Goal: Task Accomplishment & Management: Complete application form

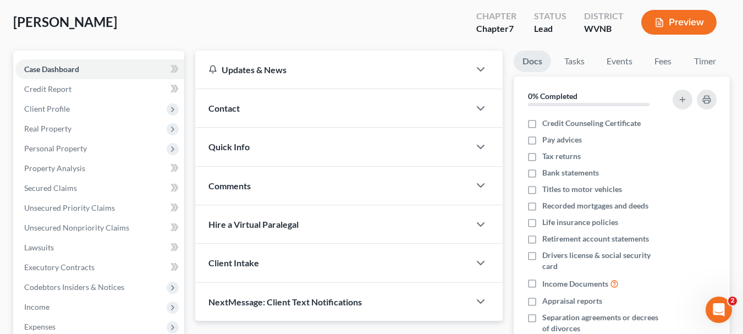
scroll to position [55, 0]
click at [67, 108] on span "Client Profile" at bounding box center [47, 108] width 46 height 9
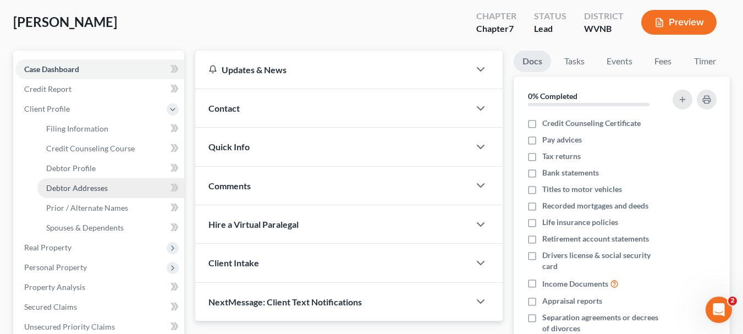
click at [91, 189] on span "Debtor Addresses" at bounding box center [77, 187] width 62 height 9
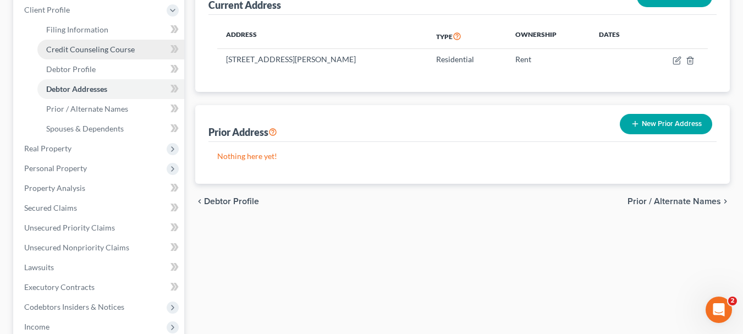
scroll to position [165, 0]
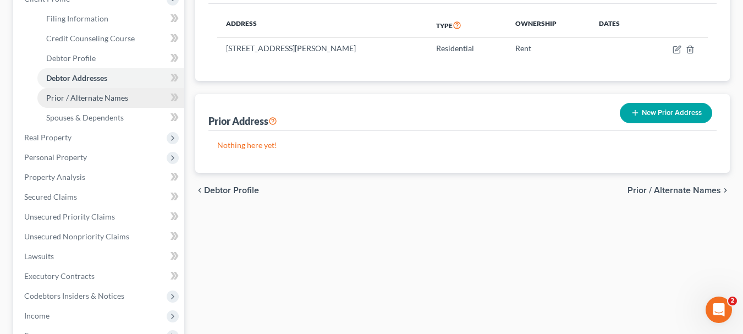
click at [79, 100] on span "Prior / Alternate Names" at bounding box center [87, 97] width 82 height 9
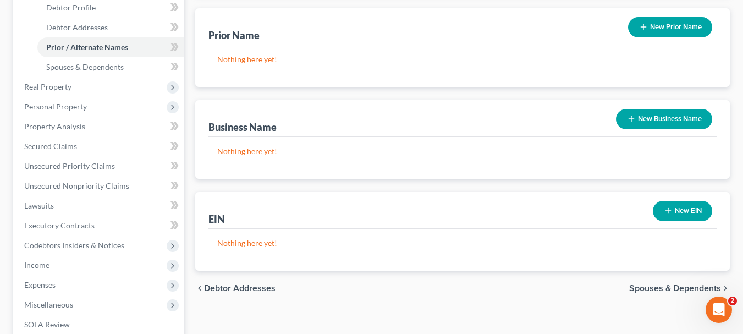
scroll to position [220, 0]
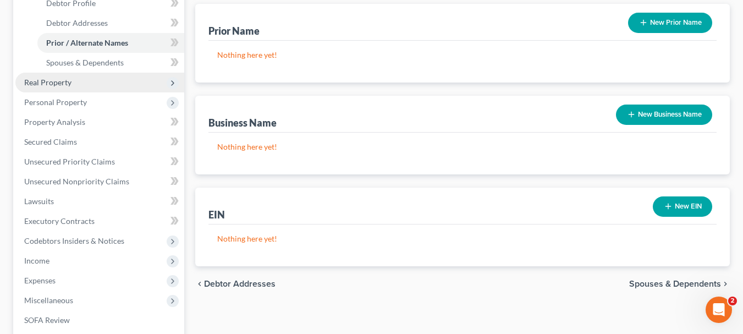
click at [45, 83] on span "Real Property" at bounding box center [47, 82] width 47 height 9
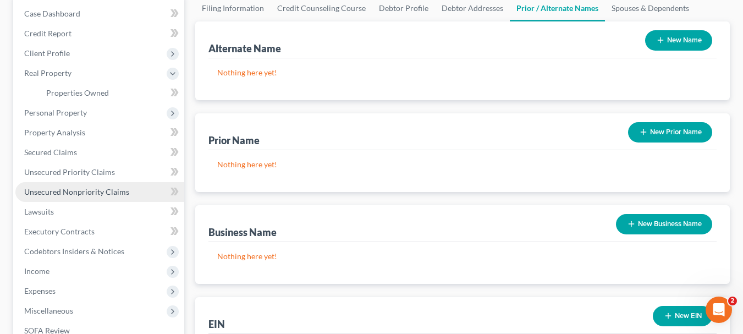
scroll to position [110, 0]
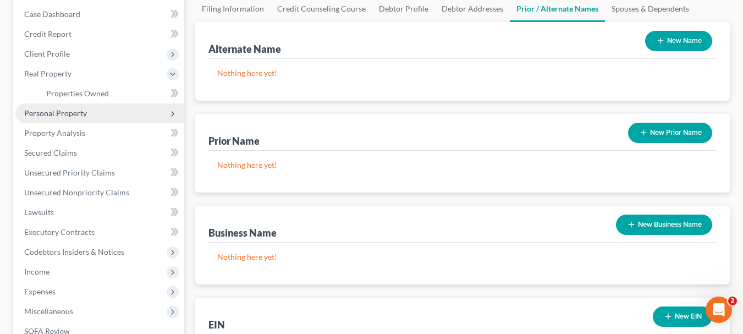
click at [74, 111] on span "Personal Property" at bounding box center [55, 112] width 63 height 9
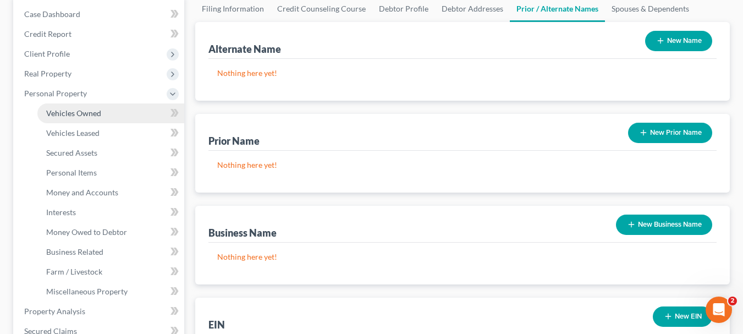
click at [77, 113] on span "Vehicles Owned" at bounding box center [73, 112] width 55 height 9
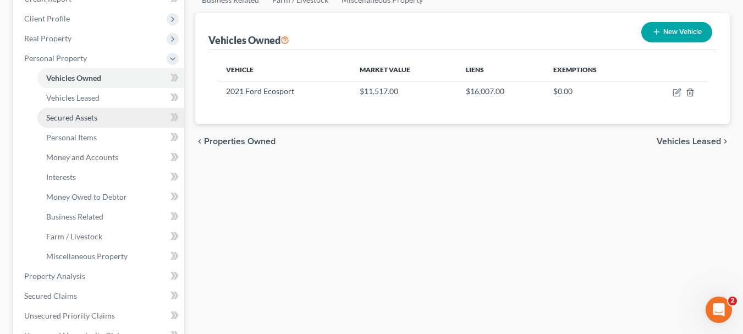
scroll to position [165, 0]
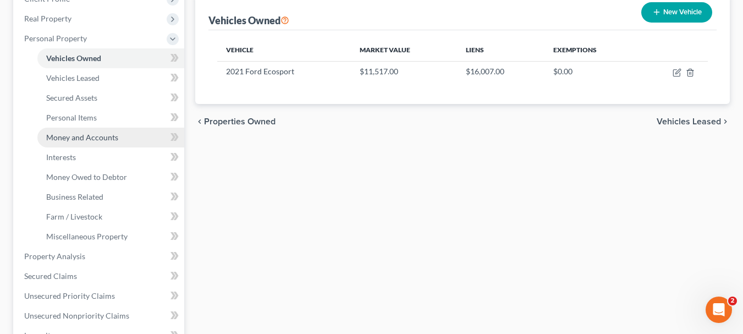
click at [106, 139] on span "Money and Accounts" at bounding box center [82, 137] width 72 height 9
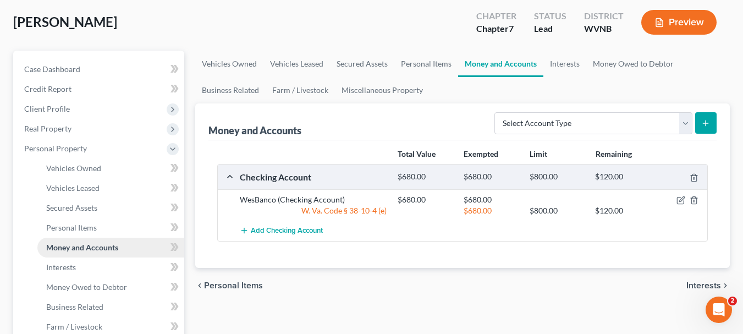
scroll to position [110, 0]
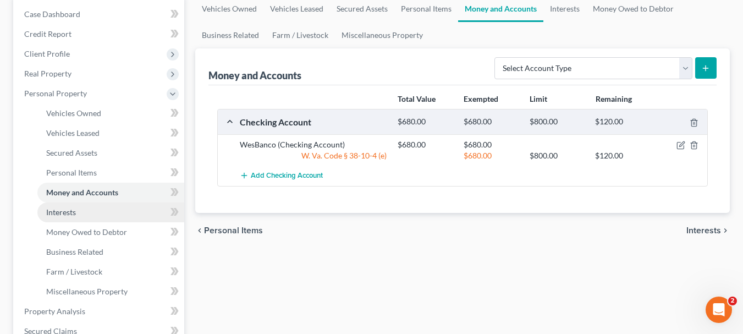
click at [79, 213] on link "Interests" at bounding box center [110, 212] width 147 height 20
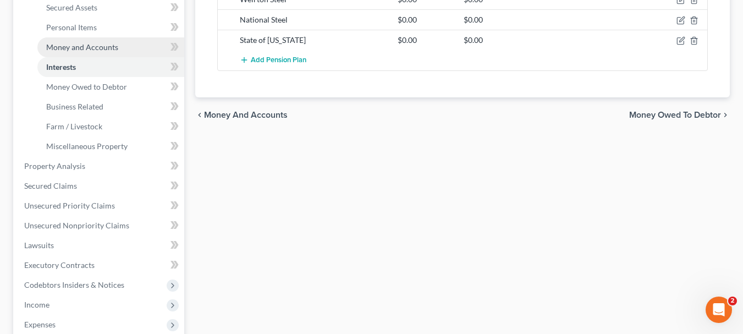
scroll to position [275, 0]
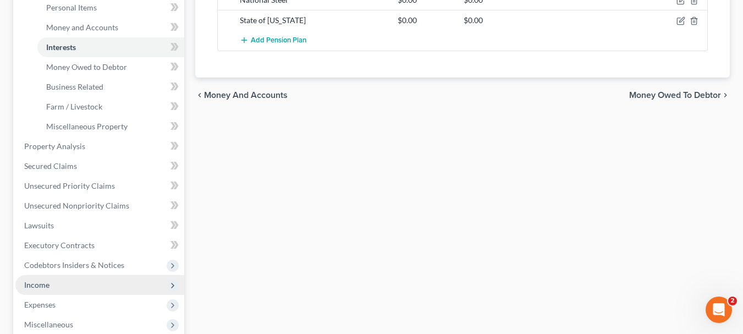
click at [67, 287] on span "Income" at bounding box center [99, 285] width 169 height 20
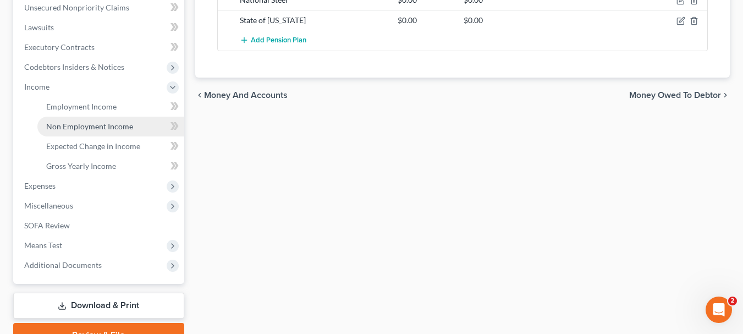
click at [86, 129] on span "Non Employment Income" at bounding box center [89, 126] width 87 height 9
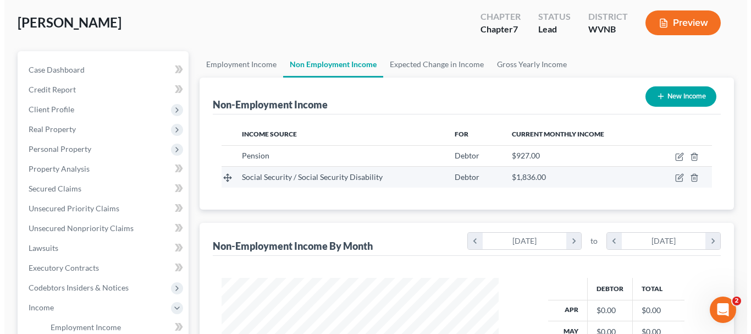
scroll to position [55, 0]
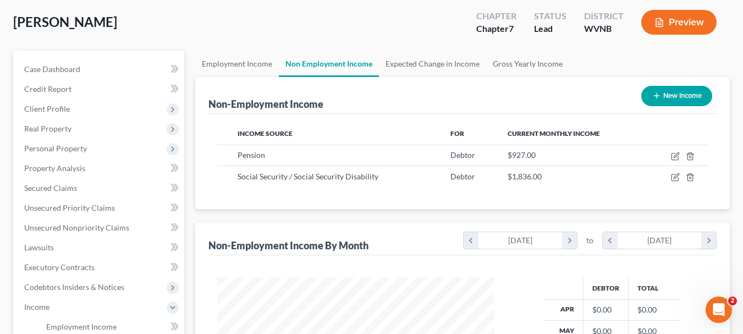
click at [662, 100] on button "New Income" at bounding box center [676, 96] width 71 height 20
select select "0"
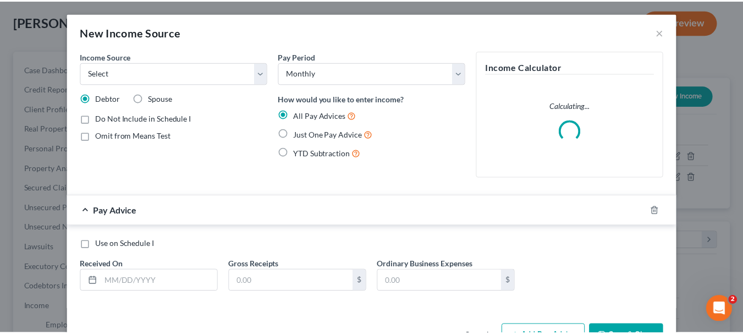
scroll to position [197, 303]
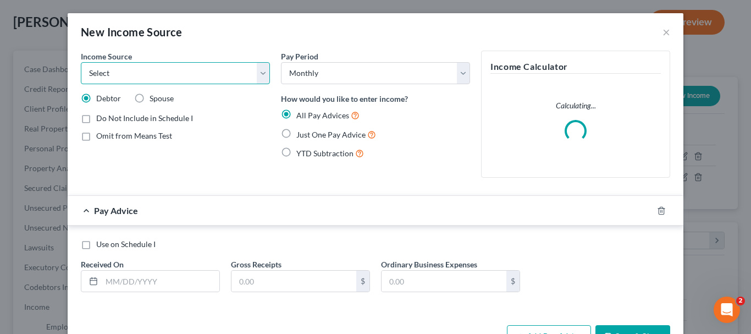
click at [255, 72] on select "Select Unemployment Disability (from employer) Pension Retirement Social Securi…" at bounding box center [175, 73] width 189 height 22
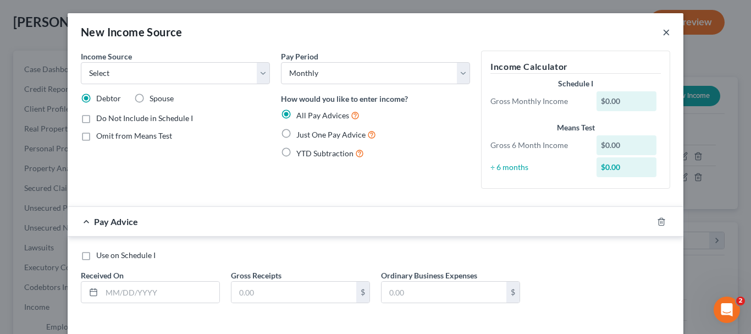
click at [663, 31] on button "×" at bounding box center [667, 31] width 8 height 13
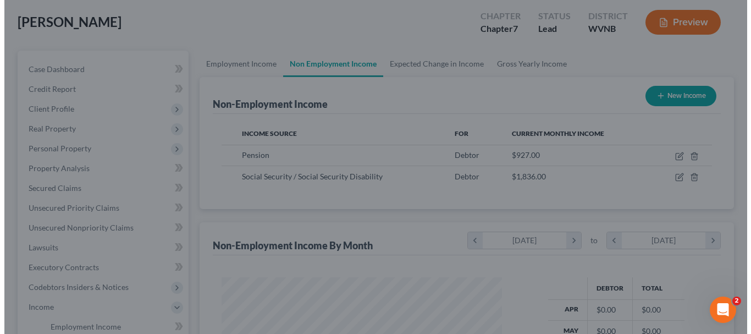
scroll to position [549831, 549729]
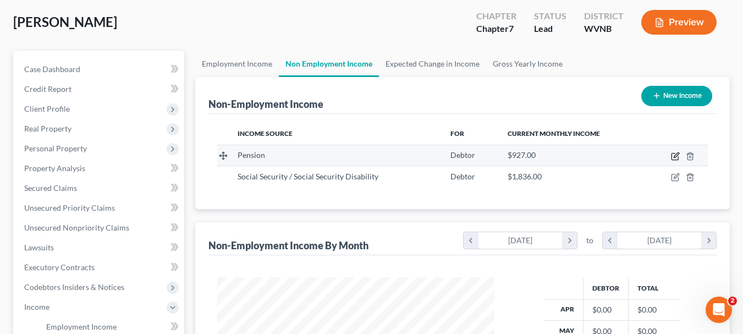
click at [675, 158] on icon "button" at bounding box center [675, 156] width 9 height 9
select select "2"
select select "0"
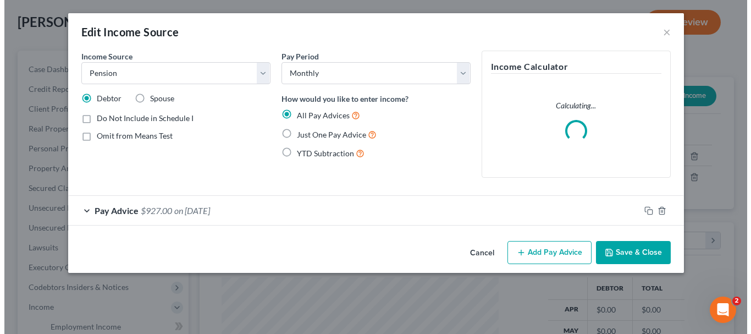
scroll to position [197, 303]
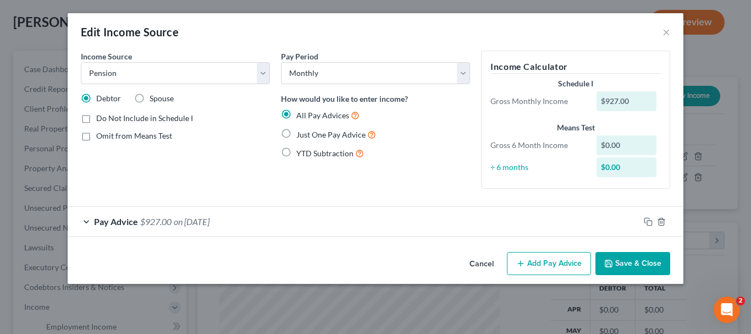
click at [210, 221] on span "on [DATE]" at bounding box center [192, 221] width 36 height 10
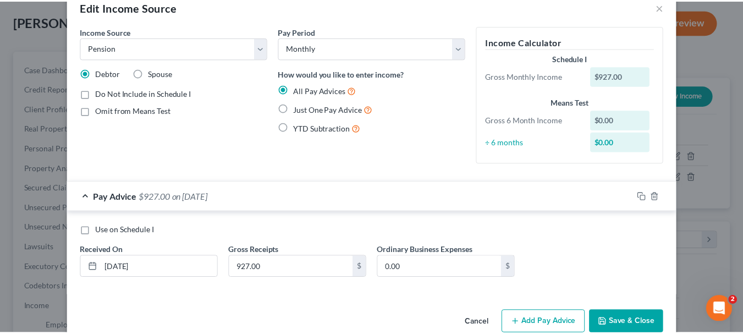
scroll to position [47, 0]
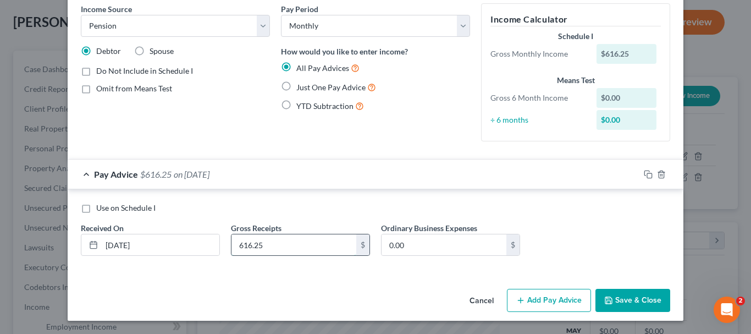
click at [267, 251] on input "616.25" at bounding box center [294, 244] width 125 height 21
type input "616.62"
click at [618, 300] on button "Save & Close" at bounding box center [633, 300] width 75 height 23
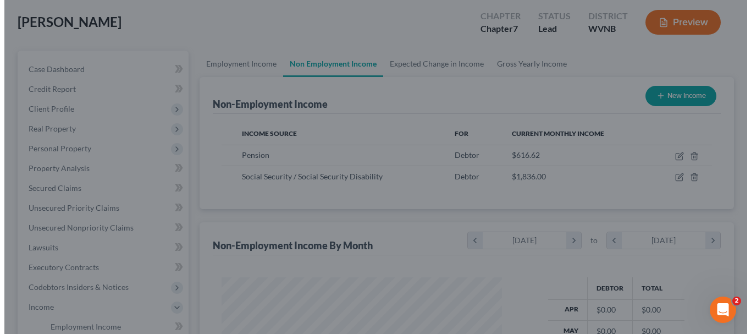
scroll to position [549831, 549729]
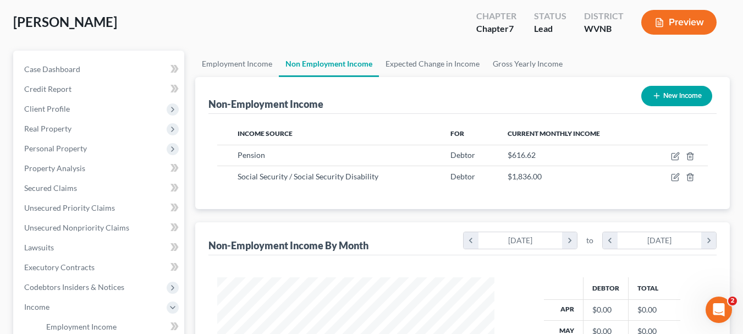
click at [675, 100] on button "New Income" at bounding box center [676, 96] width 71 height 20
select select "0"
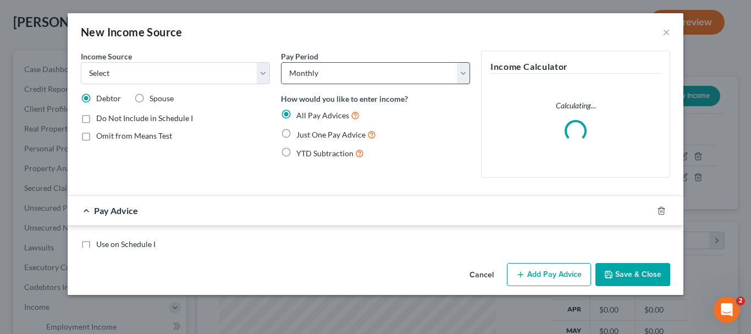
scroll to position [197, 303]
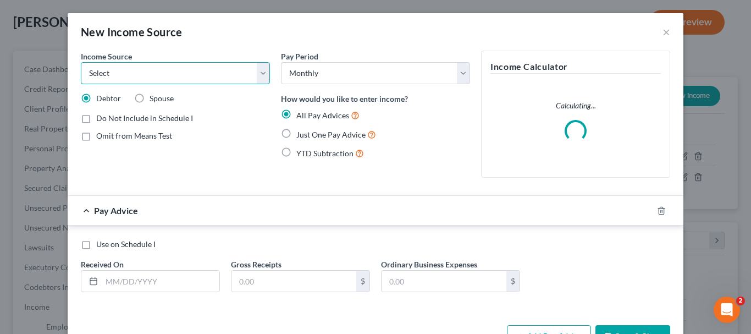
click at [263, 71] on select "Select Unemployment Disability (from employer) Pension Retirement Social Securi…" at bounding box center [175, 73] width 189 height 22
select select "2"
click at [81, 62] on select "Select Unemployment Disability (from employer) Pension Retirement Social Securi…" at bounding box center [175, 73] width 189 height 22
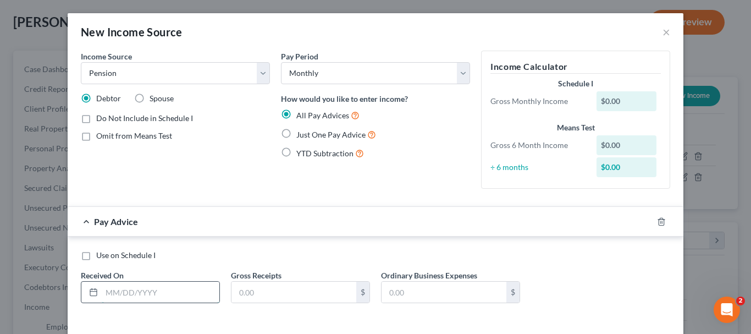
click at [155, 289] on input "text" at bounding box center [161, 292] width 118 height 21
type input "[DATE]"
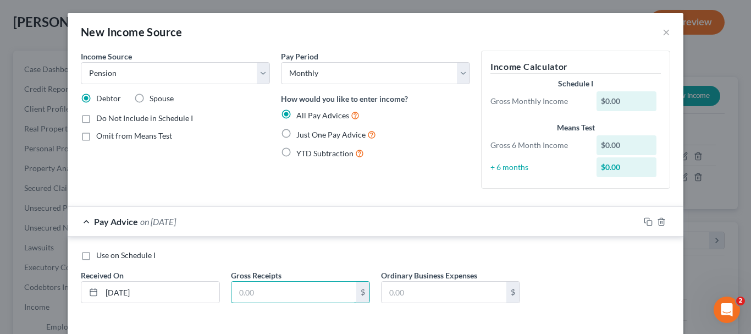
drag, startPoint x: 257, startPoint y: 295, endPoint x: 236, endPoint y: 275, distance: 29.6
click at [257, 295] on input "text" at bounding box center [294, 292] width 125 height 21
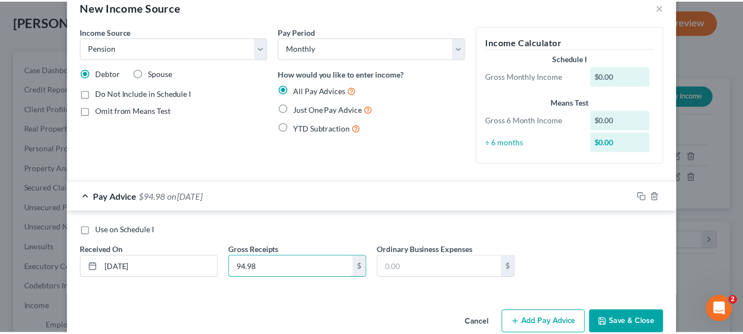
scroll to position [47, 0]
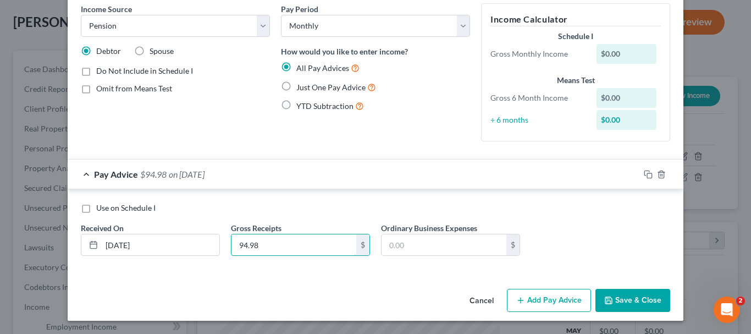
type input "94.98"
click at [628, 300] on button "Save & Close" at bounding box center [633, 300] width 75 height 23
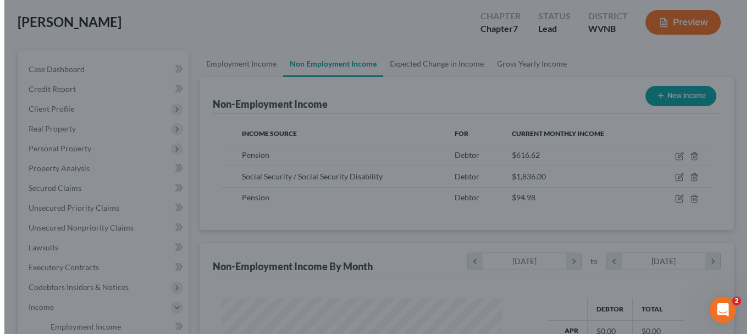
scroll to position [549831, 549729]
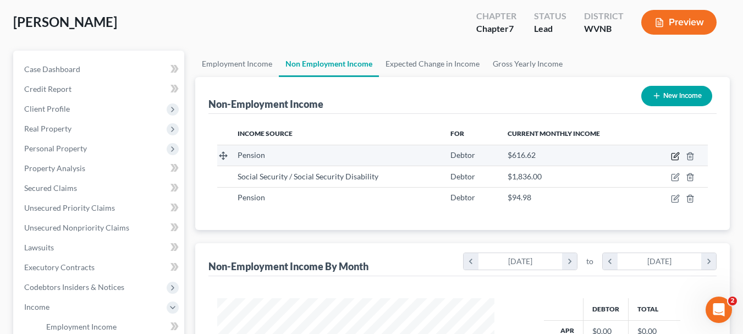
click at [673, 155] on icon "button" at bounding box center [675, 156] width 9 height 9
select select "2"
select select "0"
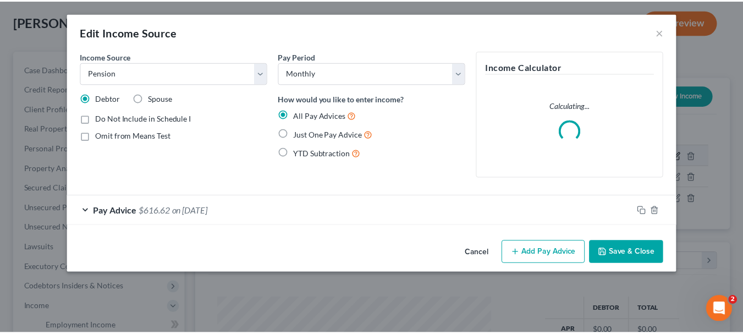
scroll to position [197, 303]
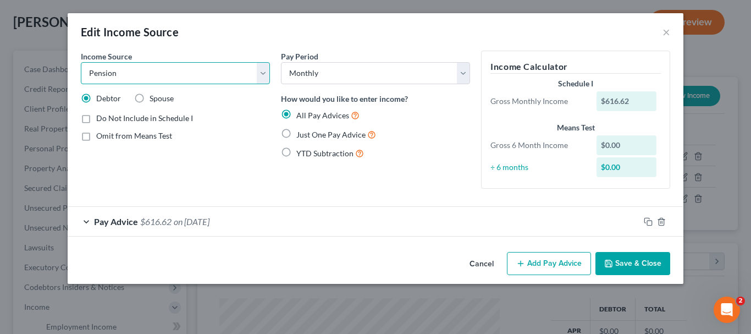
click at [127, 72] on select "Select Unemployment Disability (from employer) Pension Retirement Social Securi…" at bounding box center [175, 73] width 189 height 22
click at [612, 265] on icon "button" at bounding box center [609, 263] width 7 height 7
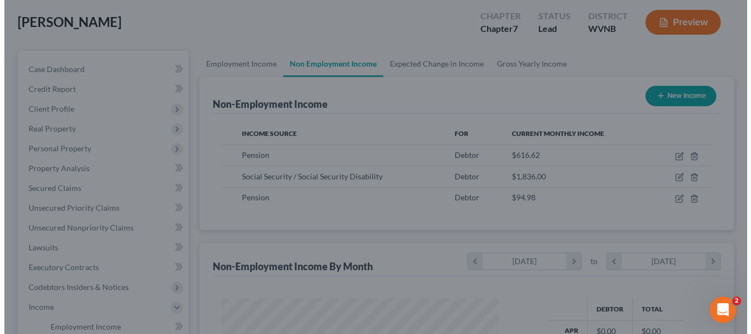
scroll to position [549831, 549729]
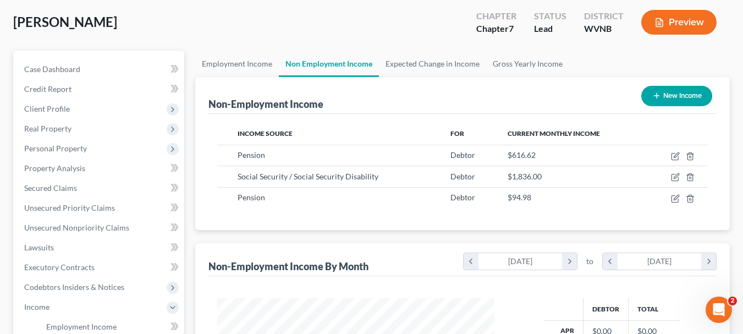
click at [249, 263] on div "Non-Employment Income By Month" at bounding box center [288, 266] width 160 height 13
click at [679, 97] on button "New Income" at bounding box center [676, 96] width 71 height 20
select select "0"
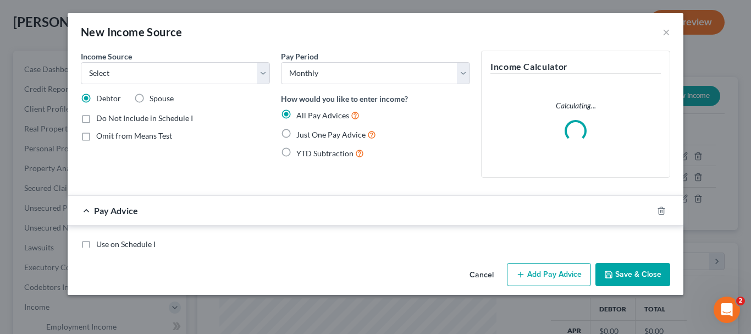
scroll to position [197, 303]
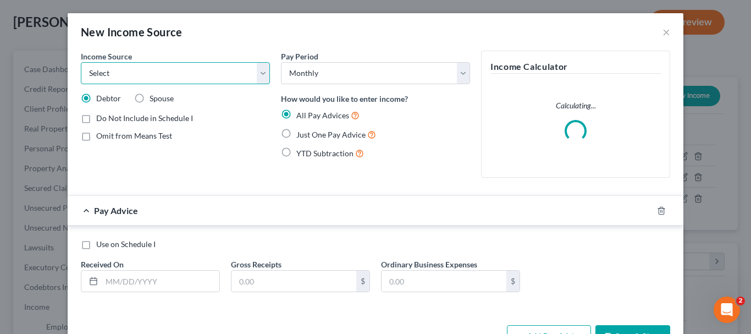
click at [260, 74] on select "Select Unemployment Disability (from employer) Pension Retirement Social Securi…" at bounding box center [175, 73] width 189 height 22
select select "2"
click at [81, 62] on select "Select Unemployment Disability (from employer) Pension Retirement Social Securi…" at bounding box center [175, 73] width 189 height 22
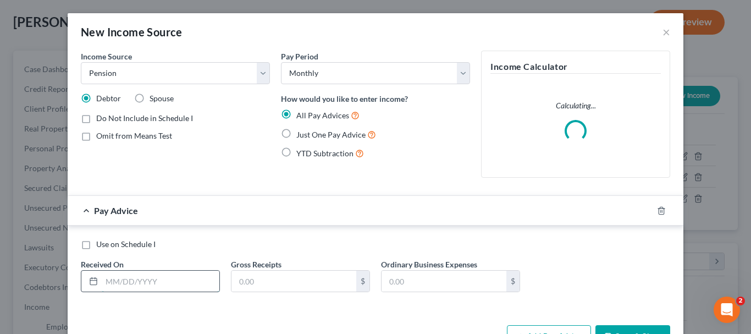
click at [154, 277] on input "text" at bounding box center [161, 281] width 118 height 21
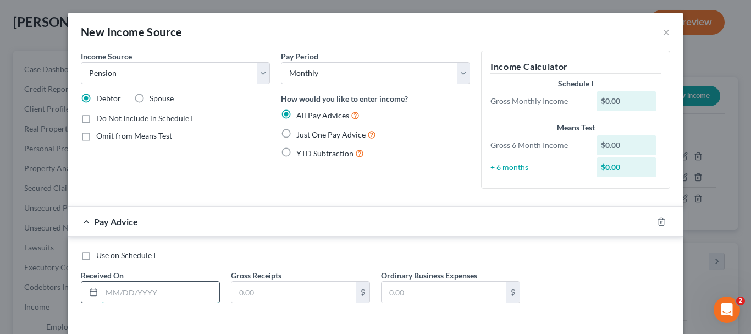
type input "[DATE]"
click at [256, 289] on input "text" at bounding box center [294, 292] width 125 height 21
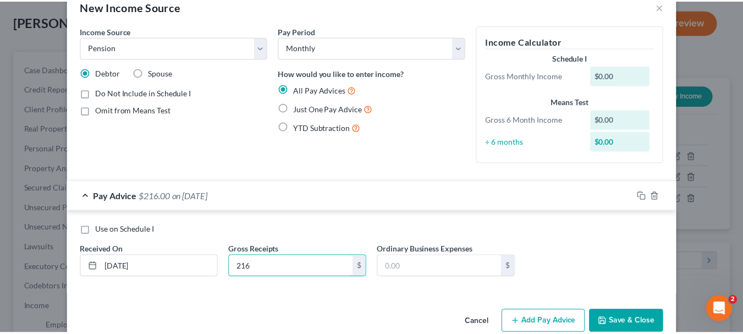
scroll to position [47, 0]
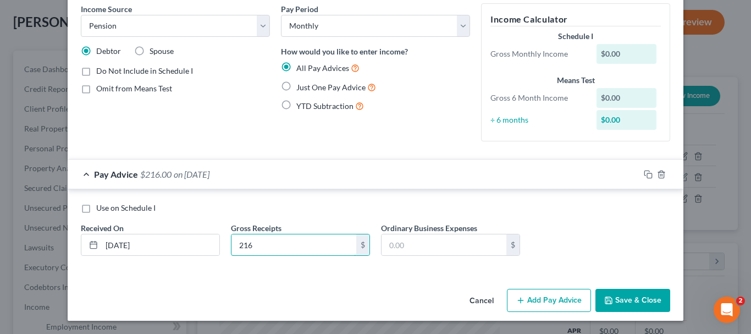
type input "216"
click at [621, 303] on button "Save & Close" at bounding box center [633, 300] width 75 height 23
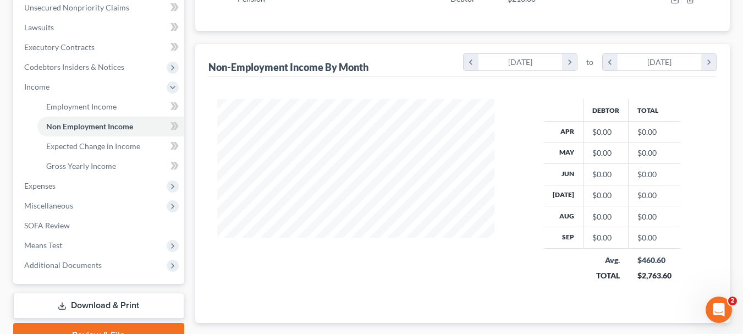
scroll to position [341, 0]
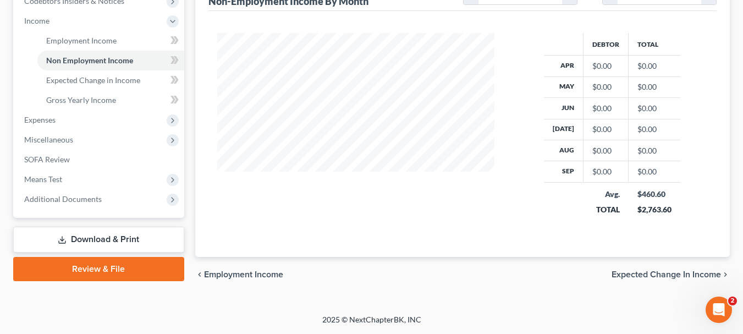
click at [645, 270] on span "Expected Change in Income" at bounding box center [666, 274] width 109 height 9
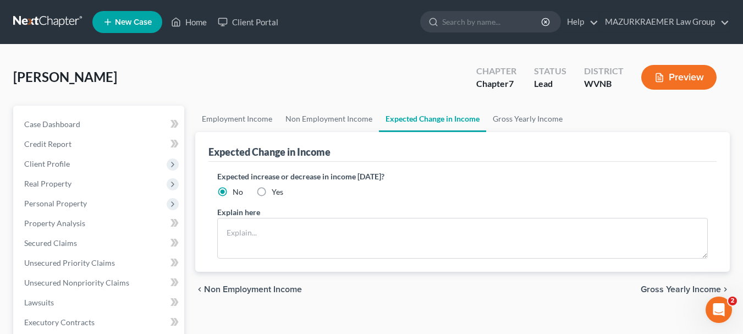
click at [652, 287] on span "Gross Yearly Income" at bounding box center [681, 289] width 80 height 9
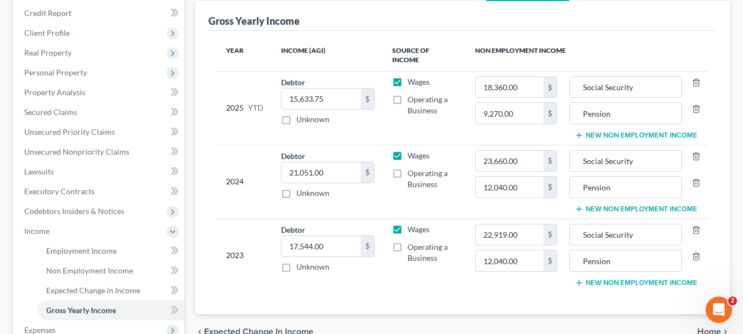
scroll to position [165, 0]
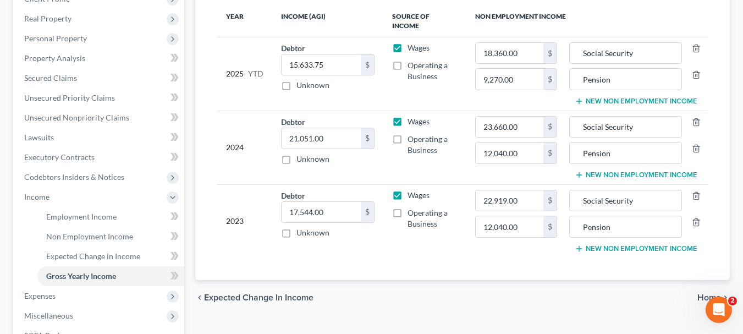
click at [695, 285] on div "chevron_left Expected Change in Income Home chevron_right" at bounding box center [462, 297] width 535 height 35
click at [700, 293] on span "Home" at bounding box center [709, 297] width 24 height 9
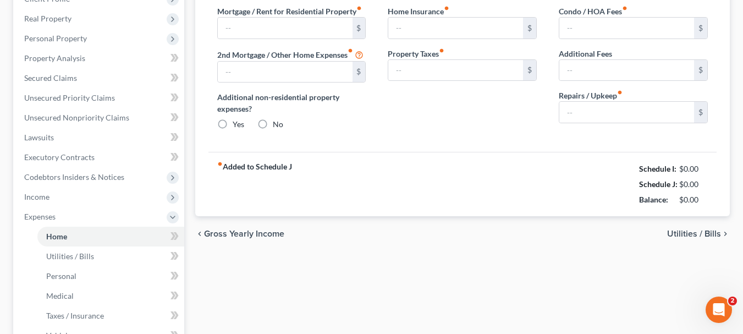
type input "500.00"
type input "0.00"
radio input "true"
type input "0.00"
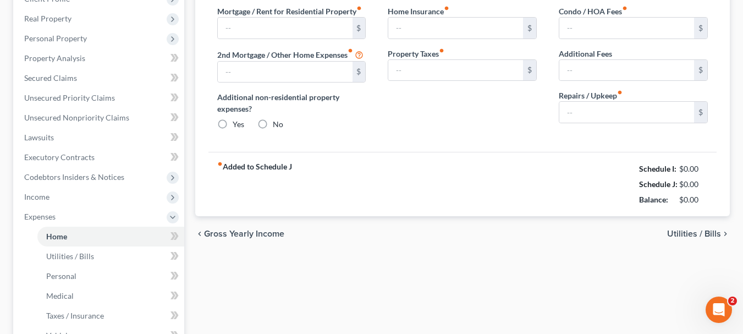
type input "0.00"
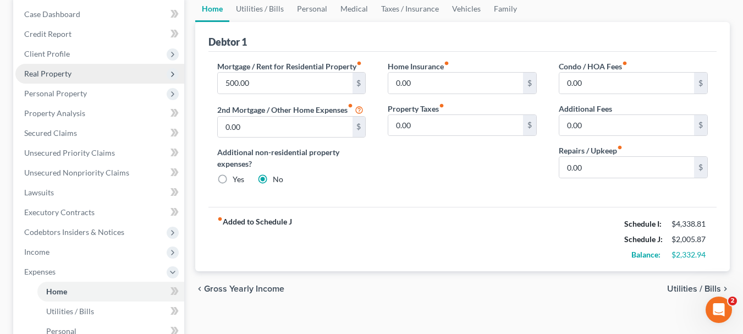
scroll to position [55, 0]
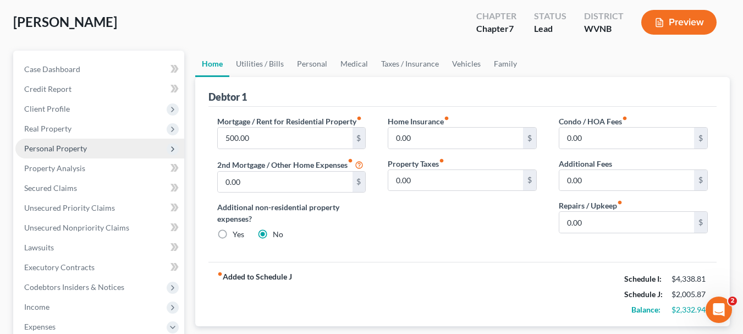
click at [72, 152] on span "Personal Property" at bounding box center [55, 148] width 63 height 9
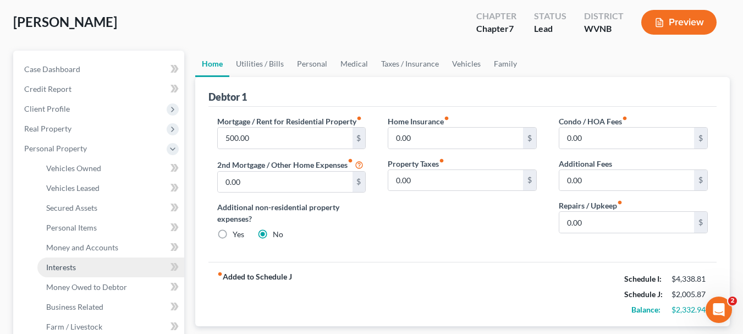
click at [80, 267] on link "Interests" at bounding box center [110, 267] width 147 height 20
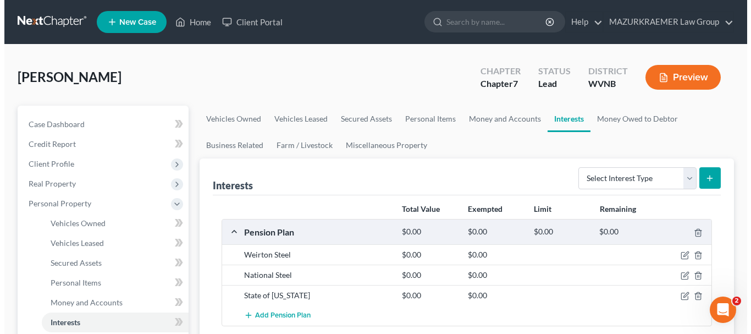
scroll to position [55, 0]
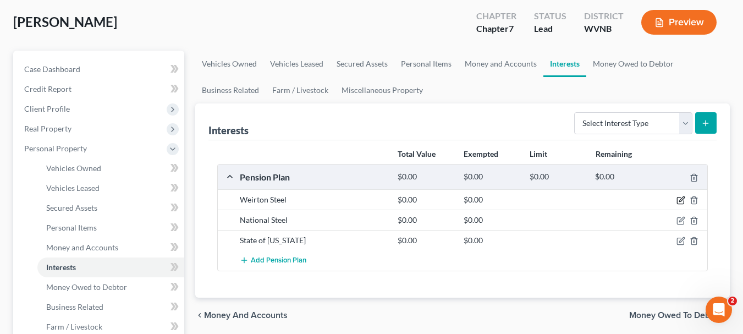
click at [679, 200] on icon "button" at bounding box center [681, 200] width 9 height 9
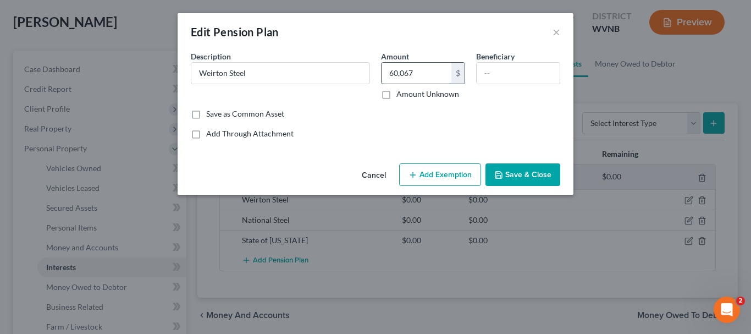
click at [406, 71] on input "60,067" at bounding box center [417, 73] width 70 height 21
click at [411, 71] on input "60,067" at bounding box center [417, 73] width 70 height 21
click at [400, 71] on input "60" at bounding box center [417, 73] width 70 height 21
type input "60,068"
click at [443, 180] on button "Add Exemption" at bounding box center [440, 174] width 82 height 23
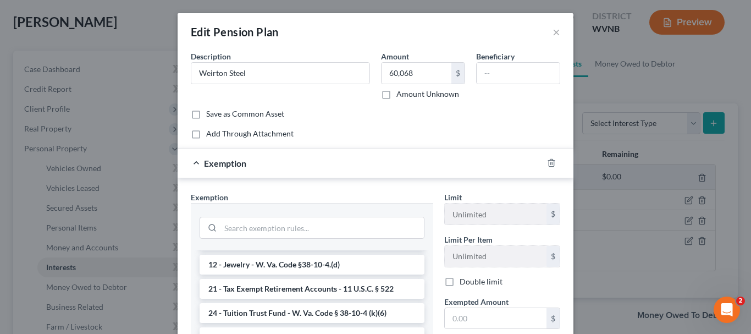
scroll to position [825, 0]
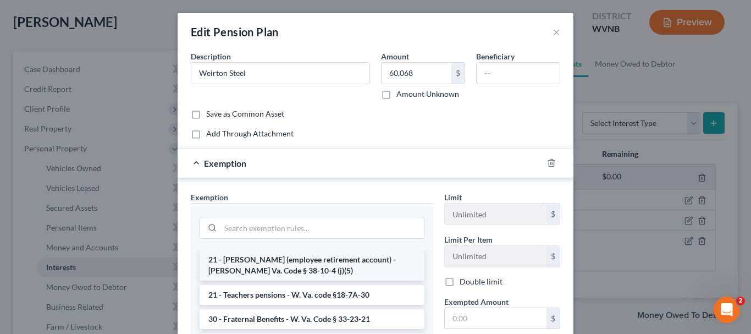
click at [339, 281] on li "21 - [PERSON_NAME] (employee retirement account) - [PERSON_NAME] Va. Code § 38-…" at bounding box center [312, 265] width 225 height 31
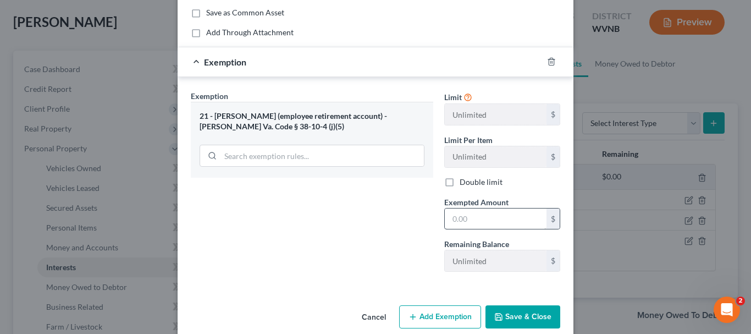
scroll to position [110, 0]
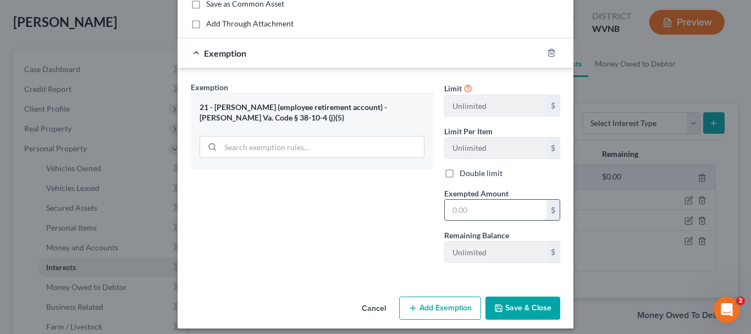
click at [453, 209] on input "text" at bounding box center [496, 210] width 102 height 21
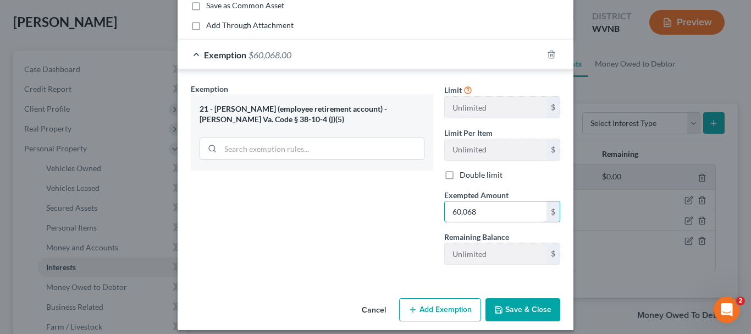
scroll to position [118, 0]
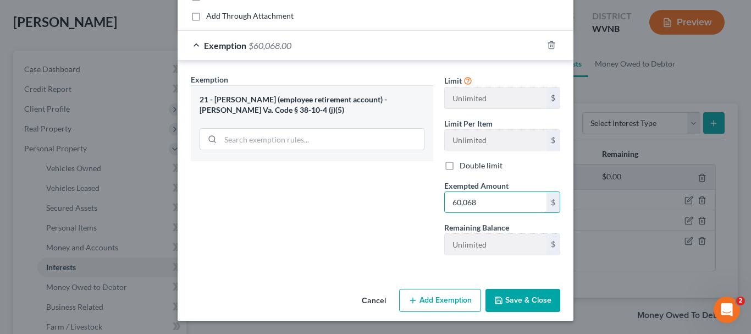
type input "60,068"
click at [514, 295] on button "Save & Close" at bounding box center [523, 300] width 75 height 23
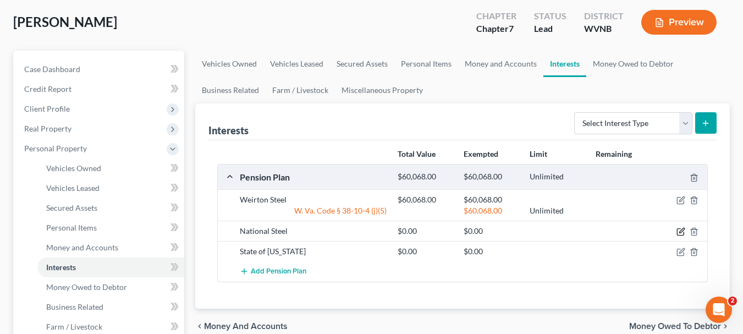
click at [680, 234] on icon "button" at bounding box center [681, 231] width 9 height 9
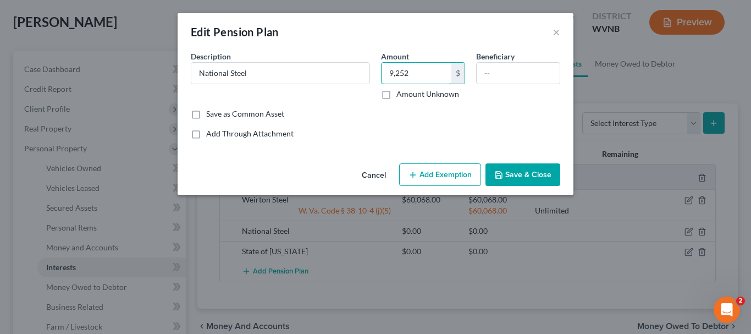
type input "9,252"
click at [449, 170] on button "Add Exemption" at bounding box center [440, 174] width 82 height 23
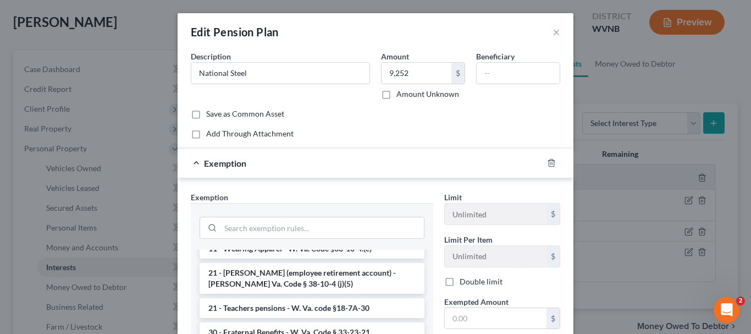
scroll to position [825, 0]
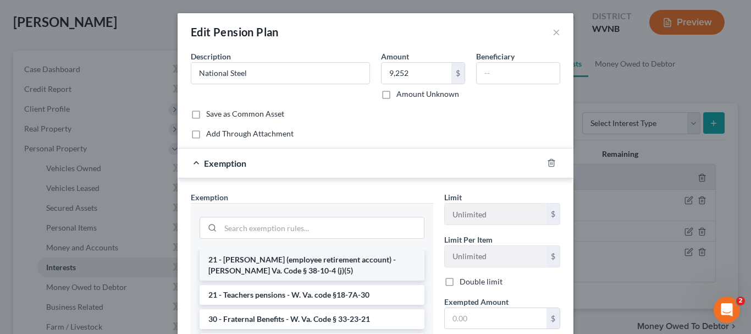
click at [378, 281] on li "21 - [PERSON_NAME] (employee retirement account) - [PERSON_NAME] Va. Code § 38-…" at bounding box center [312, 265] width 225 height 31
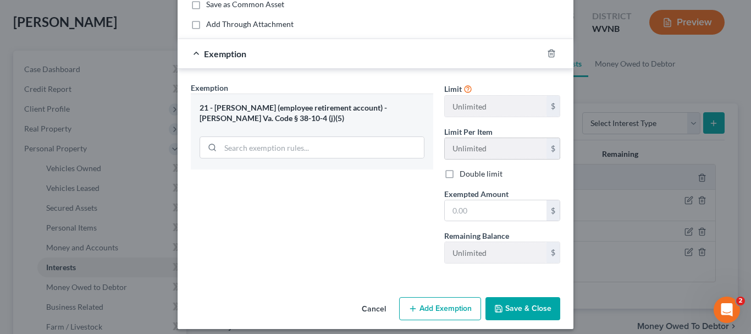
scroll to position [110, 0]
click at [472, 206] on input "text" at bounding box center [496, 210] width 102 height 21
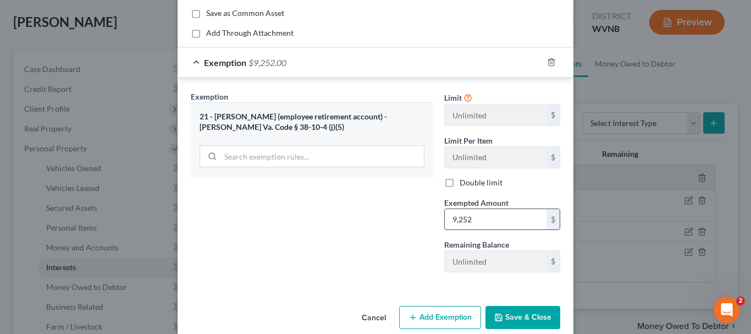
scroll to position [118, 0]
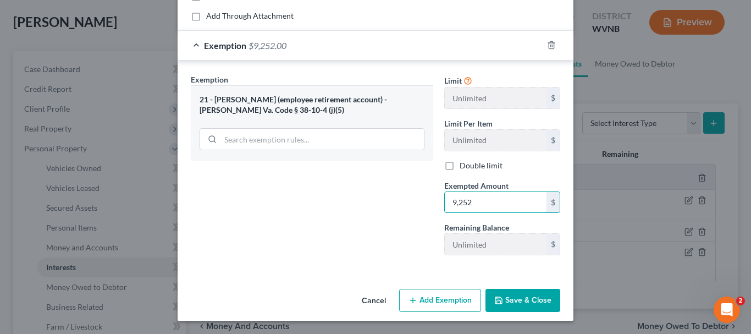
type input "9,252"
click at [509, 301] on button "Save & Close" at bounding box center [523, 300] width 75 height 23
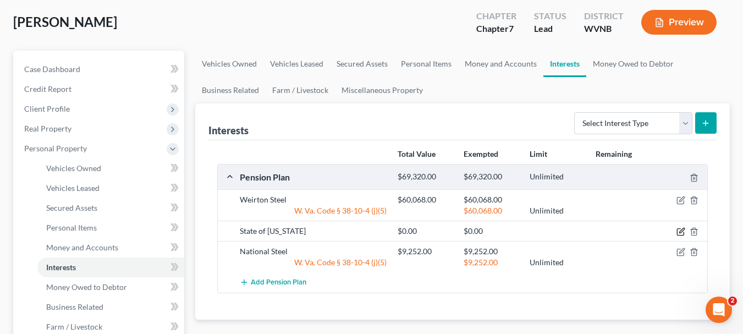
click at [679, 231] on icon "button" at bounding box center [681, 231] width 9 height 9
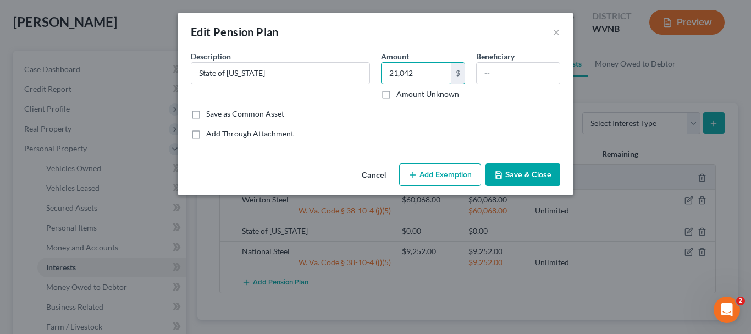
type input "21,042"
click at [435, 174] on button "Add Exemption" at bounding box center [440, 174] width 82 height 23
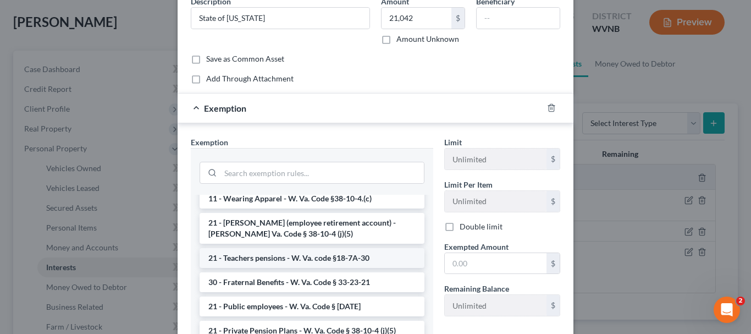
scroll to position [770, 0]
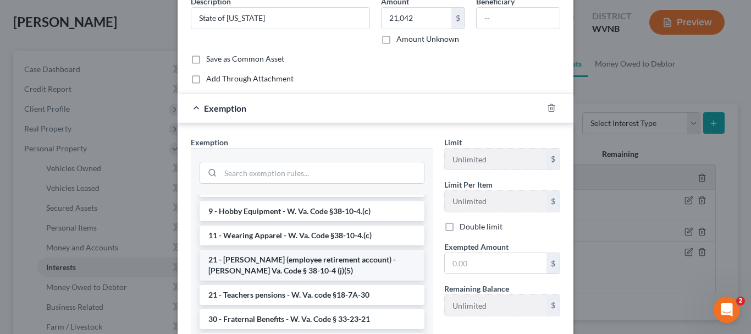
click at [289, 281] on li "21 - [PERSON_NAME] (employee retirement account) - [PERSON_NAME] Va. Code § 38-…" at bounding box center [312, 265] width 225 height 31
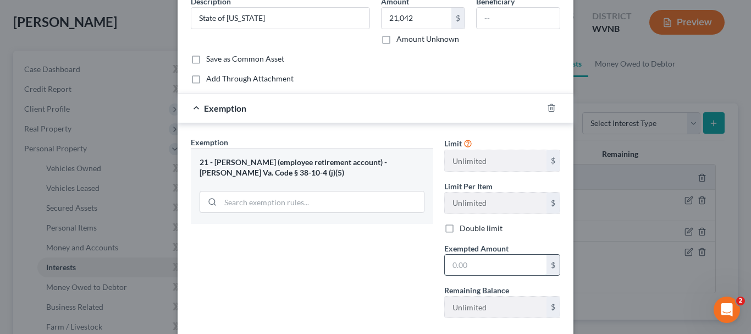
click at [476, 268] on input "text" at bounding box center [496, 265] width 102 height 21
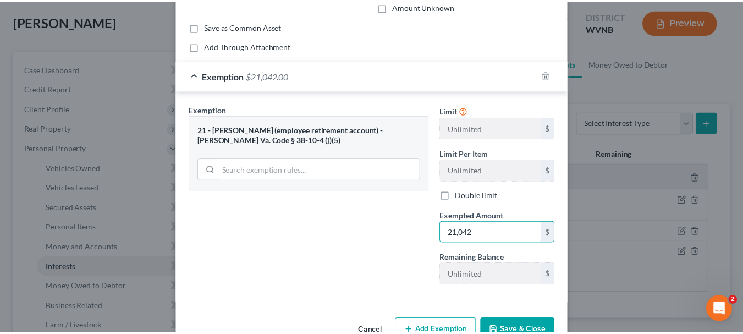
scroll to position [118, 0]
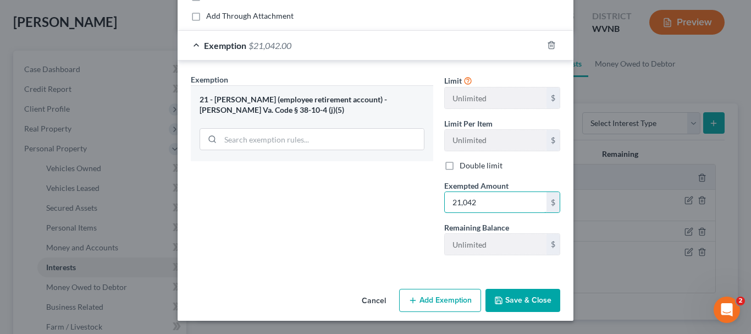
type input "21,042"
click at [524, 298] on button "Save & Close" at bounding box center [523, 300] width 75 height 23
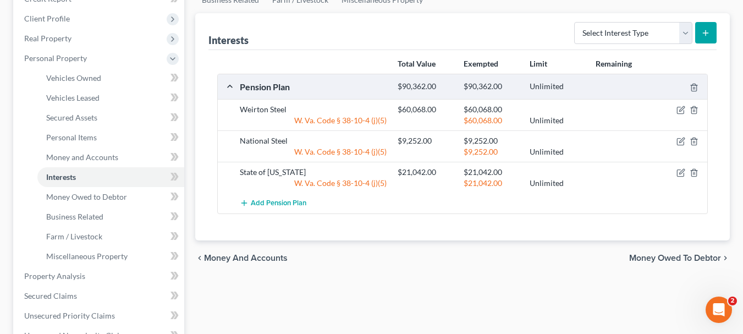
scroll to position [165, 0]
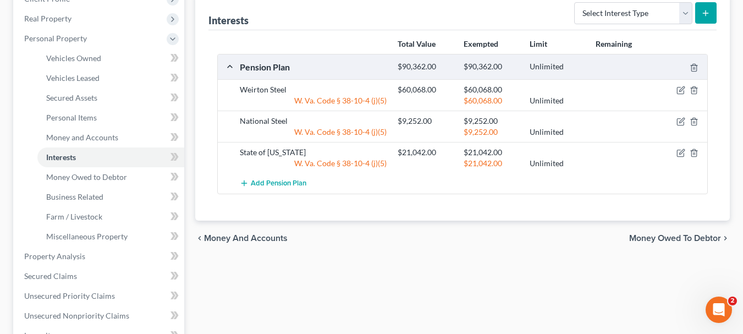
click at [671, 241] on span "Money Owed to Debtor" at bounding box center [675, 238] width 92 height 9
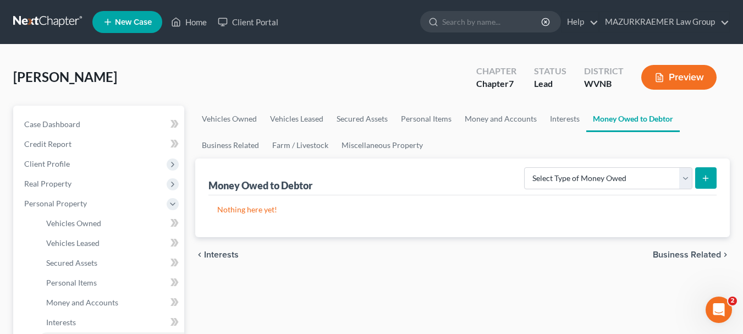
click at [673, 252] on span "Business Related" at bounding box center [687, 254] width 68 height 9
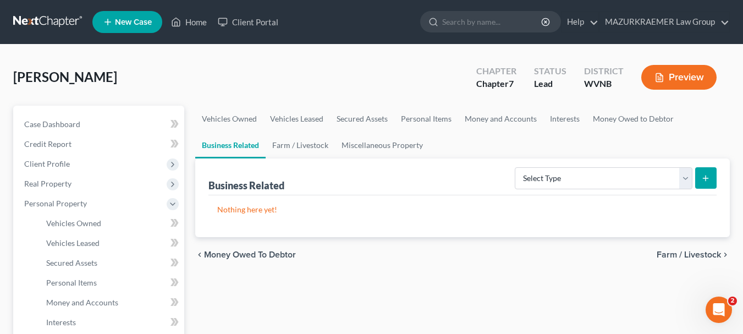
click at [673, 252] on span "Farm / Livestock" at bounding box center [689, 254] width 64 height 9
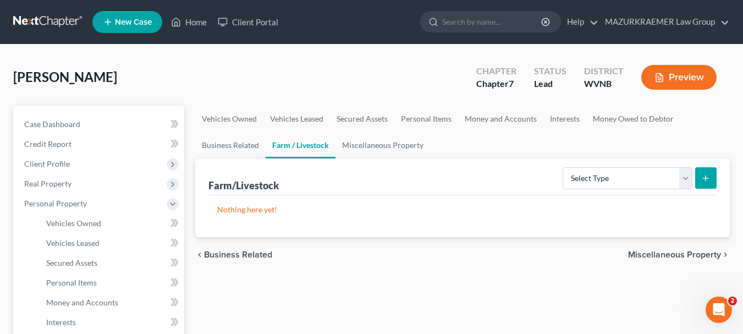
click at [673, 252] on span "Miscellaneous Property" at bounding box center [674, 254] width 93 height 9
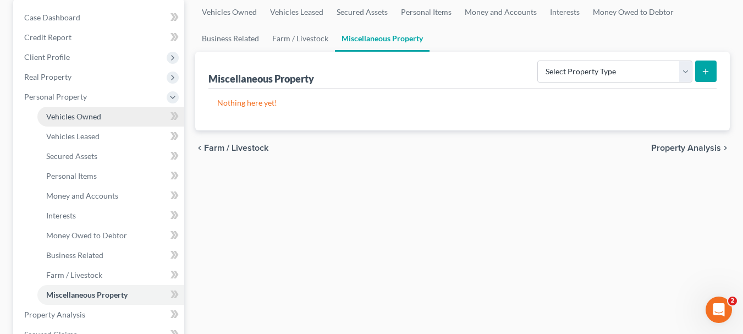
scroll to position [110, 0]
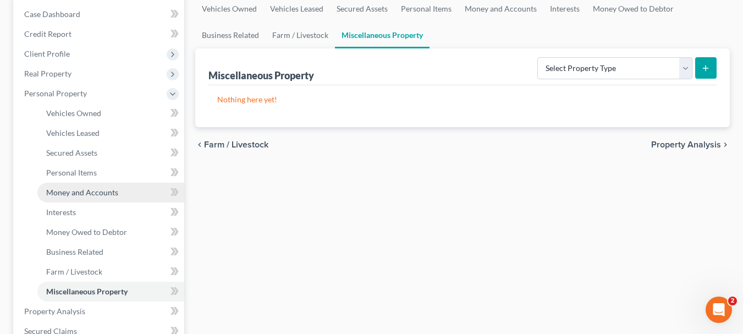
click at [78, 196] on span "Money and Accounts" at bounding box center [82, 192] width 72 height 9
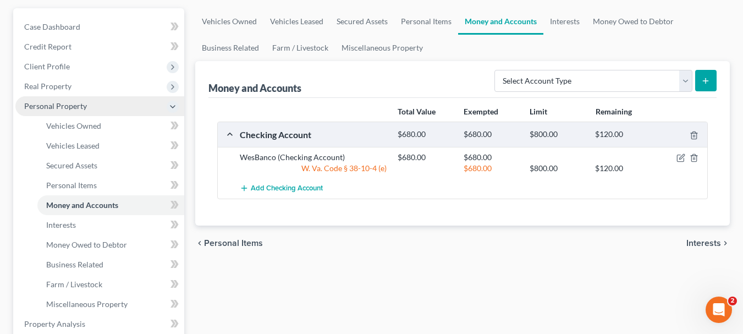
scroll to position [110, 0]
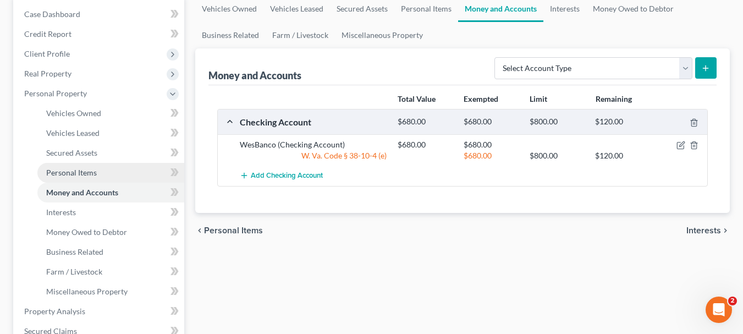
click at [91, 178] on link "Personal Items" at bounding box center [110, 173] width 147 height 20
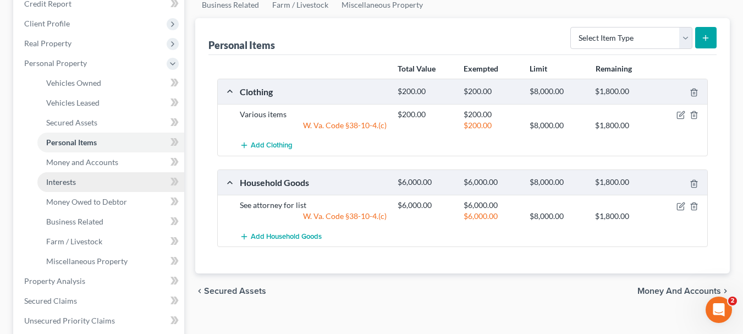
scroll to position [165, 0]
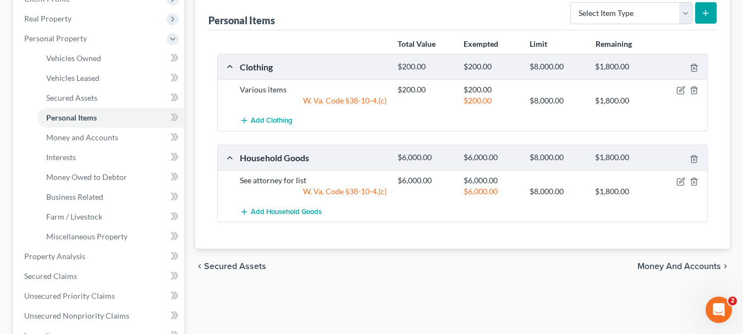
click at [684, 264] on span "Money and Accounts" at bounding box center [679, 266] width 84 height 9
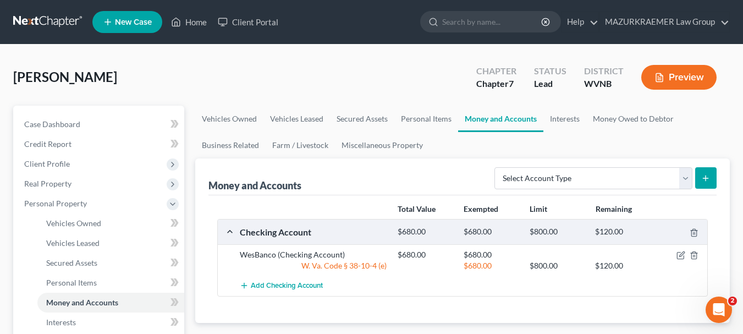
scroll to position [165, 0]
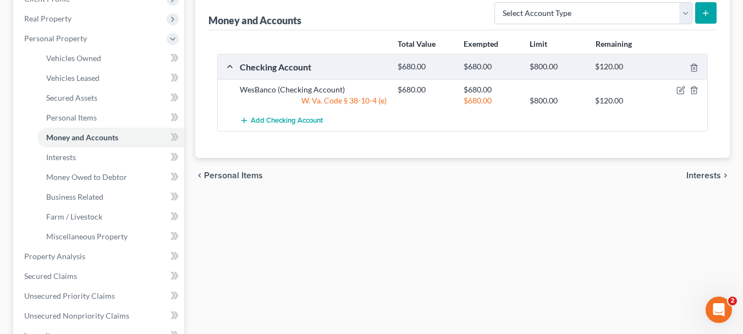
click at [702, 175] on span "Interests" at bounding box center [703, 175] width 35 height 9
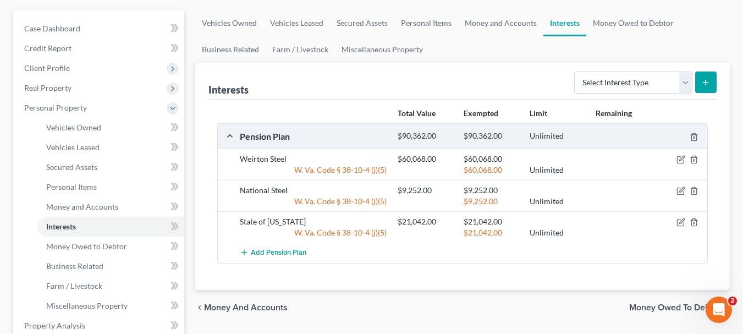
scroll to position [110, 0]
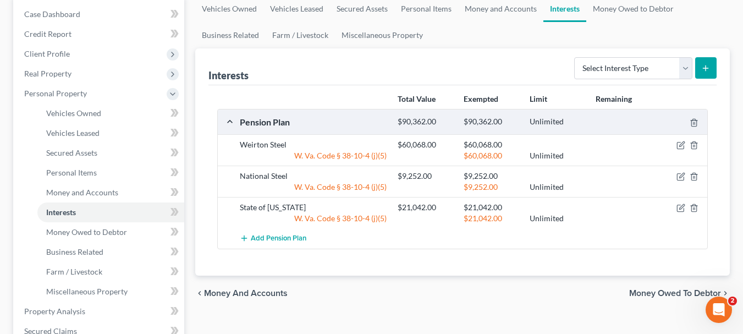
click at [653, 296] on span "Money Owed to Debtor" at bounding box center [675, 293] width 92 height 9
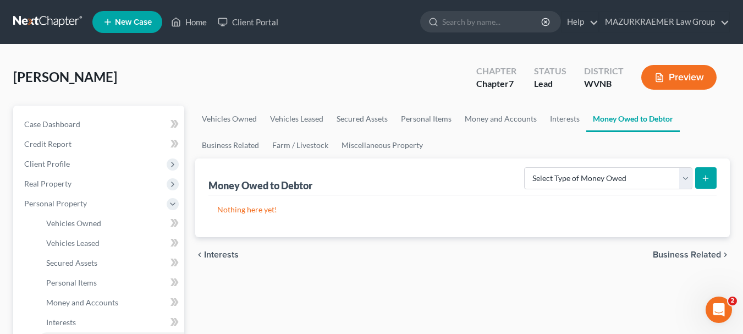
click at [663, 257] on span "Business Related" at bounding box center [687, 254] width 68 height 9
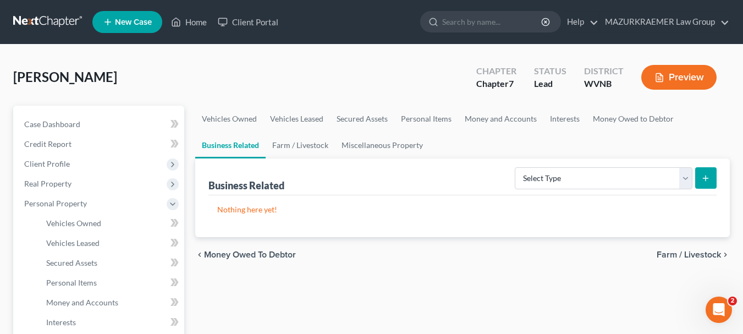
click at [663, 256] on span "Farm / Livestock" at bounding box center [689, 254] width 64 height 9
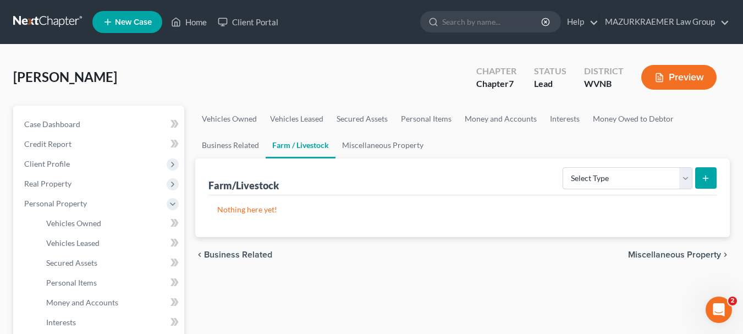
click at [663, 256] on span "Miscellaneous Property" at bounding box center [674, 254] width 93 height 9
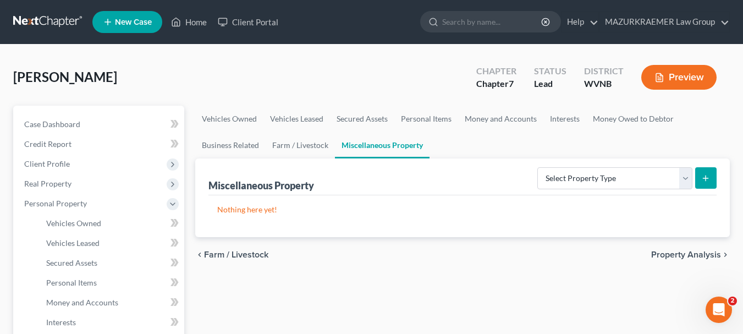
click at [663, 255] on span "Property Analysis" at bounding box center [686, 254] width 70 height 9
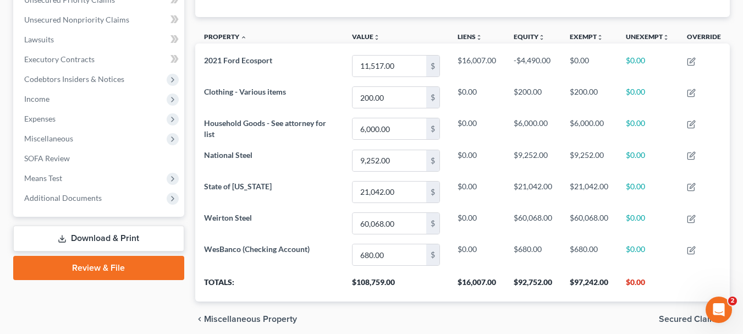
scroll to position [307, 0]
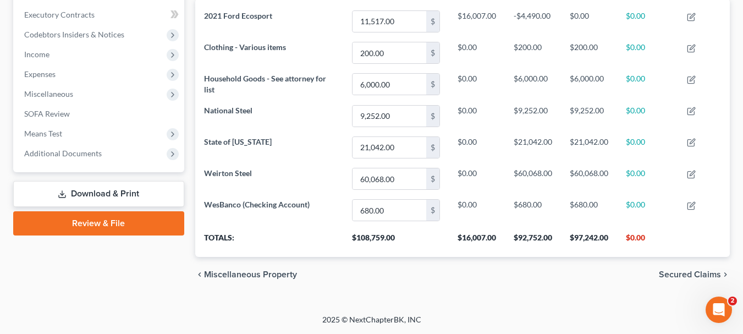
click at [675, 272] on span "Secured Claims" at bounding box center [690, 274] width 62 height 9
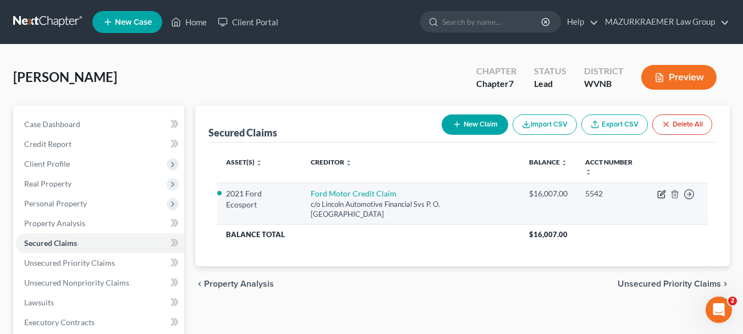
click at [659, 196] on icon "button" at bounding box center [661, 194] width 9 height 9
select select "30"
select select "0"
select select "3"
select select "4"
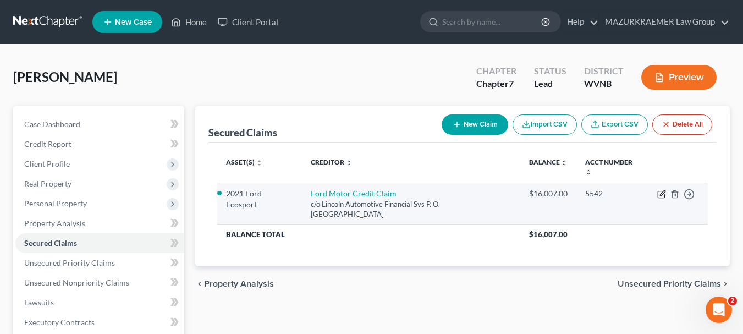
select select "0"
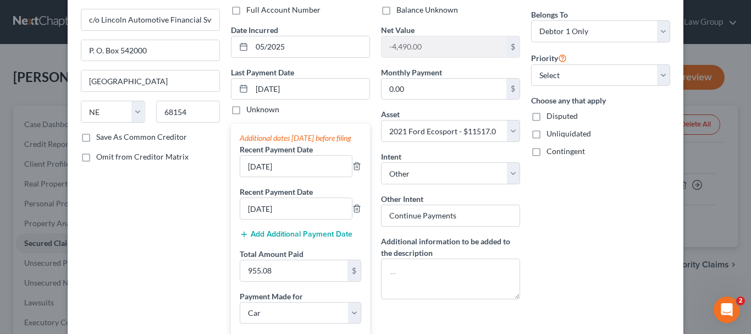
scroll to position [110, 0]
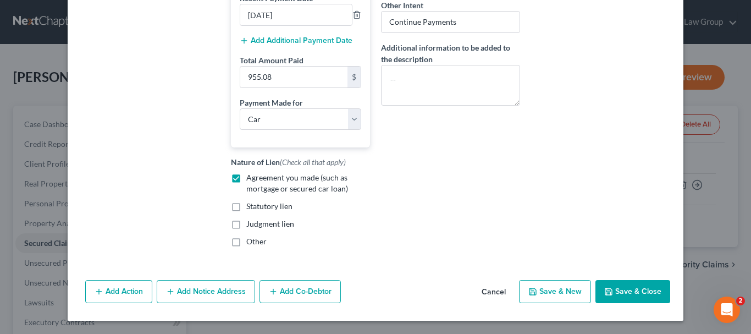
click at [628, 292] on button "Save & Close" at bounding box center [633, 291] width 75 height 23
select select
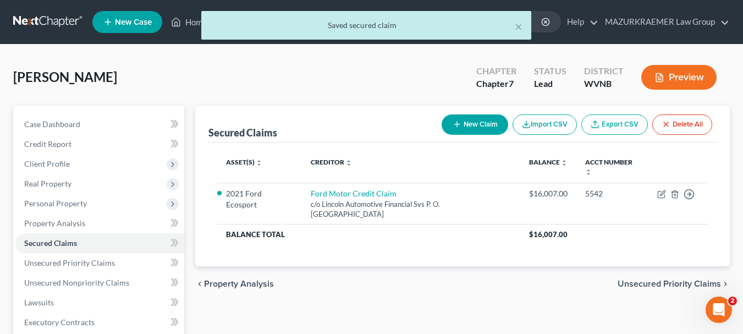
click at [625, 282] on span "Unsecured Priority Claims" at bounding box center [669, 283] width 103 height 9
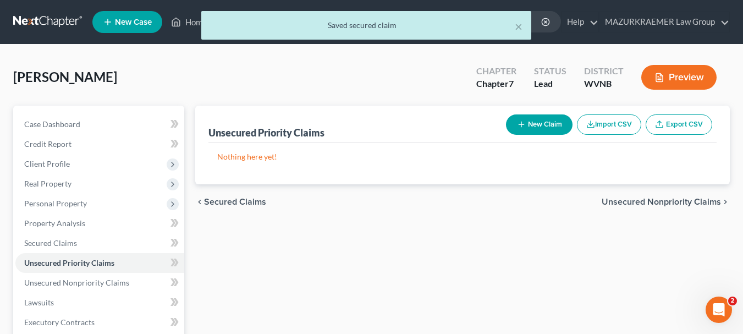
click at [656, 200] on span "Unsecured Nonpriority Claims" at bounding box center [661, 201] width 119 height 9
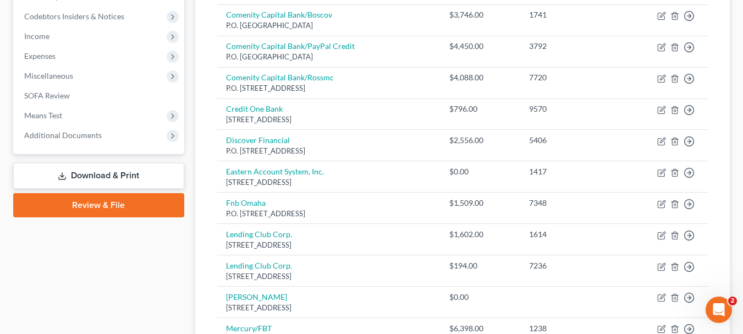
scroll to position [330, 0]
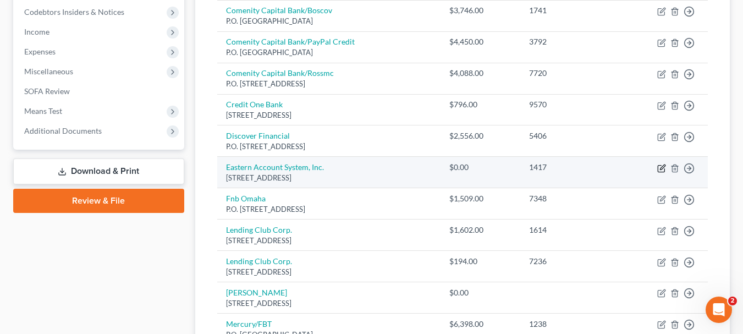
click at [662, 172] on icon "button" at bounding box center [661, 168] width 9 height 9
select select "6"
select select "14"
select select "0"
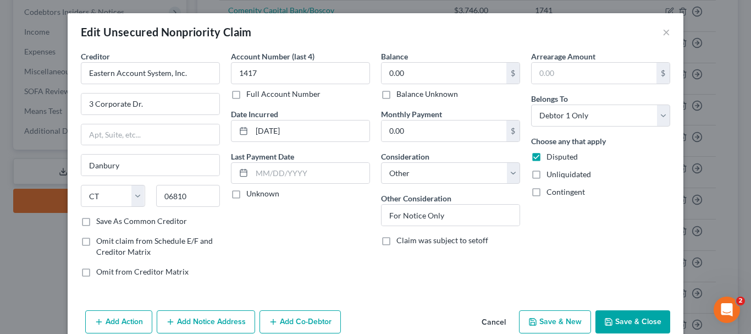
click at [650, 316] on button "Save & Close" at bounding box center [633, 321] width 75 height 23
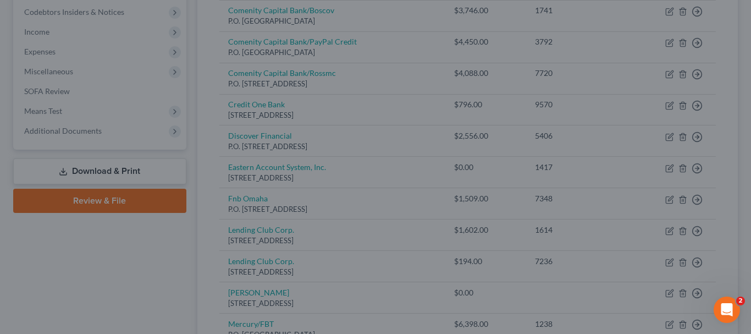
type input "0"
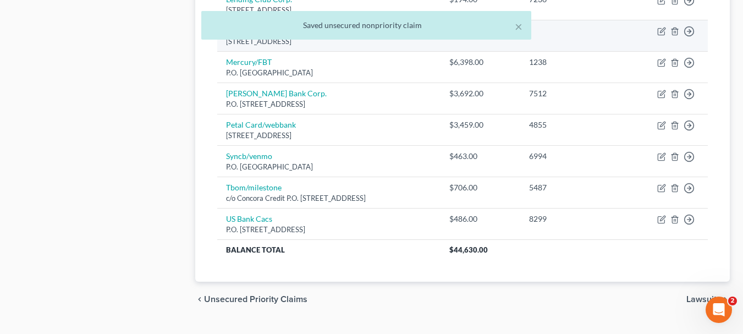
scroll to position [605, 0]
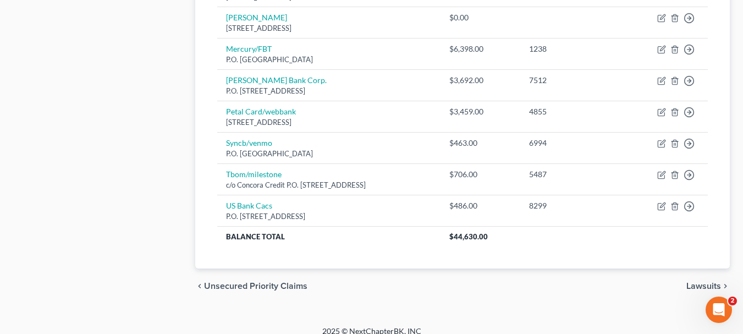
click at [693, 287] on span "Lawsuits" at bounding box center [703, 286] width 35 height 9
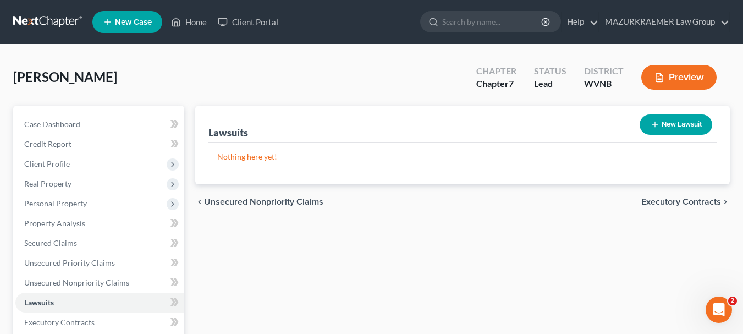
click at [686, 199] on span "Executory Contracts" at bounding box center [681, 201] width 80 height 9
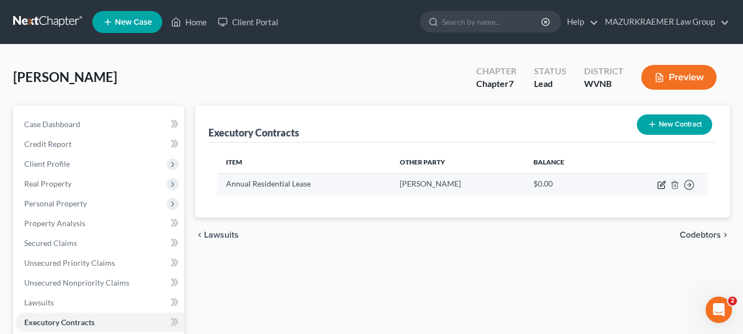
click at [661, 184] on icon "button" at bounding box center [662, 183] width 5 height 5
select select "3"
select select "51"
select select "0"
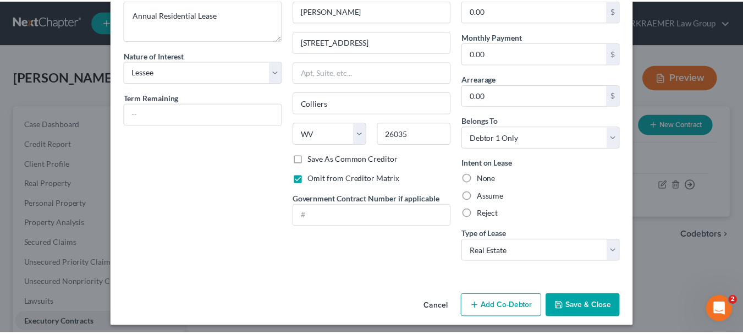
scroll to position [68, 0]
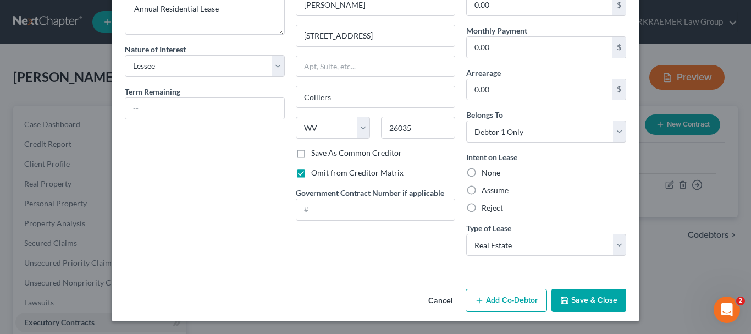
click at [617, 298] on button "Save & Close" at bounding box center [589, 300] width 75 height 23
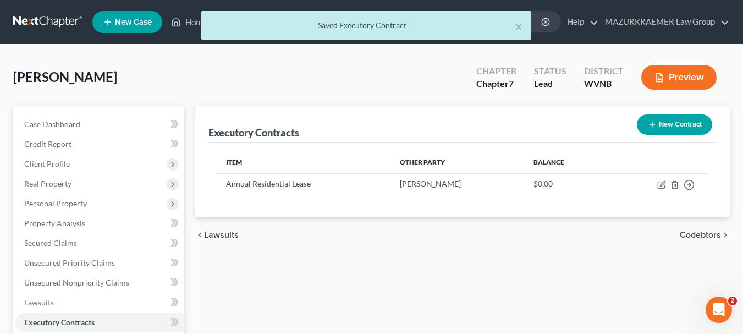
click at [209, 232] on span "Lawsuits" at bounding box center [221, 234] width 35 height 9
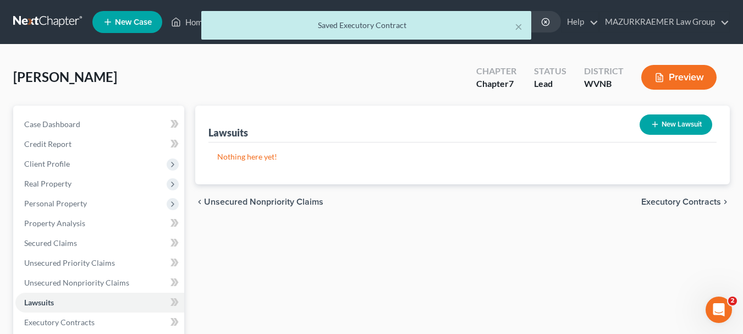
click at [228, 203] on span "Unsecured Nonpriority Claims" at bounding box center [263, 201] width 119 height 9
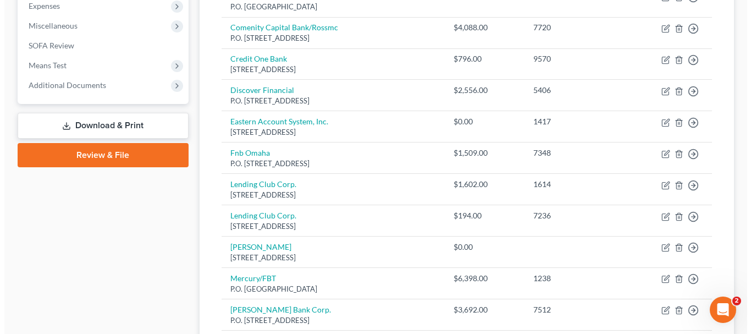
scroll to position [385, 0]
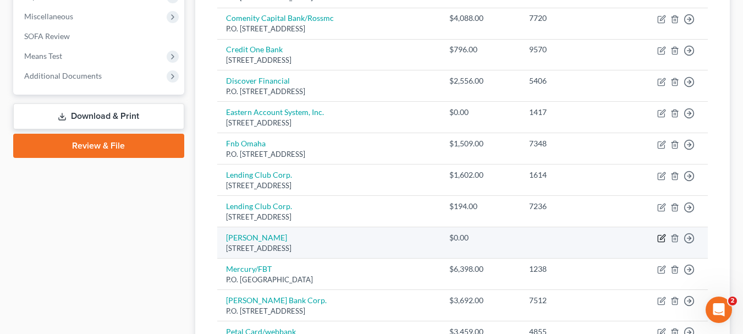
click at [663, 238] on icon "button" at bounding box center [662, 237] width 5 height 5
select select "51"
select select "14"
select select "0"
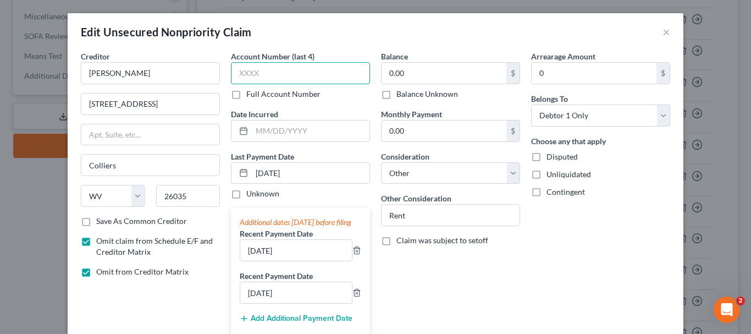
click at [234, 75] on input "text" at bounding box center [300, 73] width 139 height 22
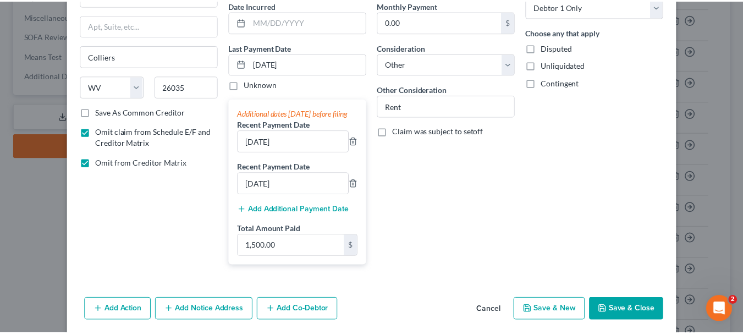
scroll to position [110, 0]
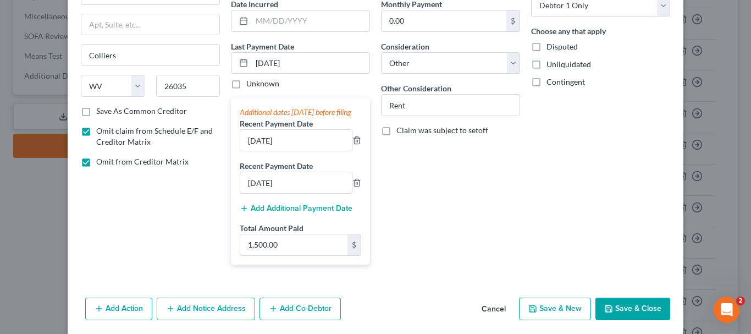
type input "1319"
click at [635, 312] on button "Save & Close" at bounding box center [633, 309] width 75 height 23
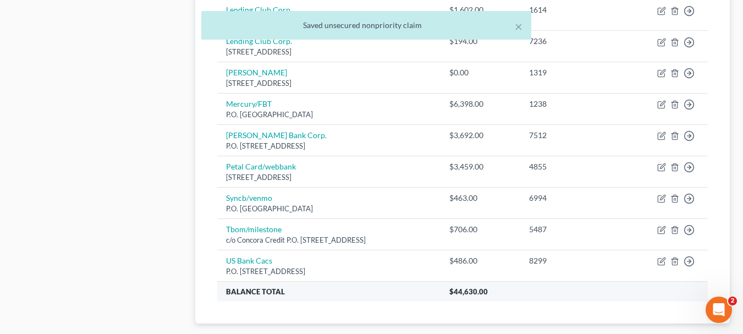
scroll to position [617, 0]
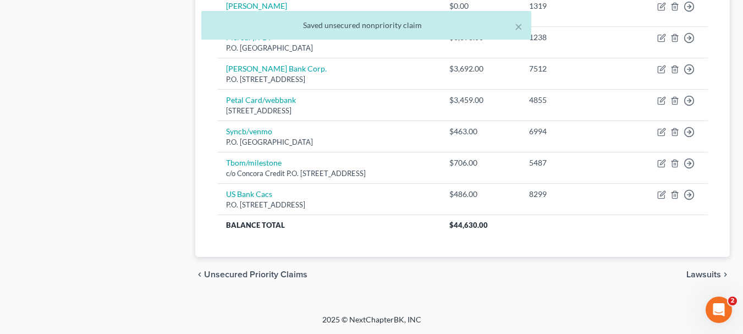
click at [692, 272] on span "Lawsuits" at bounding box center [703, 274] width 35 height 9
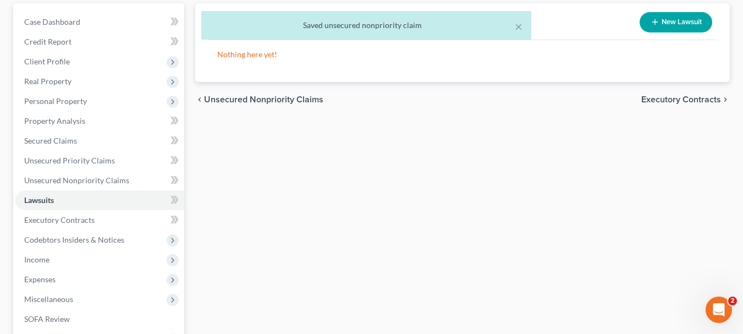
scroll to position [110, 0]
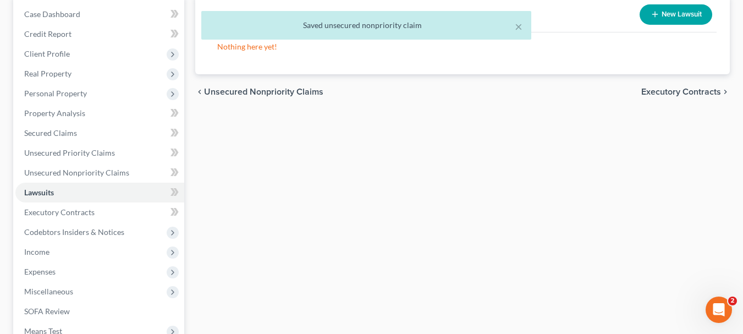
click at [676, 92] on span "Executory Contracts" at bounding box center [681, 91] width 80 height 9
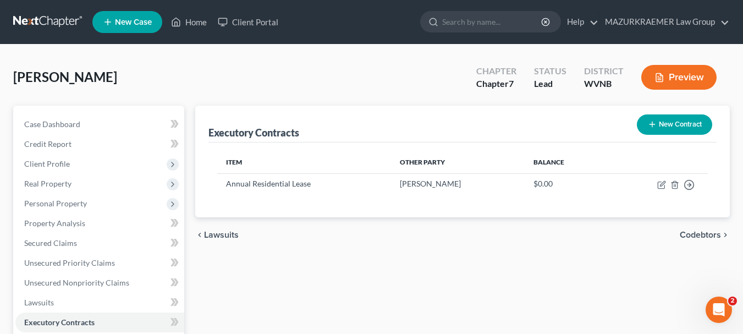
click at [702, 233] on span "Codebtors" at bounding box center [700, 234] width 41 height 9
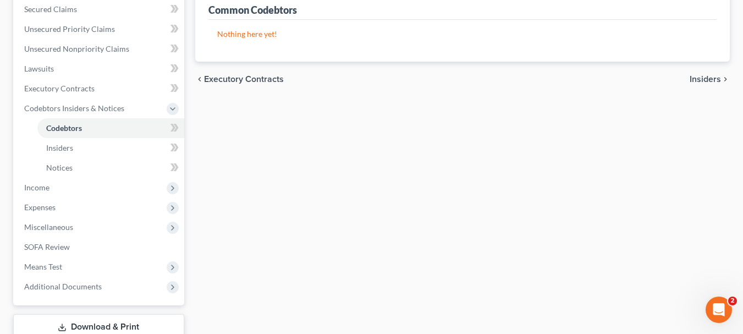
scroll to position [200, 0]
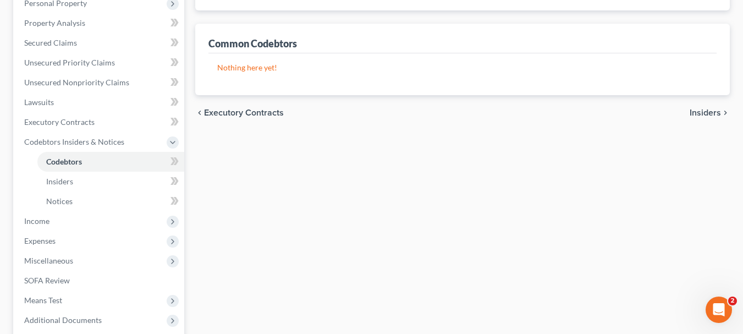
click at [694, 108] on span "Insiders" at bounding box center [705, 112] width 31 height 9
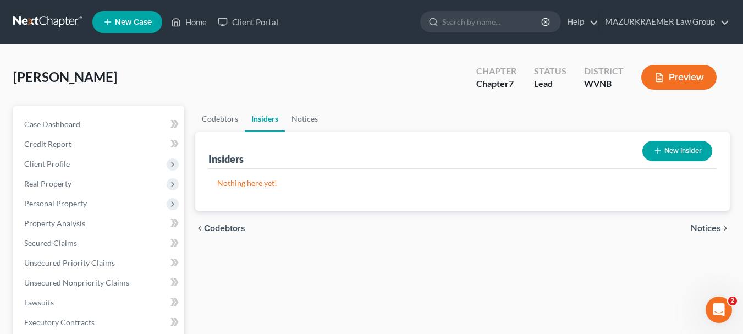
click at [710, 229] on span "Notices" at bounding box center [706, 228] width 30 height 9
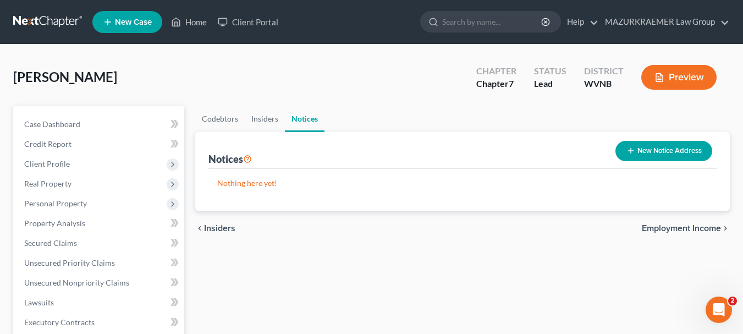
click at [710, 229] on span "Employment Income" at bounding box center [681, 228] width 79 height 9
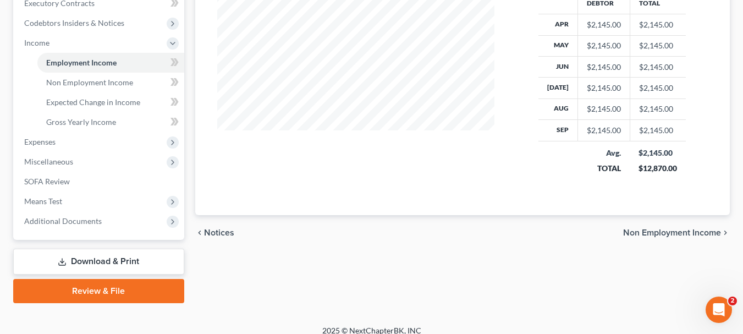
scroll to position [330, 0]
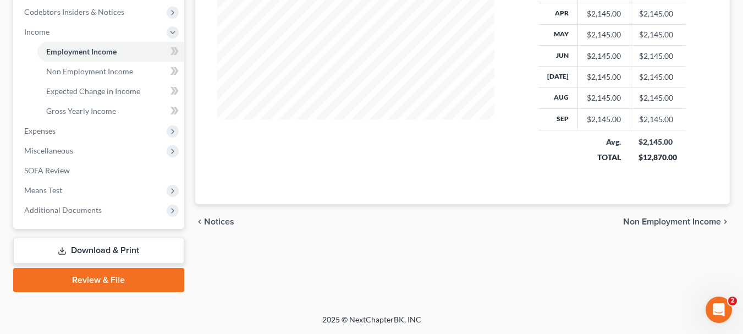
click at [686, 219] on span "Non Employment Income" at bounding box center [672, 221] width 98 height 9
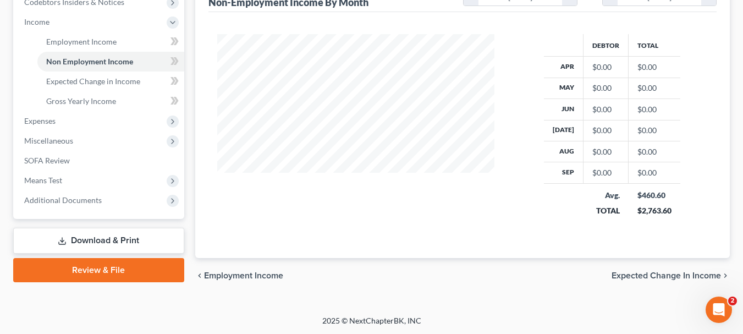
scroll to position [341, 0]
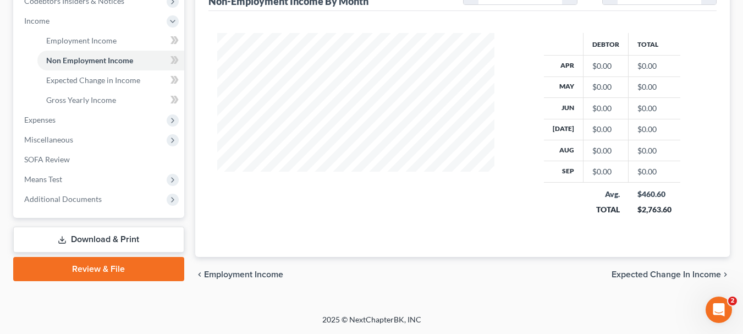
click at [671, 272] on span "Expected Change in Income" at bounding box center [666, 274] width 109 height 9
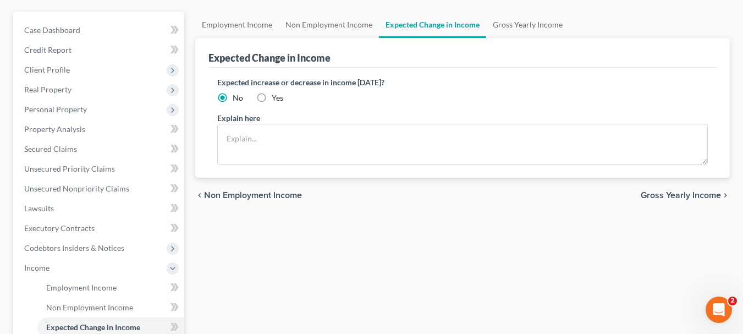
scroll to position [110, 0]
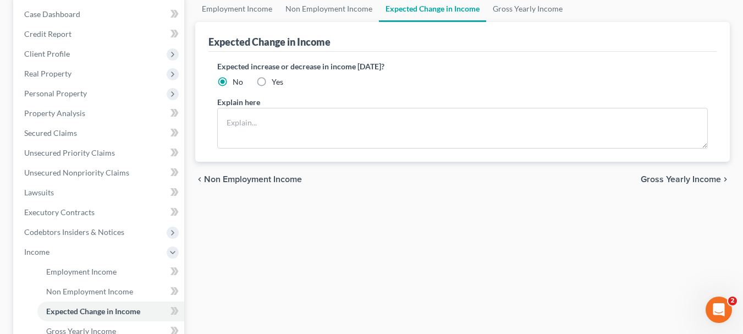
click at [652, 180] on span "Gross Yearly Income" at bounding box center [681, 179] width 80 height 9
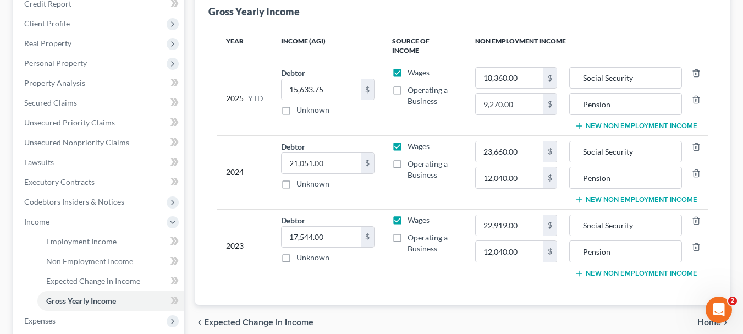
scroll to position [165, 0]
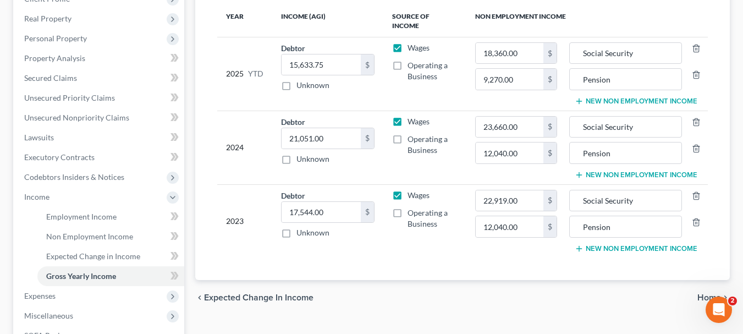
click at [704, 293] on span "Home" at bounding box center [709, 297] width 24 height 9
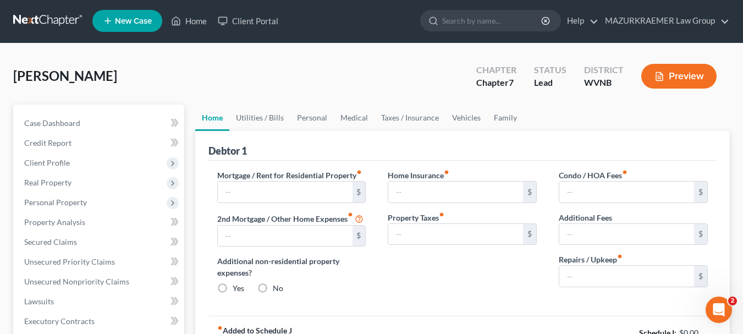
type input "500.00"
type input "0.00"
radio input "true"
type input "0.00"
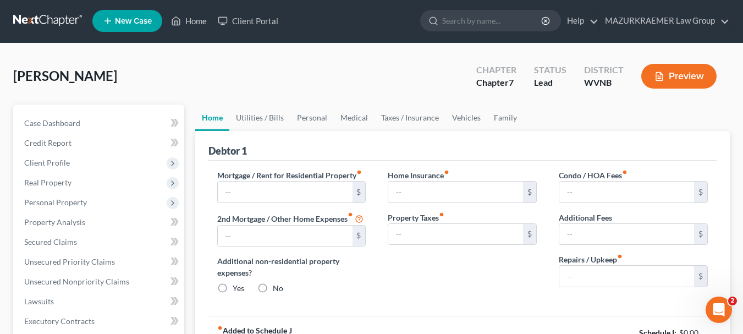
type input "0.00"
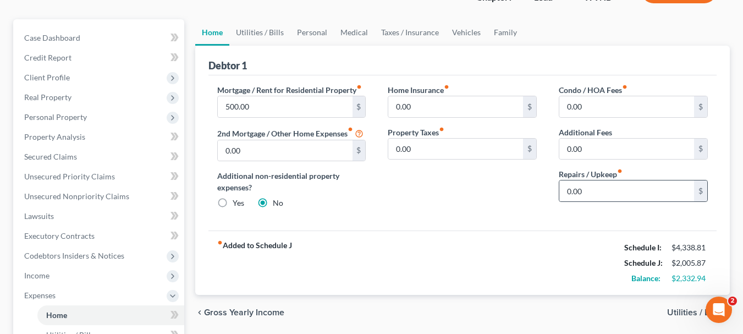
scroll to position [110, 0]
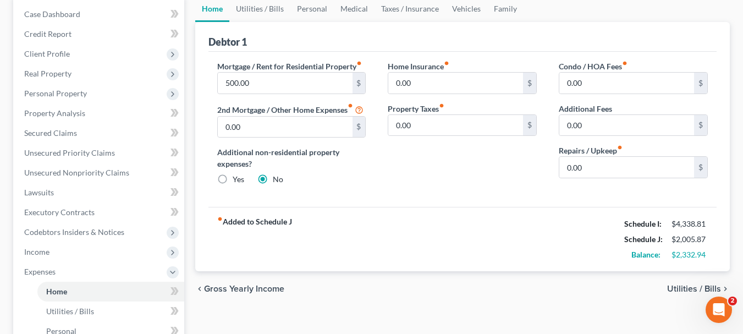
click at [675, 288] on span "Utilities / Bills" at bounding box center [694, 288] width 54 height 9
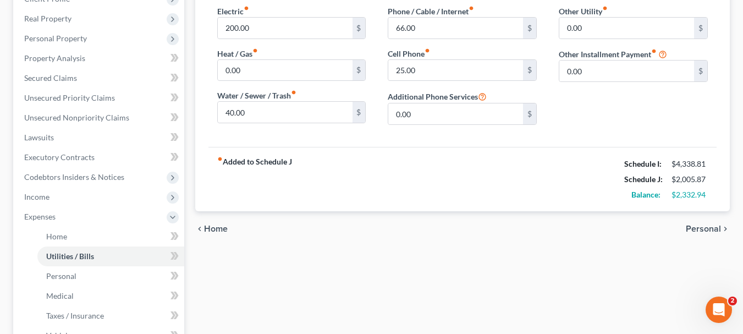
click at [687, 229] on span "Personal" at bounding box center [703, 228] width 35 height 9
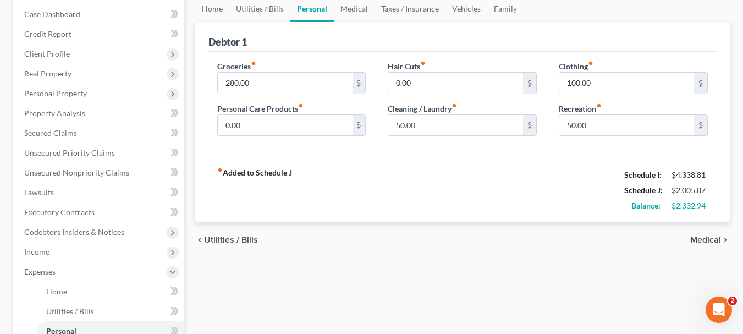
click at [694, 239] on span "Medical" at bounding box center [705, 239] width 31 height 9
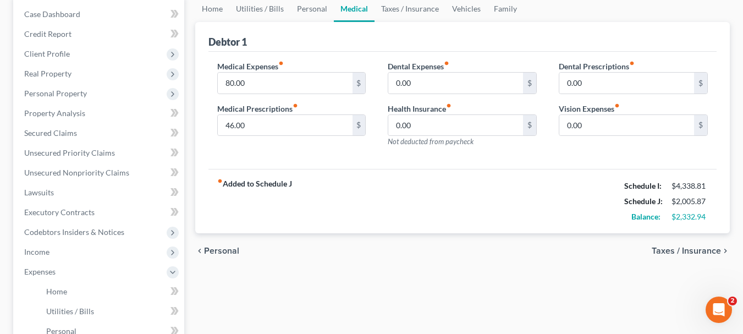
click at [691, 252] on span "Taxes / Insurance" at bounding box center [686, 250] width 69 height 9
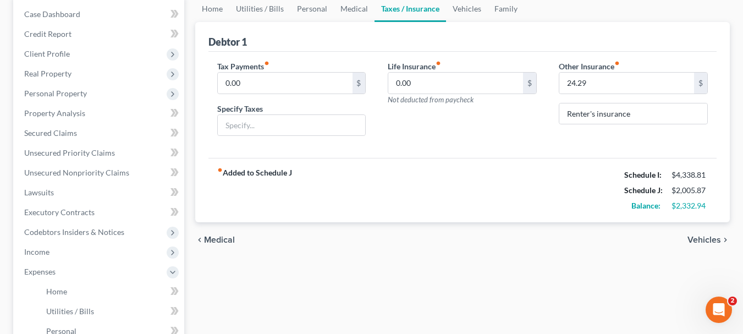
click at [693, 237] on span "Vehicles" at bounding box center [705, 239] width 34 height 9
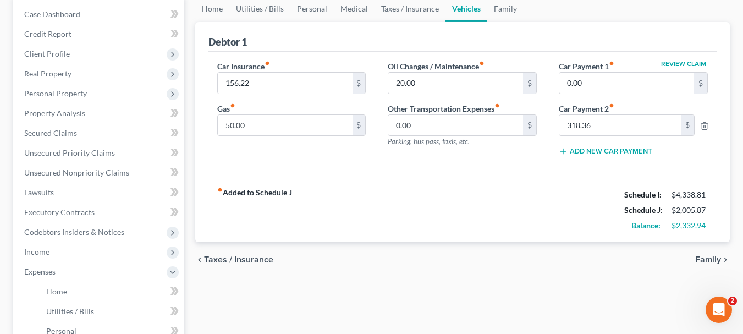
click at [239, 260] on span "Taxes / Insurance" at bounding box center [238, 259] width 69 height 9
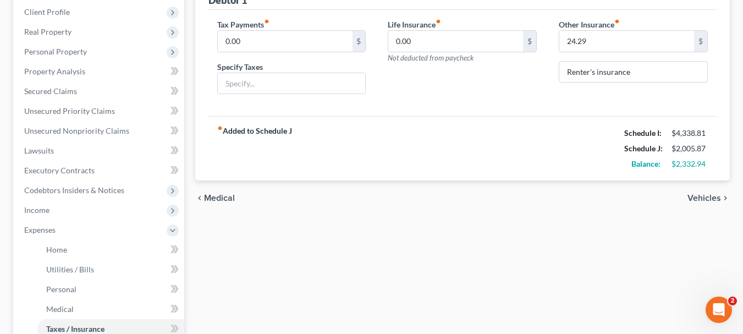
scroll to position [165, 0]
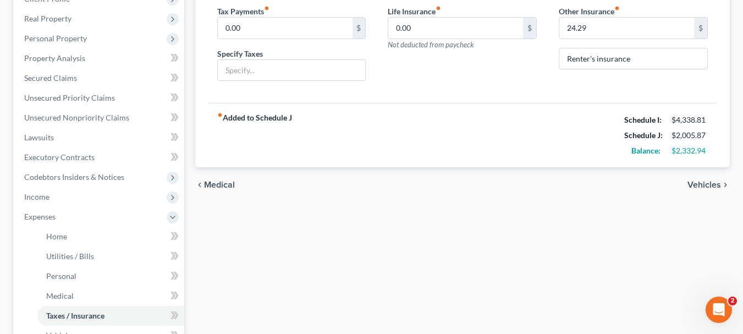
click at [218, 189] on span "Medical" at bounding box center [219, 184] width 31 height 9
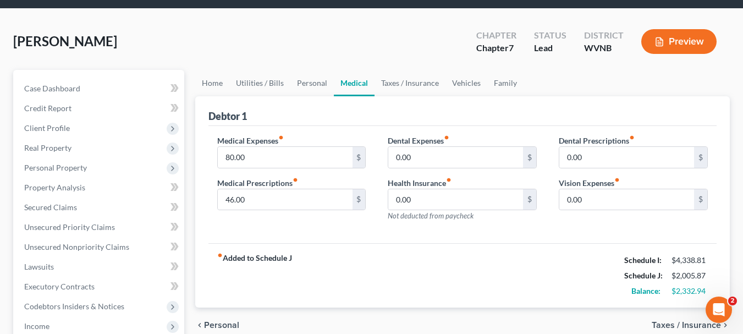
scroll to position [55, 0]
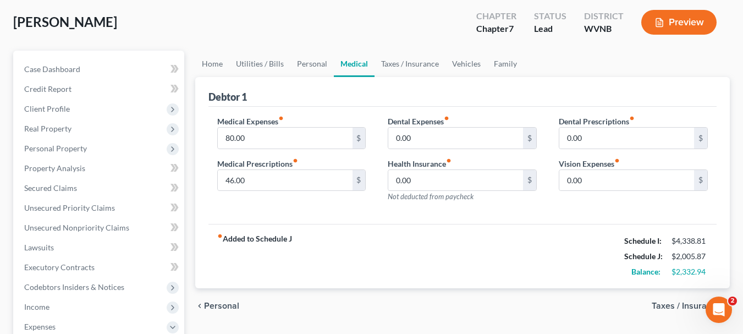
click at [659, 305] on span "Taxes / Insurance" at bounding box center [686, 305] width 69 height 9
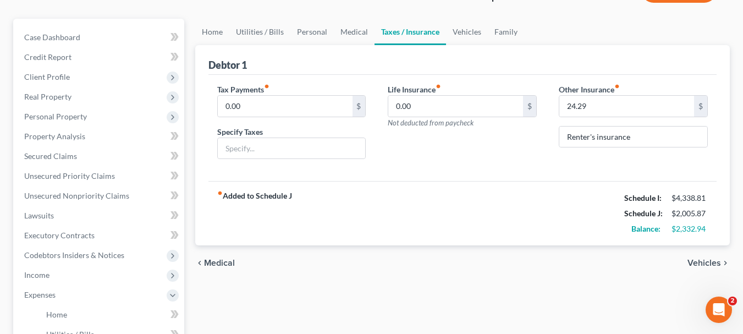
scroll to position [110, 0]
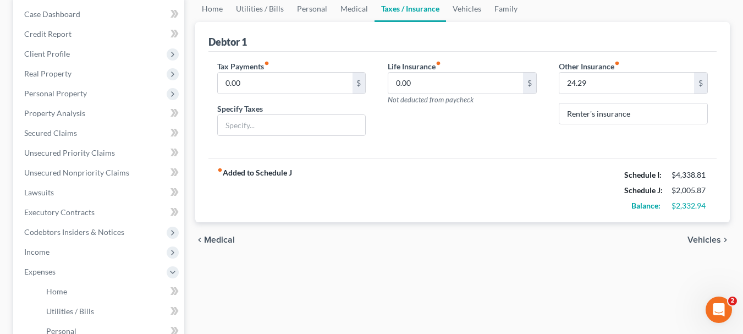
click at [702, 240] on span "Vehicles" at bounding box center [705, 239] width 34 height 9
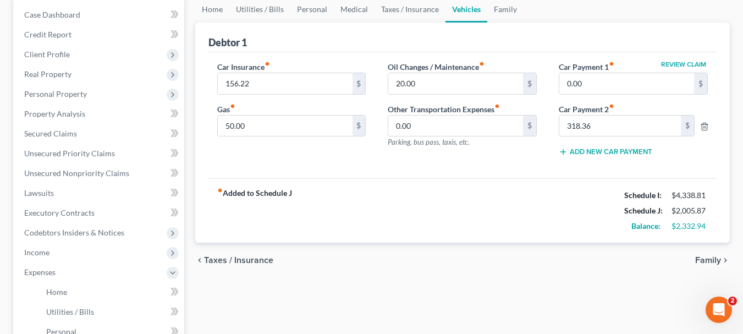
scroll to position [110, 0]
type input "100"
click at [703, 259] on span "Family" at bounding box center [708, 259] width 26 height 9
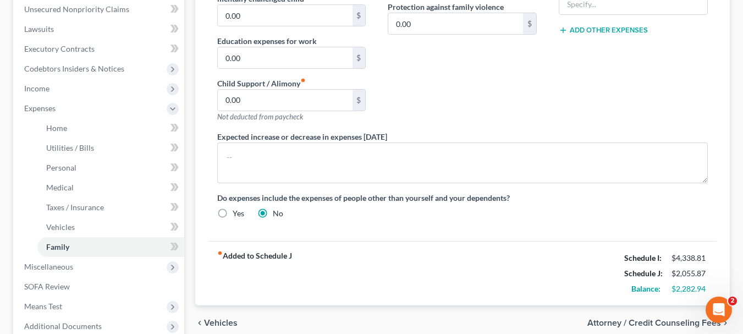
scroll to position [275, 0]
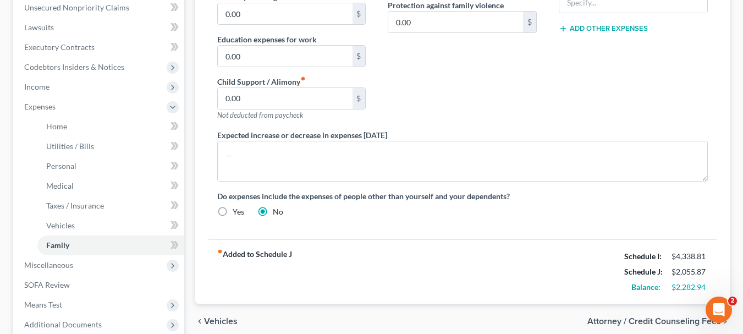
click at [665, 319] on span "Attorney / Credit Counseling Fees" at bounding box center [654, 321] width 134 height 9
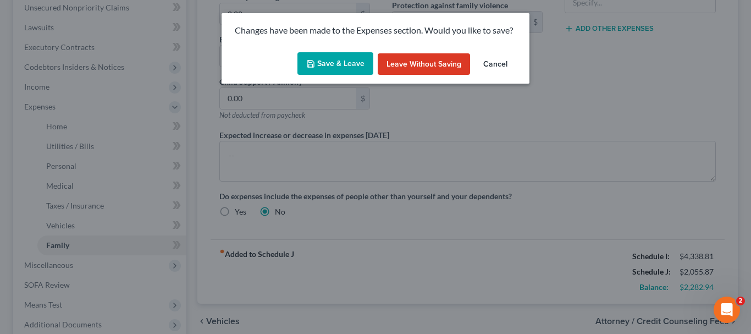
click at [345, 65] on button "Save & Leave" at bounding box center [336, 63] width 76 height 23
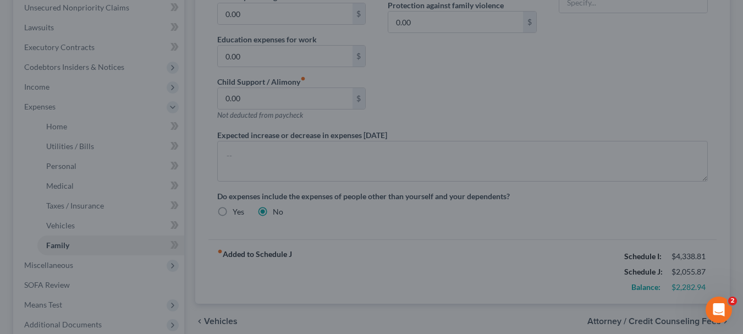
select select "0"
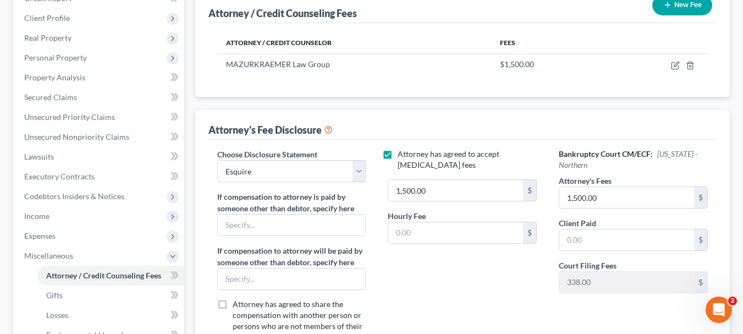
scroll to position [165, 0]
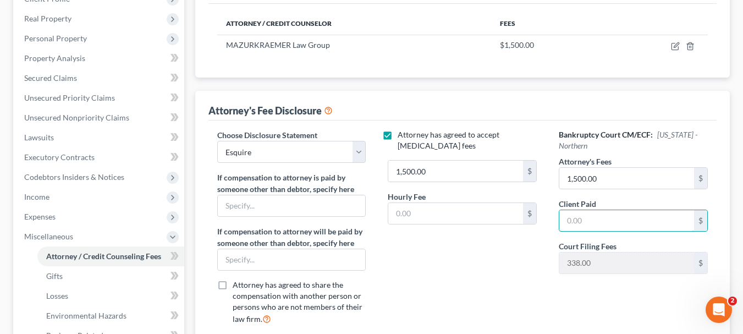
drag, startPoint x: 585, startPoint y: 219, endPoint x: 544, endPoint y: 212, distance: 41.4
click at [544, 212] on div "Choose Disclosure Statement Select Esquire Esquire If compensation to attorney …" at bounding box center [462, 231] width 513 height 204
type input "1,500"
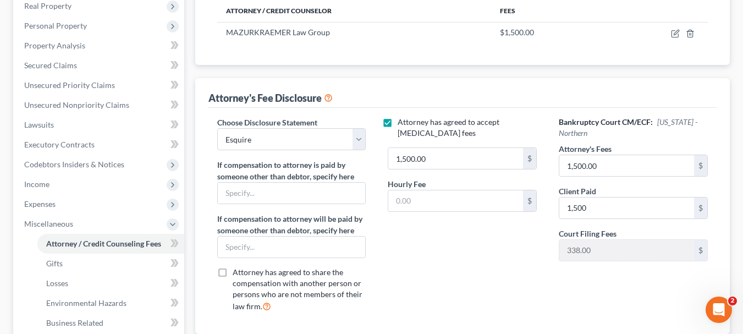
scroll to position [185, 0]
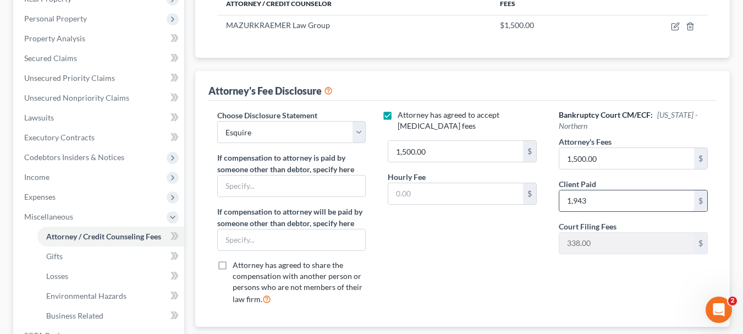
click at [603, 205] on input "1,943" at bounding box center [626, 200] width 135 height 21
type input "1,923"
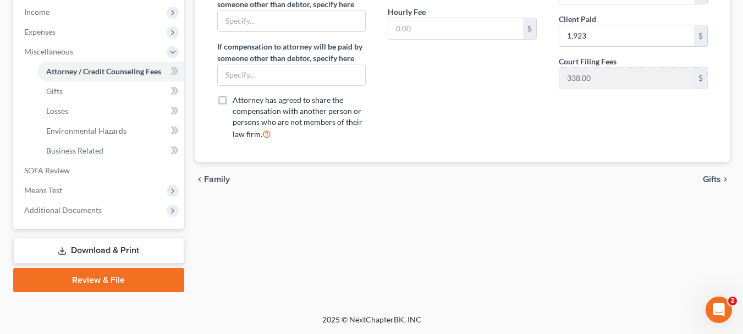
click at [704, 177] on span "Gifts" at bounding box center [712, 179] width 18 height 9
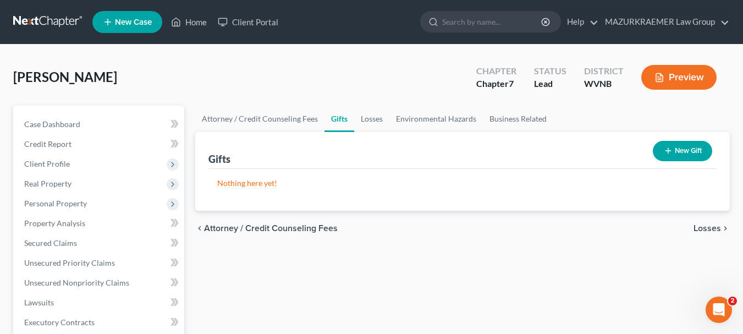
scroll to position [55, 0]
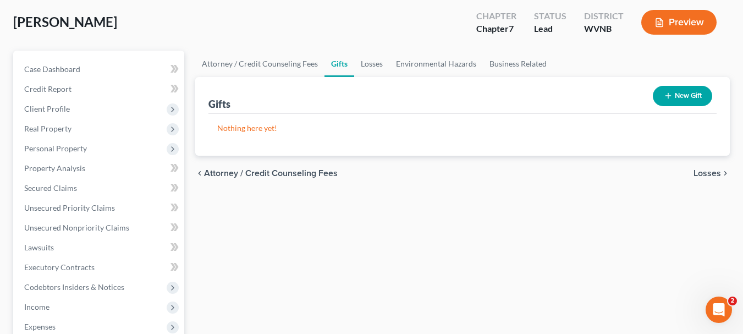
click at [262, 174] on span "Attorney / Credit Counseling Fees" at bounding box center [271, 173] width 134 height 9
select select "0"
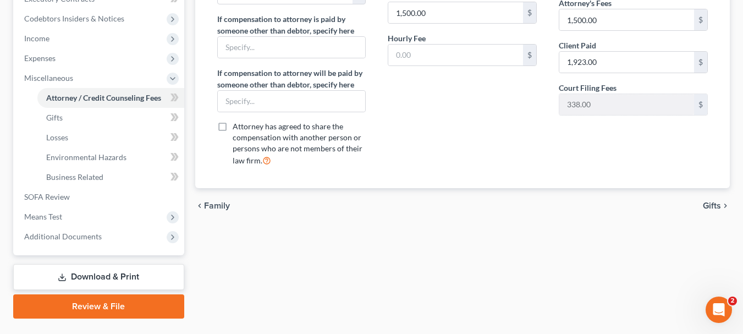
scroll to position [330, 0]
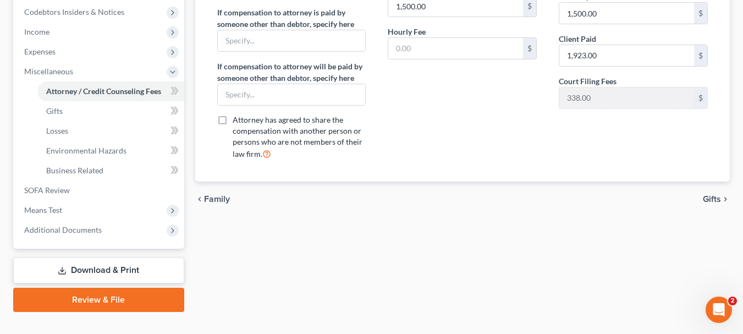
click at [712, 200] on span "Gifts" at bounding box center [712, 199] width 18 height 9
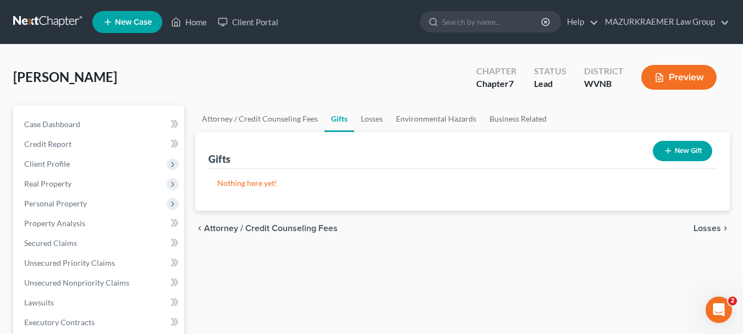
click at [710, 229] on span "Losses" at bounding box center [708, 228] width 28 height 9
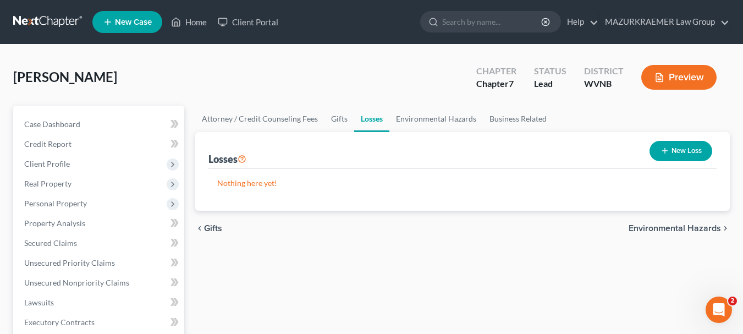
click at [710, 229] on span "Environmental Hazards" at bounding box center [675, 228] width 92 height 9
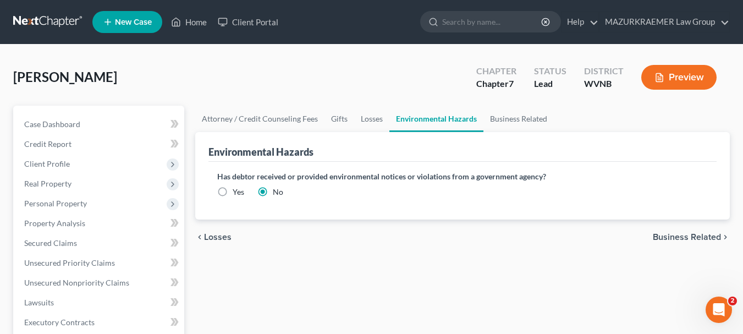
click at [705, 234] on span "Business Related" at bounding box center [687, 237] width 68 height 9
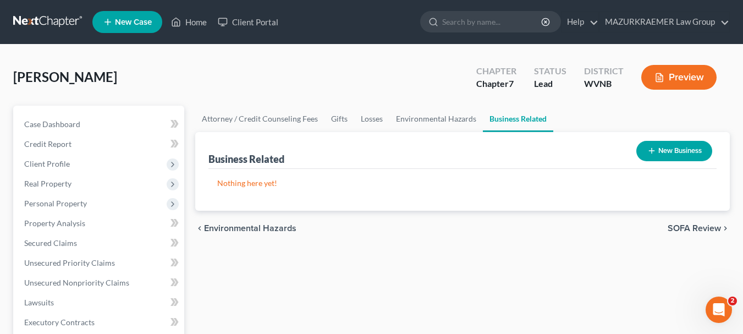
click at [701, 228] on span "SOFA Review" at bounding box center [694, 228] width 53 height 9
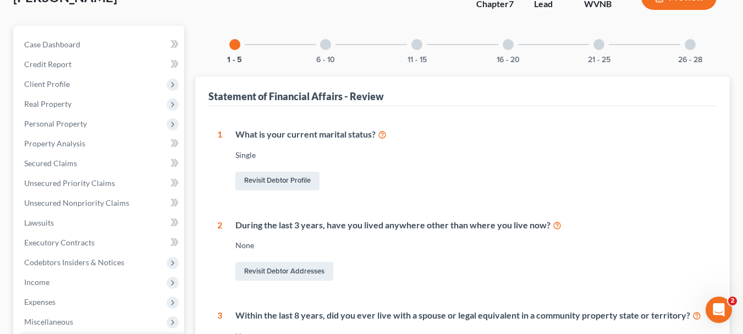
scroll to position [55, 0]
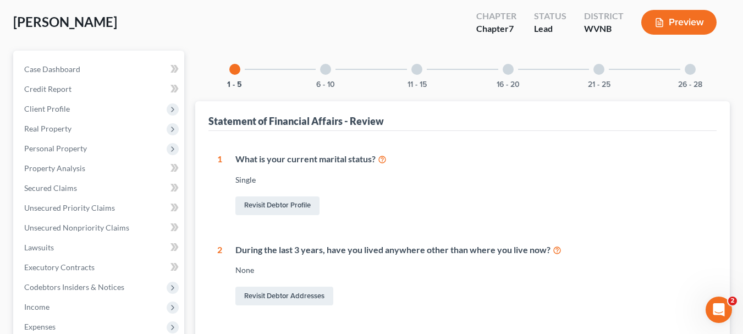
click at [328, 65] on div at bounding box center [325, 69] width 11 height 11
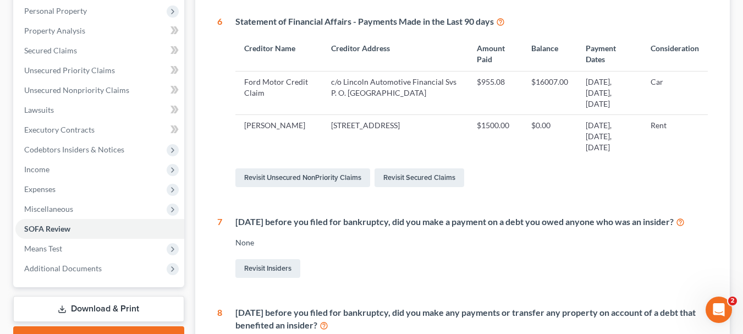
scroll to position [0, 0]
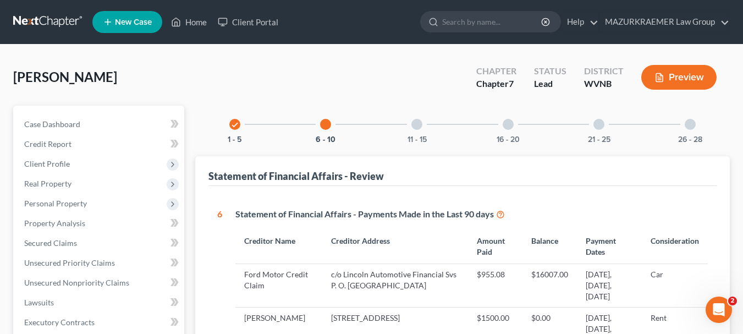
click at [418, 124] on div at bounding box center [416, 124] width 11 height 11
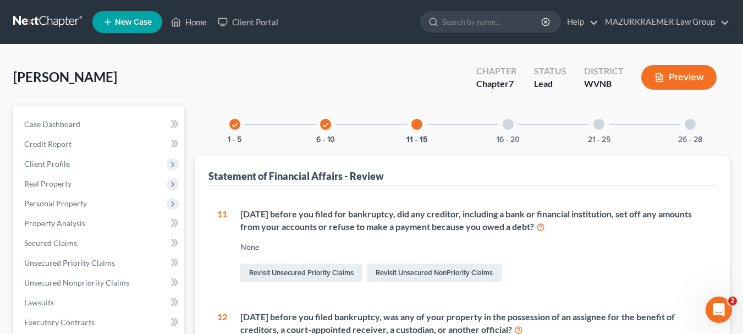
click at [507, 127] on div at bounding box center [508, 124] width 11 height 11
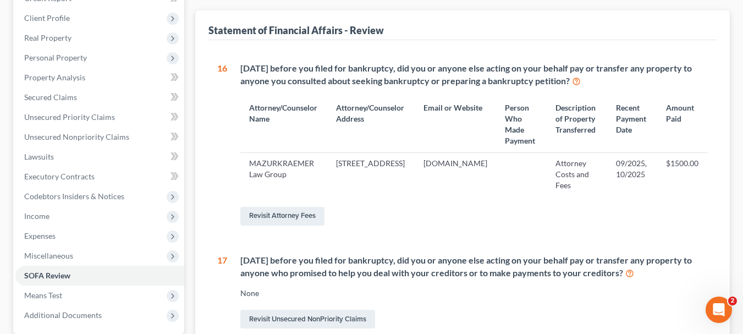
scroll to position [165, 0]
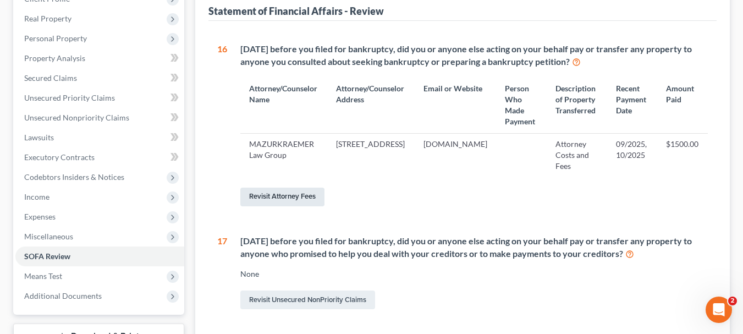
click at [283, 197] on link "Revisit Attorney Fees" at bounding box center [282, 197] width 84 height 19
select select "0"
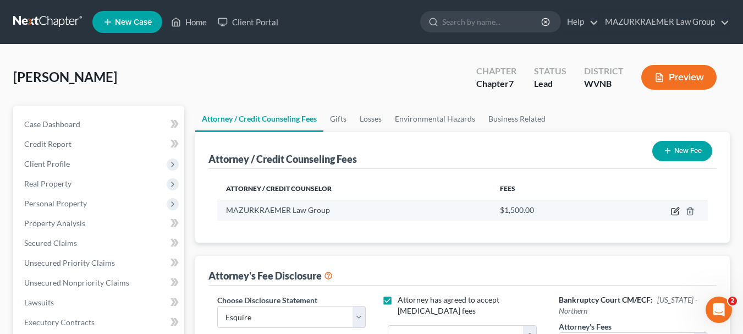
click at [675, 209] on icon "button" at bounding box center [675, 211] width 9 height 9
select select "39"
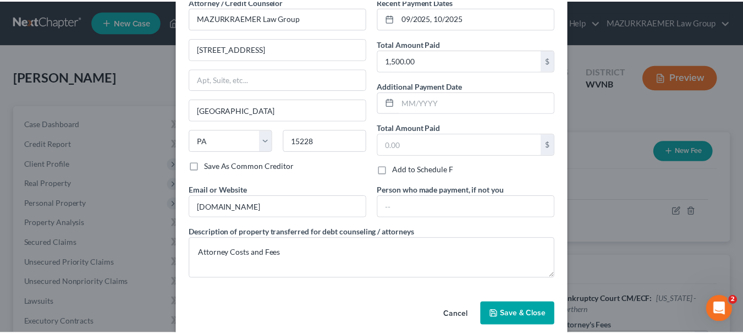
scroll to position [69, 0]
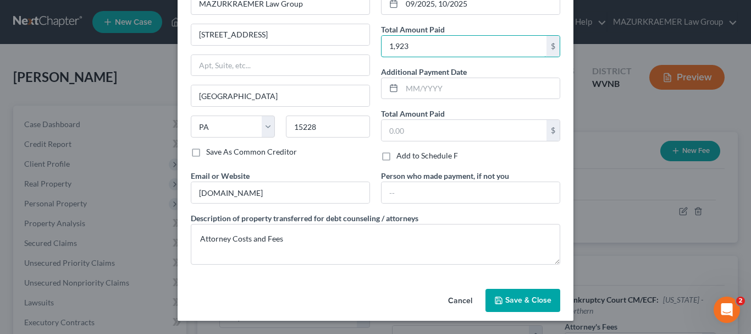
type input "1,923"
click at [542, 292] on button "Save & Close" at bounding box center [523, 300] width 75 height 23
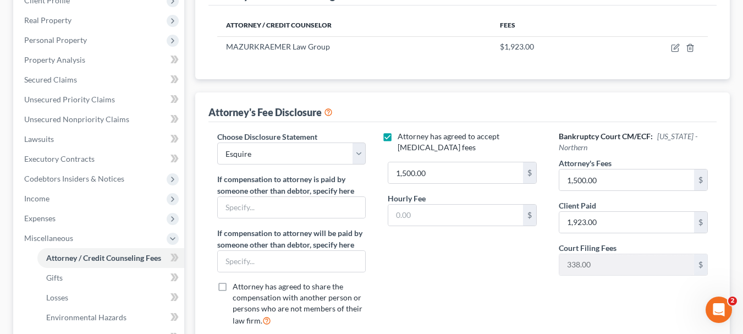
scroll to position [165, 0]
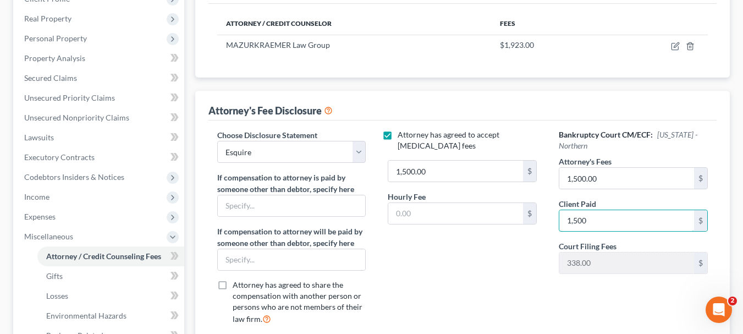
type input "1,500"
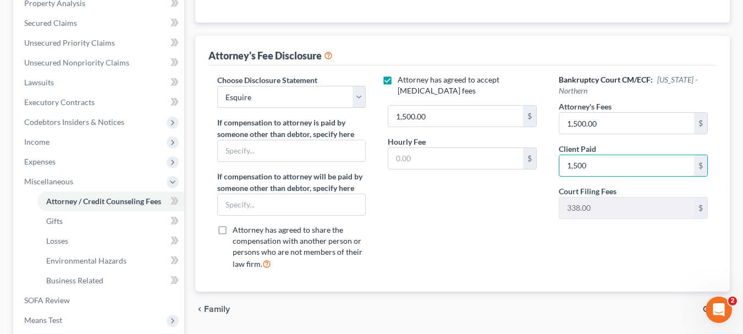
scroll to position [275, 0]
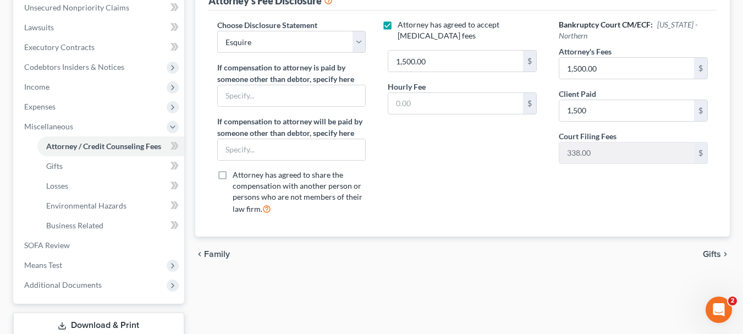
click at [708, 251] on span "Gifts" at bounding box center [712, 254] width 18 height 9
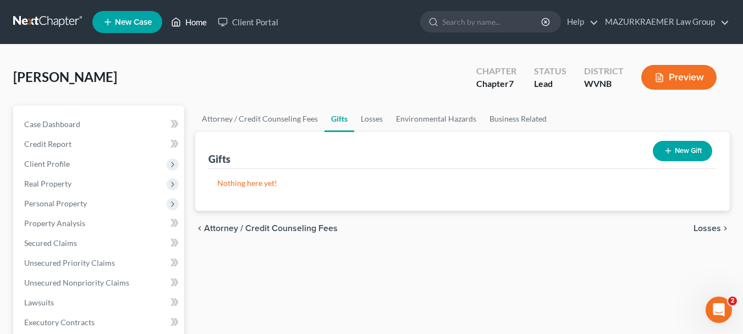
click at [197, 24] on link "Home" at bounding box center [189, 22] width 47 height 20
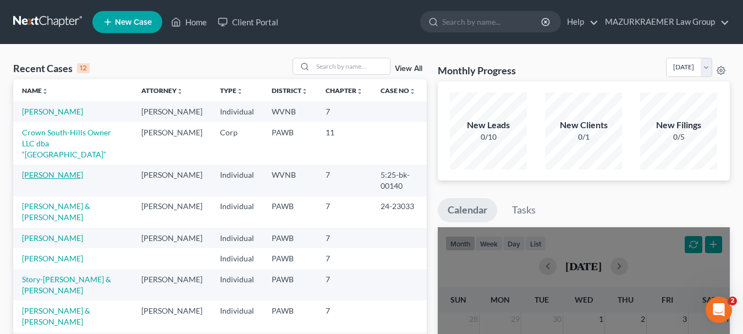
click at [62, 179] on link "[PERSON_NAME]" at bounding box center [52, 174] width 61 height 9
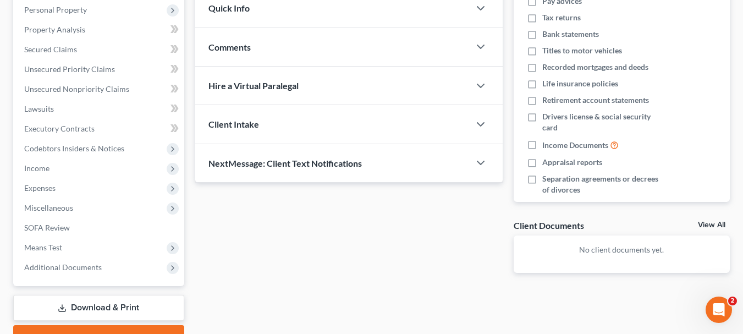
scroll to position [220, 0]
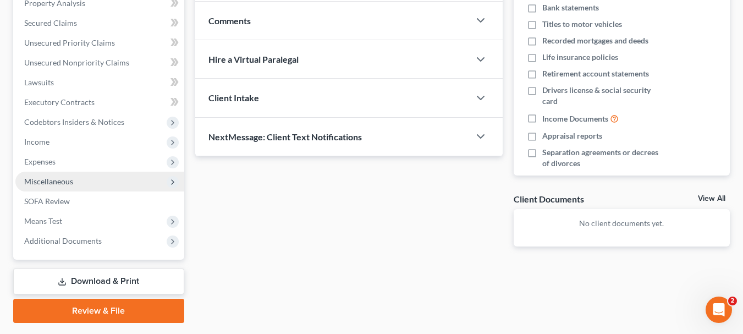
click at [55, 186] on span "Miscellaneous" at bounding box center [99, 182] width 169 height 20
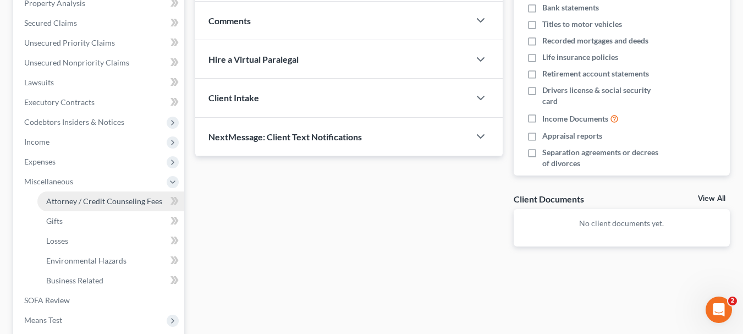
click at [61, 197] on span "Attorney / Credit Counseling Fees" at bounding box center [104, 200] width 116 height 9
select select "1"
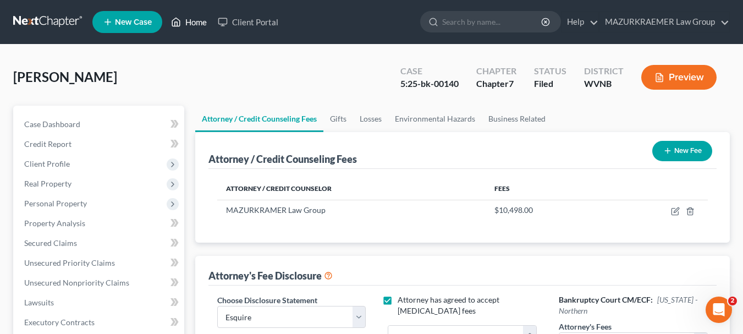
click at [202, 23] on link "Home" at bounding box center [189, 22] width 47 height 20
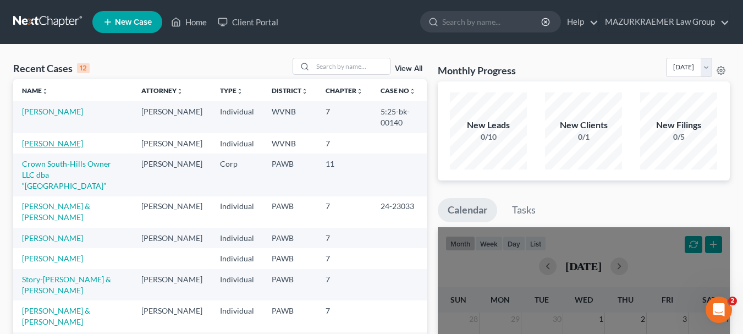
click at [61, 143] on link "[PERSON_NAME]" at bounding box center [52, 143] width 61 height 9
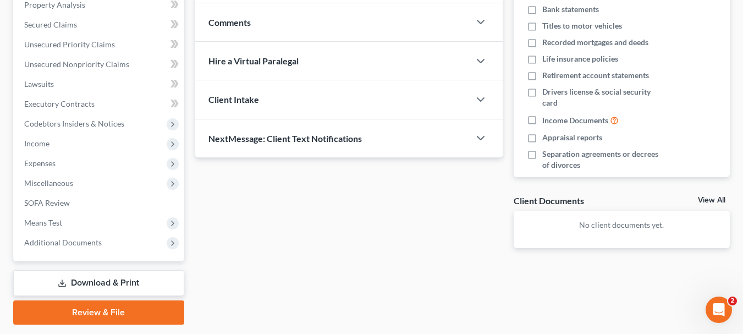
scroll to position [220, 0]
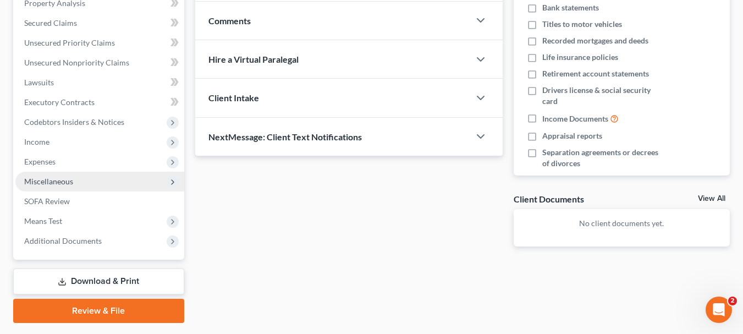
click at [58, 184] on span "Miscellaneous" at bounding box center [48, 181] width 49 height 9
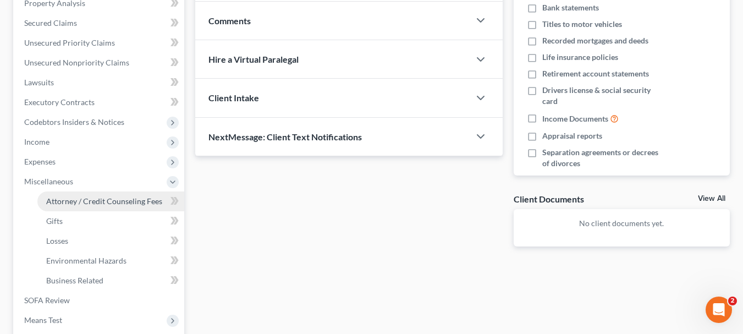
click at [63, 199] on span "Attorney / Credit Counseling Fees" at bounding box center [104, 200] width 116 height 9
select select "0"
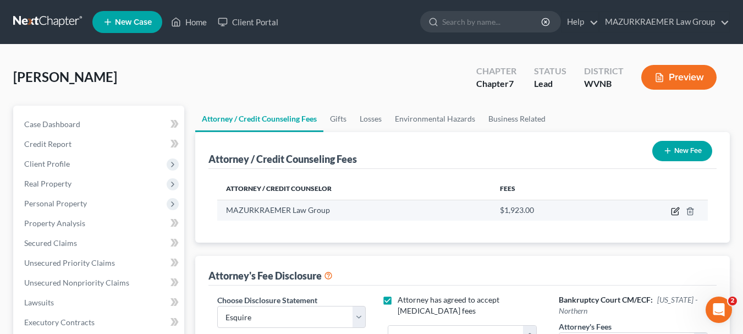
click at [674, 215] on icon "button" at bounding box center [675, 211] width 7 height 7
select select "39"
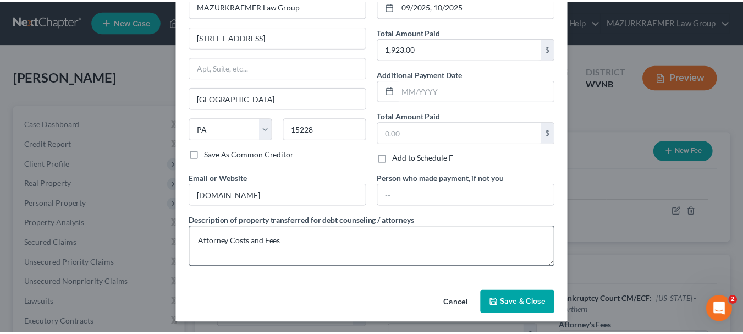
scroll to position [69, 0]
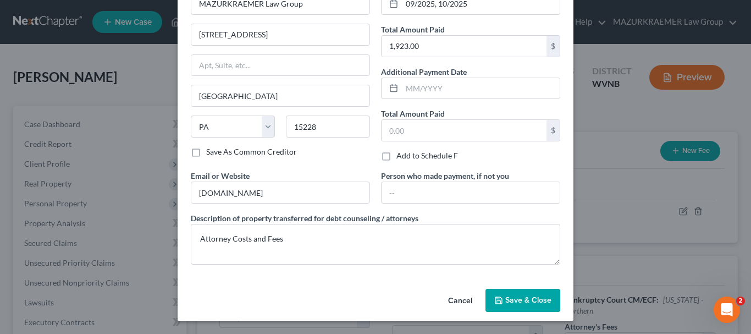
click at [535, 302] on span "Save & Close" at bounding box center [528, 299] width 46 height 9
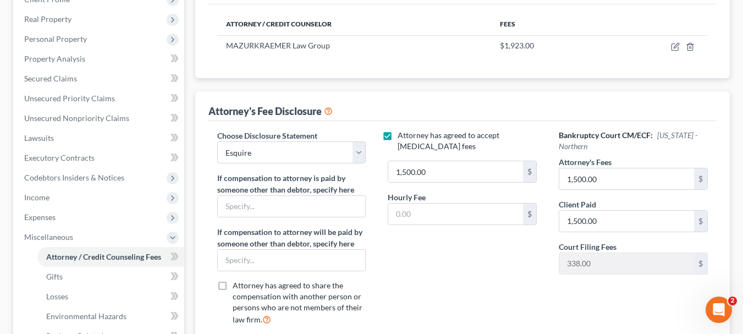
scroll to position [165, 0]
type input "0"
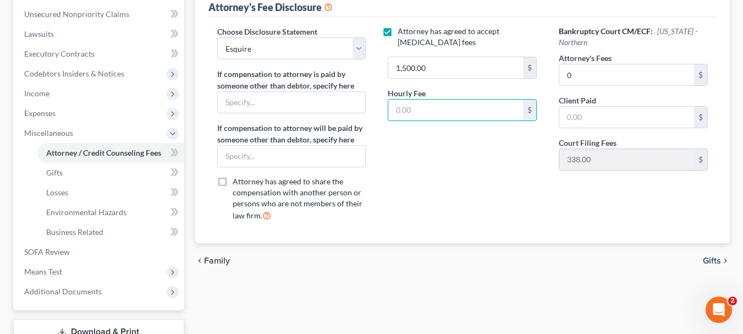
scroll to position [275, 0]
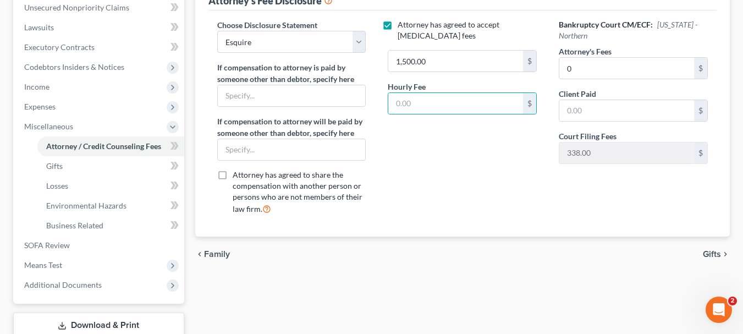
click at [713, 254] on span "Gifts" at bounding box center [712, 254] width 18 height 9
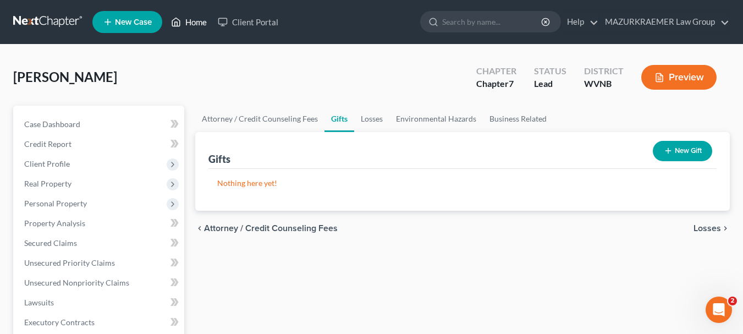
click at [204, 19] on link "Home" at bounding box center [189, 22] width 47 height 20
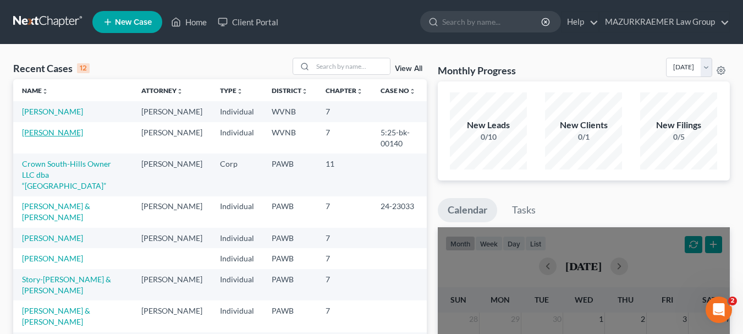
click at [54, 137] on link "[PERSON_NAME]" at bounding box center [52, 132] width 61 height 9
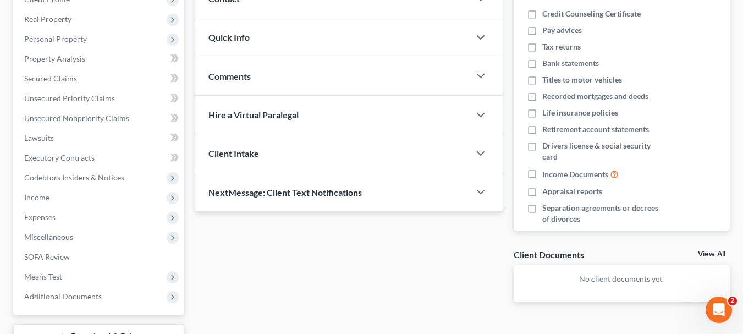
scroll to position [165, 0]
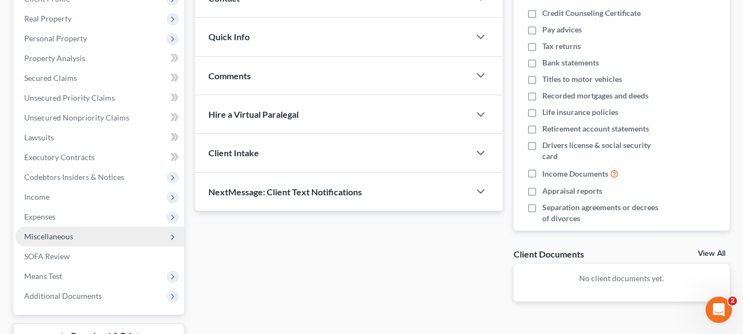
click at [57, 232] on span "Miscellaneous" at bounding box center [48, 236] width 49 height 9
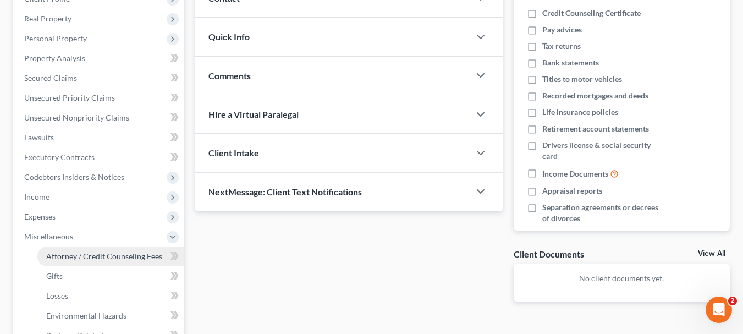
click at [63, 259] on span "Attorney / Credit Counseling Fees" at bounding box center [104, 255] width 116 height 9
select select "1"
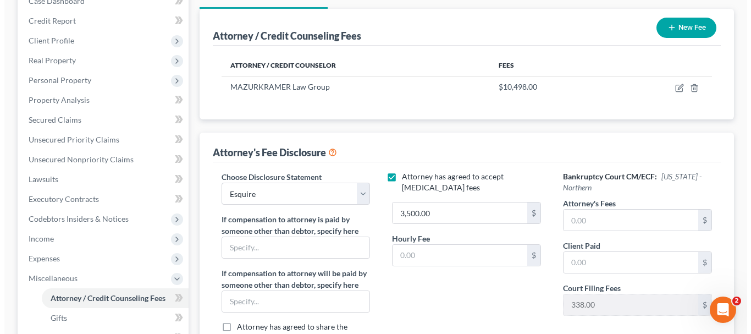
scroll to position [165, 0]
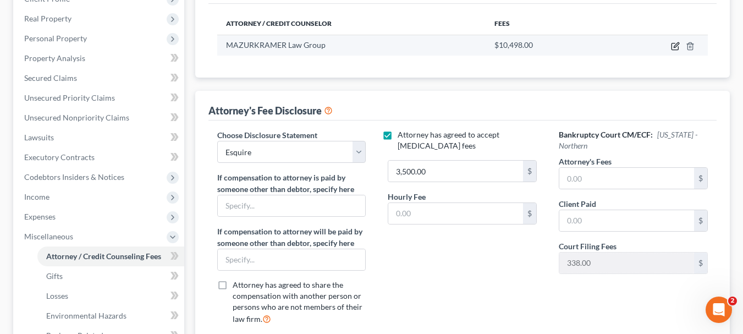
click at [673, 45] on icon "button" at bounding box center [675, 46] width 9 height 9
select select "51"
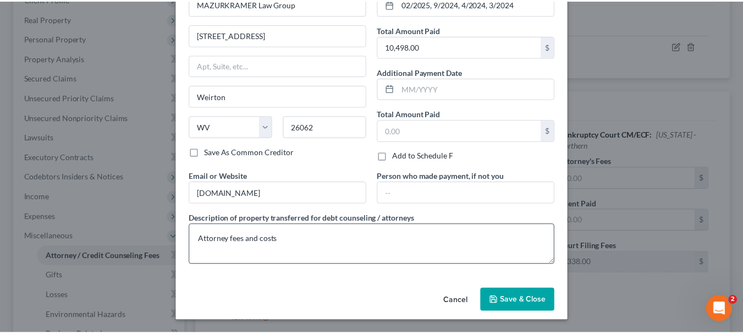
scroll to position [69, 0]
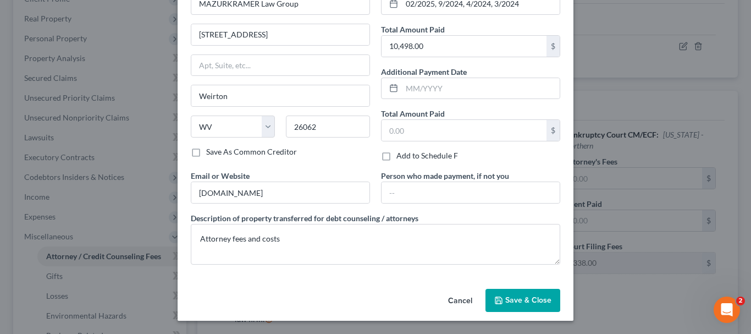
click at [518, 300] on span "Save & Close" at bounding box center [528, 299] width 46 height 9
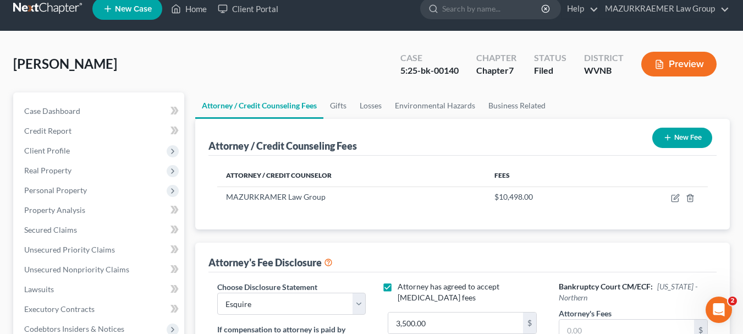
scroll to position [0, 0]
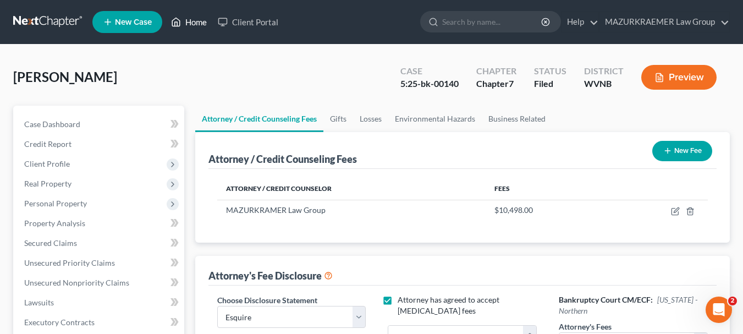
drag, startPoint x: 197, startPoint y: 20, endPoint x: 139, endPoint y: 77, distance: 81.3
click at [197, 21] on link "Home" at bounding box center [189, 22] width 47 height 20
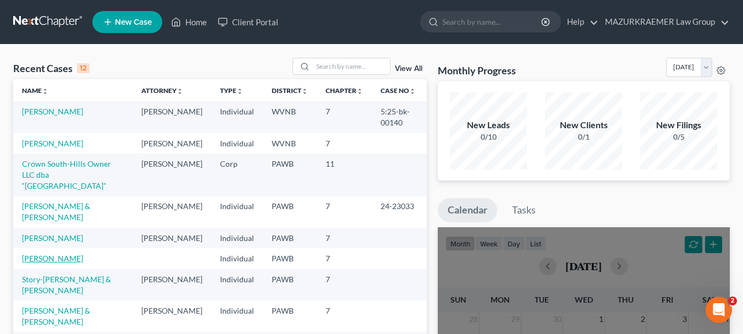
click at [73, 263] on link "[PERSON_NAME]" at bounding box center [52, 258] width 61 height 9
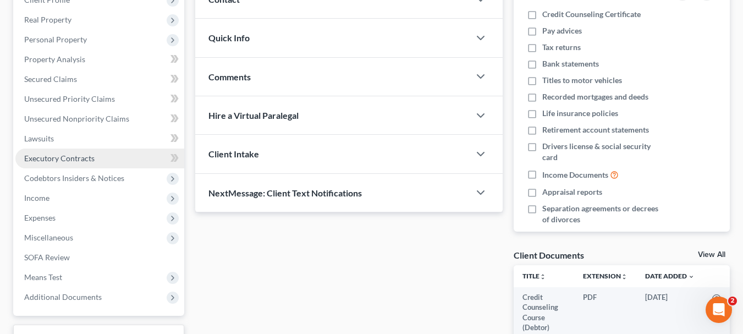
scroll to position [251, 0]
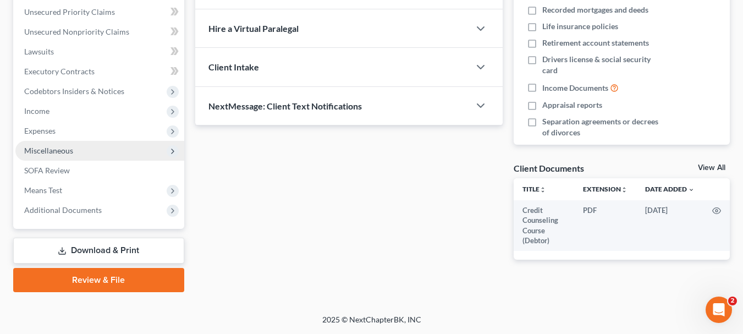
click at [61, 150] on span "Miscellaneous" at bounding box center [48, 150] width 49 height 9
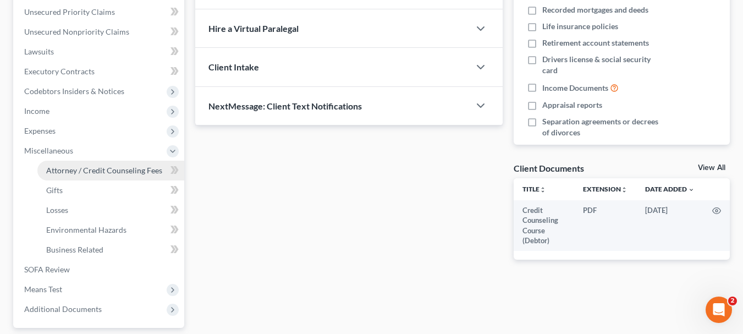
click at [64, 168] on span "Attorney / Credit Counseling Fees" at bounding box center [104, 170] width 116 height 9
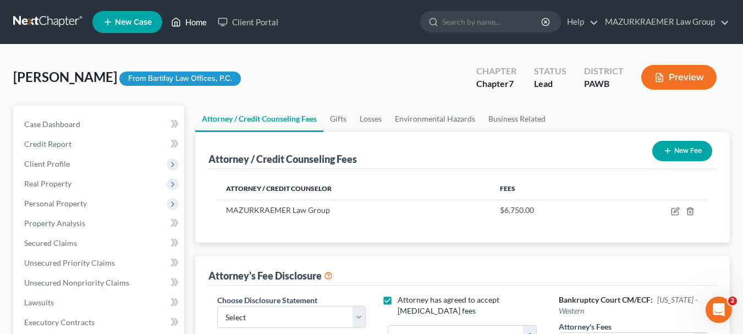
click at [195, 22] on link "Home" at bounding box center [189, 22] width 47 height 20
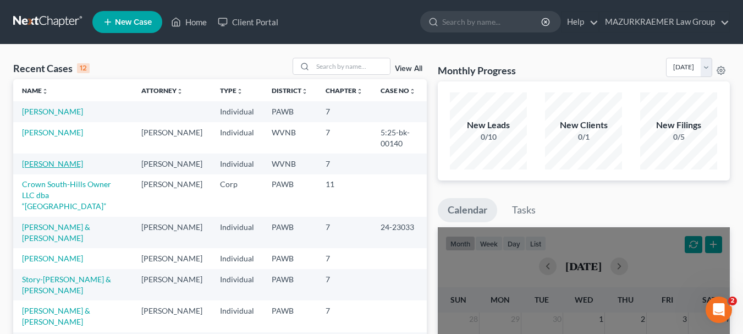
click at [54, 167] on link "[PERSON_NAME]" at bounding box center [52, 163] width 61 height 9
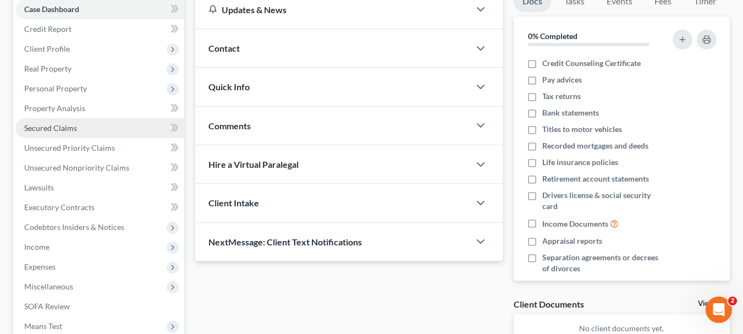
scroll to position [251, 0]
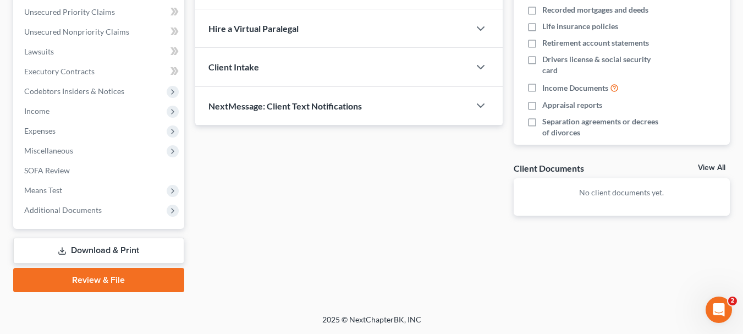
click at [149, 252] on link "Download & Print" at bounding box center [98, 251] width 171 height 26
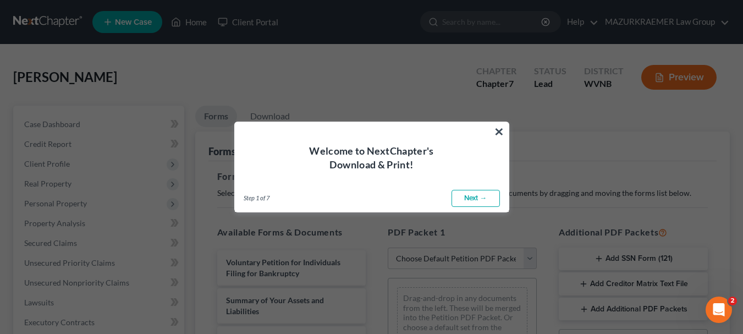
click at [475, 201] on link "Next →" at bounding box center [476, 199] width 48 height 18
select select "0"
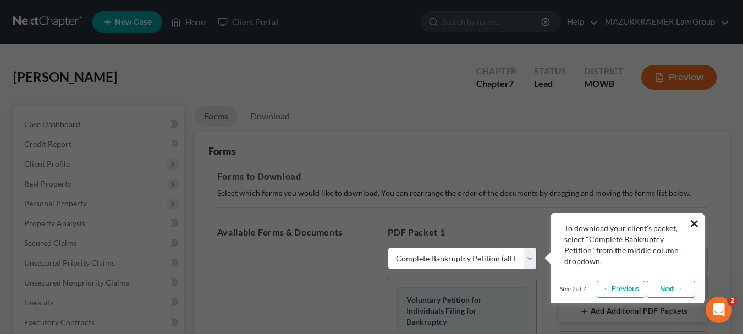
click at [697, 223] on button "×" at bounding box center [694, 224] width 10 height 18
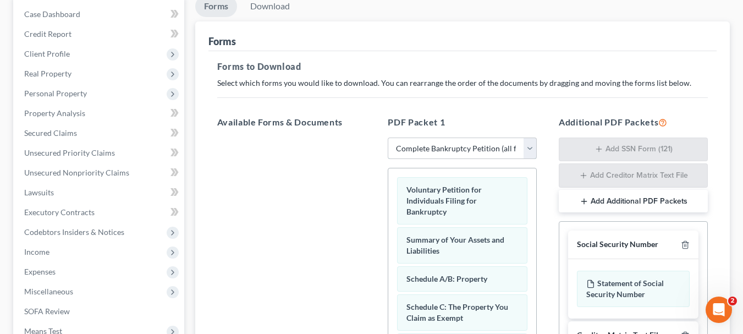
click at [530, 151] on select "Choose Default Petition PDF Packet Complete Bankruptcy Petition (all forms and …" at bounding box center [462, 149] width 149 height 22
select select
click at [388, 138] on select "Choose Default Petition PDF Packet Complete Bankruptcy Petition (all forms and …" at bounding box center [462, 149] width 149 height 22
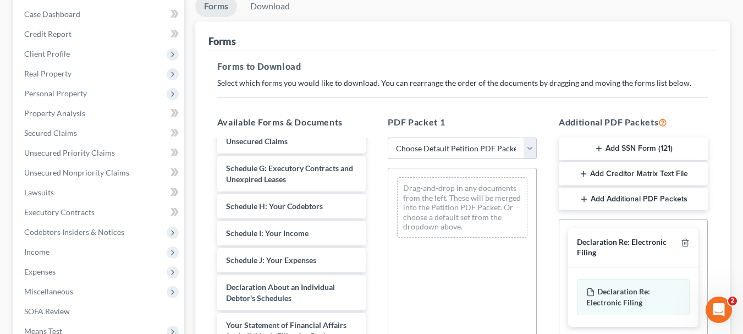
scroll to position [220, 0]
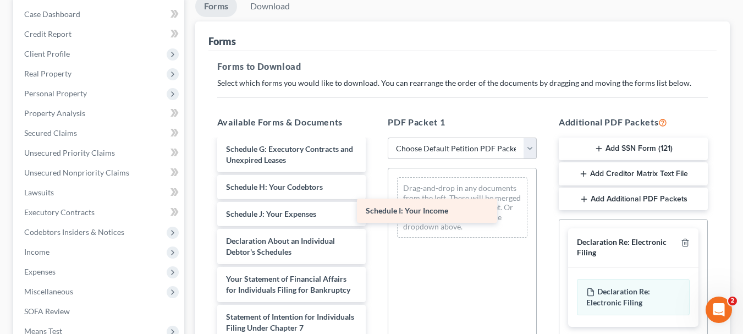
drag, startPoint x: 305, startPoint y: 211, endPoint x: 455, endPoint y: 206, distance: 150.2
click at [375, 206] on div "Schedule I: Your Income Voluntary Petition for Individuals Filing for Bankruptc…" at bounding box center [291, 219] width 167 height 598
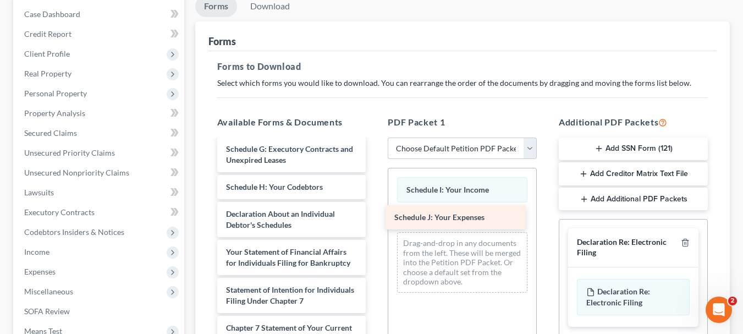
drag, startPoint x: 325, startPoint y: 211, endPoint x: 493, endPoint y: 215, distance: 168.3
click at [375, 215] on div "Schedule J: Your Expenses Voluntary Petition for Individuals Filing for Bankrup…" at bounding box center [291, 205] width 167 height 571
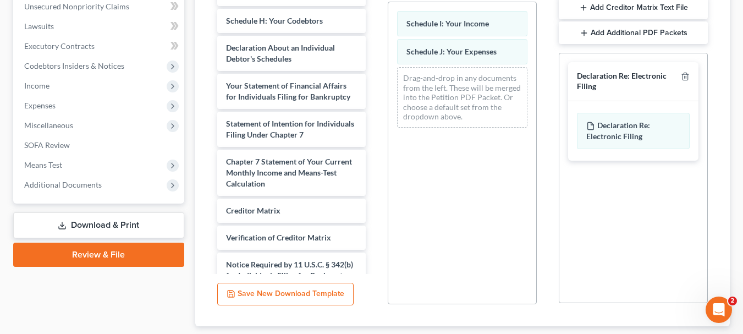
scroll to position [330, 0]
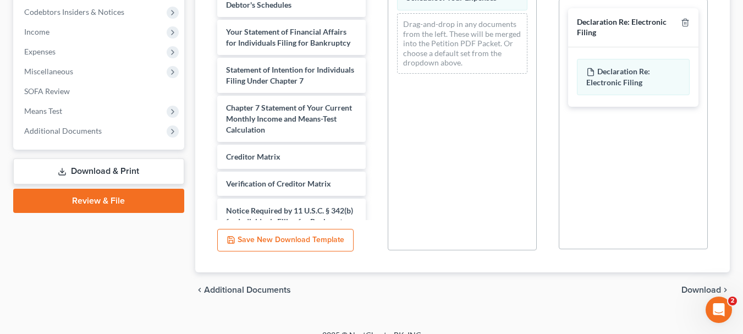
click at [690, 290] on span "Download" at bounding box center [701, 289] width 40 height 9
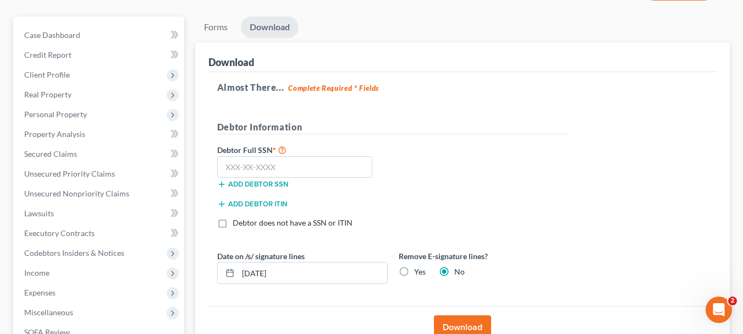
scroll to position [86, 0]
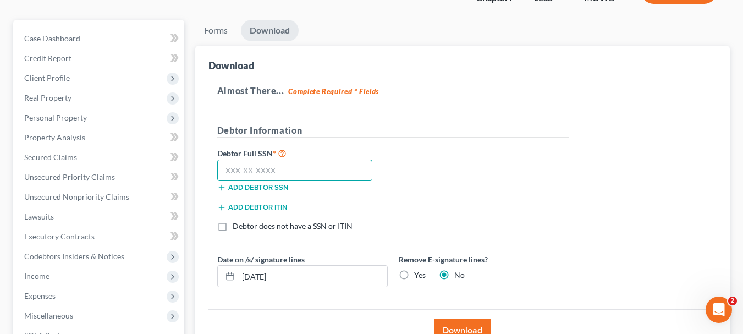
click at [279, 172] on input "text" at bounding box center [295, 171] width 156 height 22
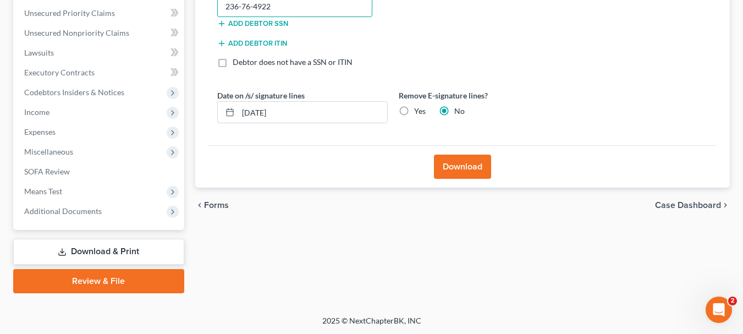
scroll to position [251, 0]
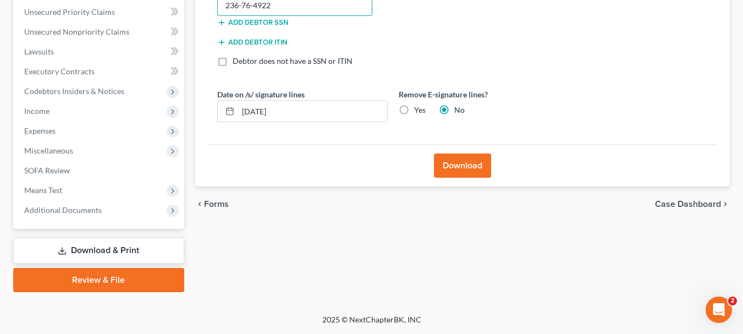
type input "236-76-4922"
click at [460, 167] on button "Download" at bounding box center [462, 165] width 57 height 24
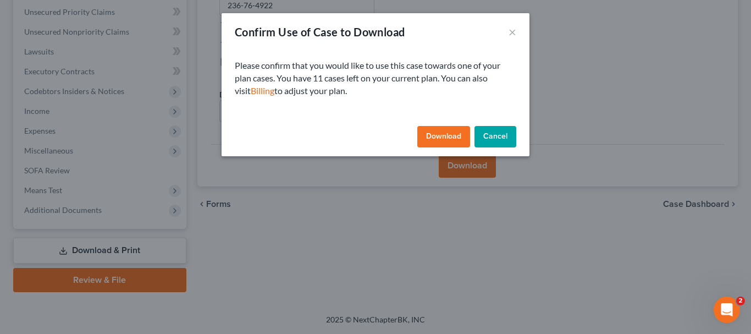
click at [439, 136] on button "Download" at bounding box center [443, 137] width 53 height 22
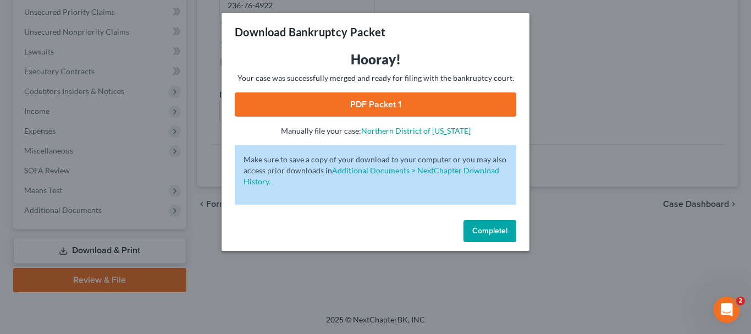
click at [432, 108] on link "PDF Packet 1" at bounding box center [376, 104] width 282 height 24
click at [499, 229] on span "Complete!" at bounding box center [489, 230] width 35 height 9
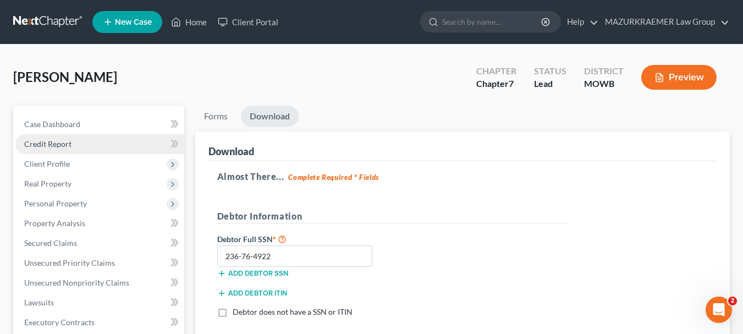
scroll to position [220, 0]
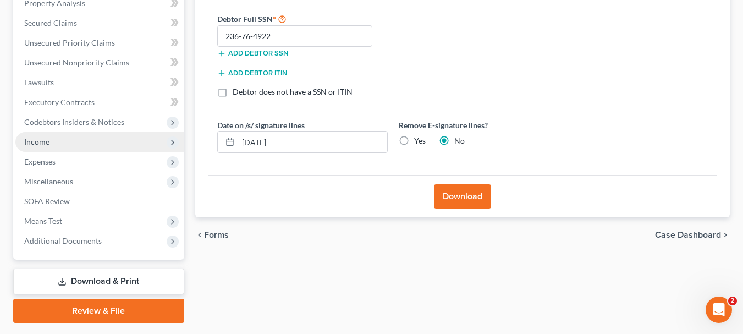
click at [109, 137] on span "Income" at bounding box center [99, 142] width 169 height 20
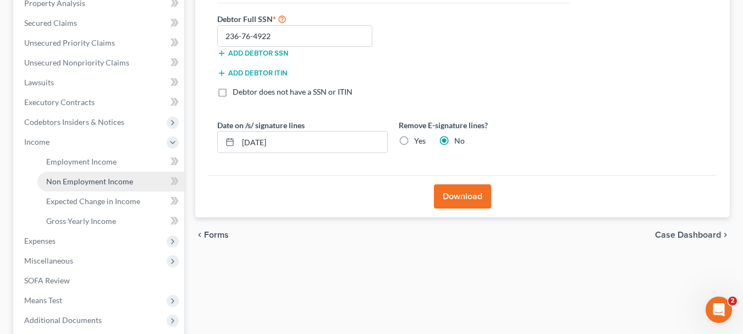
click at [125, 177] on span "Non Employment Income" at bounding box center [89, 181] width 87 height 9
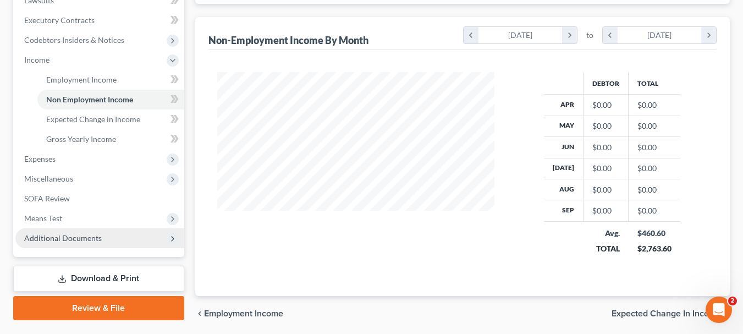
scroll to position [330, 0]
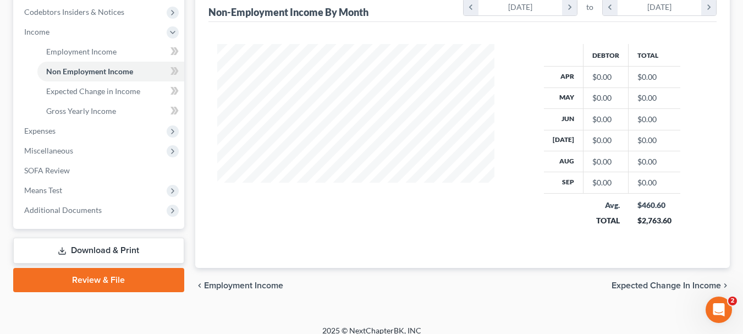
drag, startPoint x: 76, startPoint y: 132, endPoint x: 349, endPoint y: 208, distance: 283.3
click at [76, 132] on span "Expenses" at bounding box center [99, 131] width 169 height 20
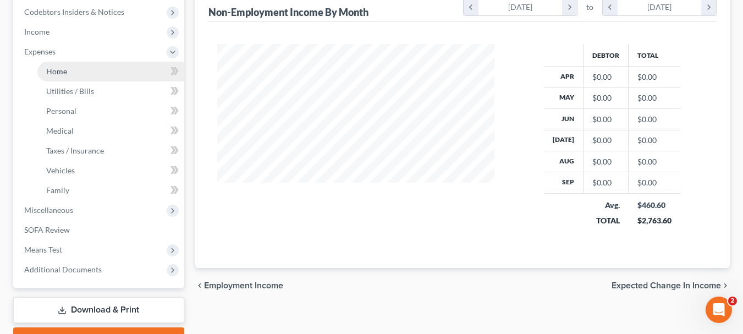
click at [87, 77] on link "Home" at bounding box center [110, 72] width 147 height 20
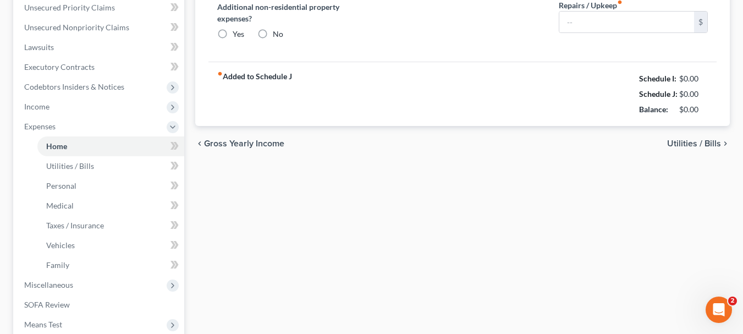
type input "500.00"
type input "0.00"
radio input "true"
type input "0.00"
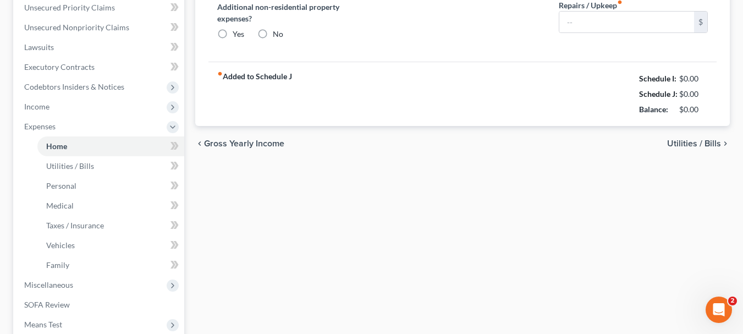
type input "0.00"
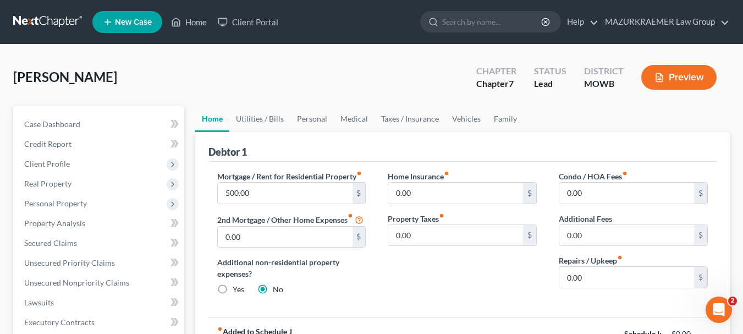
scroll to position [110, 0]
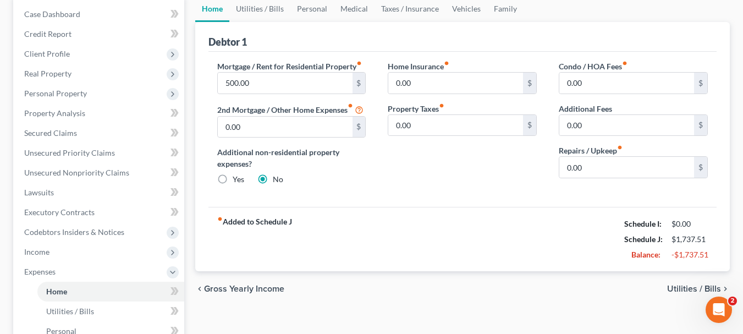
click at [692, 286] on span "Utilities / Bills" at bounding box center [694, 288] width 54 height 9
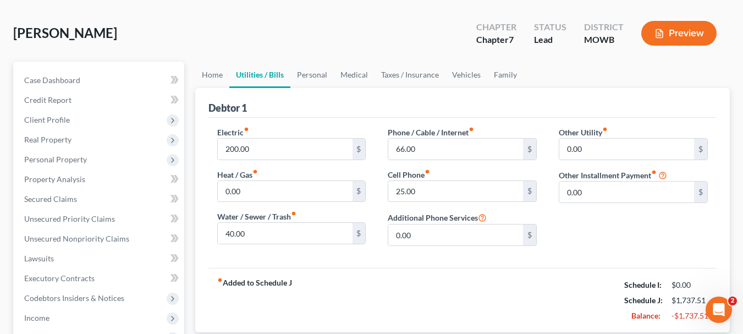
scroll to position [165, 0]
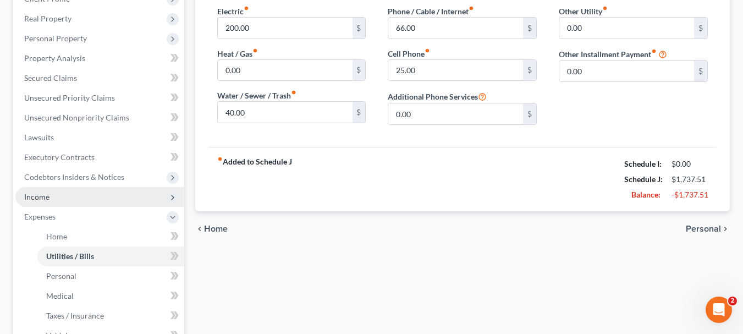
drag, startPoint x: 54, startPoint y: 196, endPoint x: 118, endPoint y: 189, distance: 64.1
click at [54, 196] on span "Income" at bounding box center [99, 197] width 169 height 20
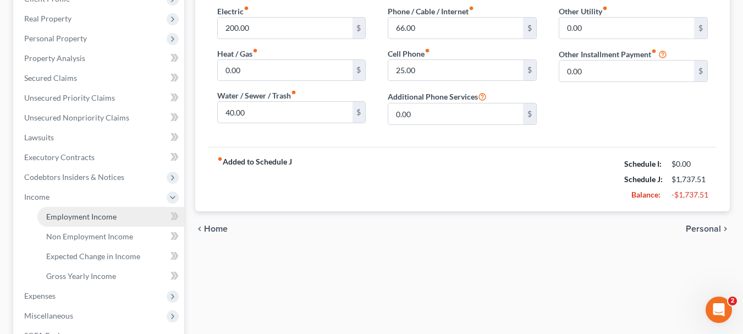
click at [101, 221] on span "Employment Income" at bounding box center [81, 216] width 70 height 9
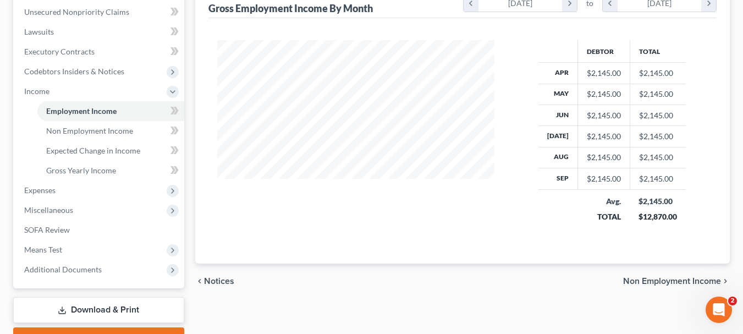
scroll to position [330, 0]
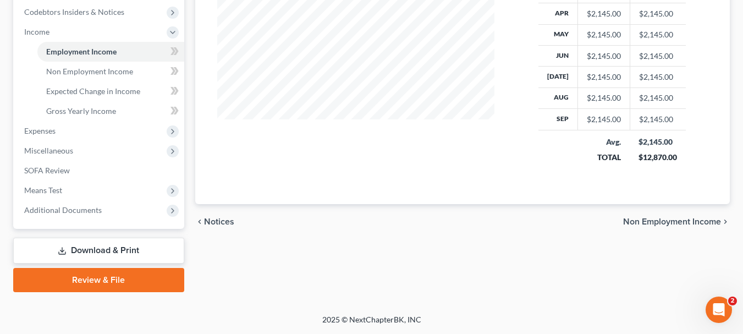
click at [635, 224] on span "Non Employment Income" at bounding box center [672, 221] width 98 height 9
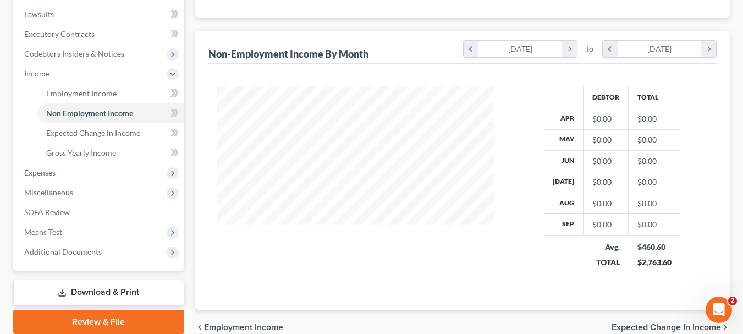
scroll to position [330, 0]
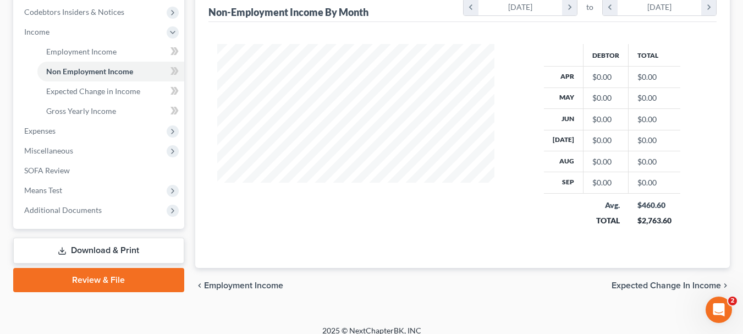
click at [647, 287] on span "Expected Change in Income" at bounding box center [666, 285] width 109 height 9
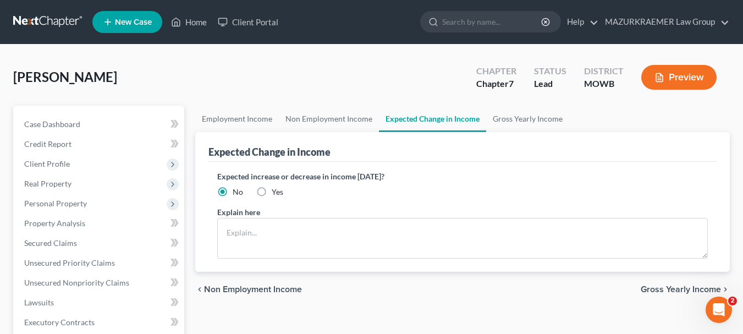
click at [647, 287] on span "Gross Yearly Income" at bounding box center [681, 289] width 80 height 9
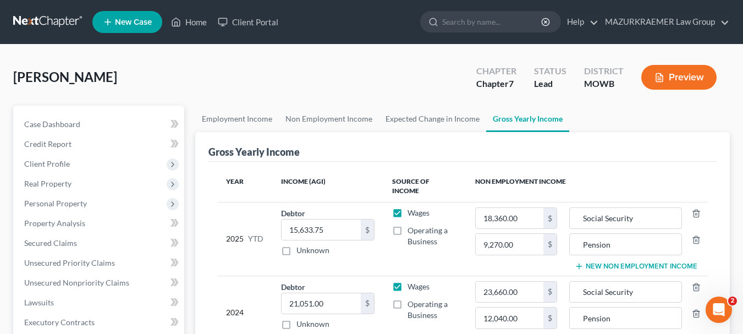
scroll to position [220, 0]
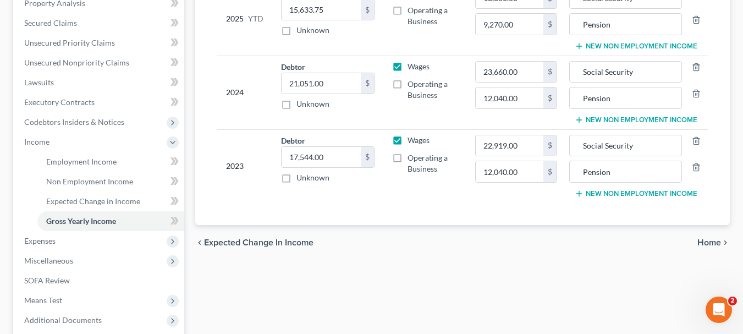
click at [696, 233] on div "chevron_left Expected Change in Income Home chevron_right" at bounding box center [462, 242] width 535 height 35
click at [714, 238] on span "Home" at bounding box center [709, 242] width 24 height 9
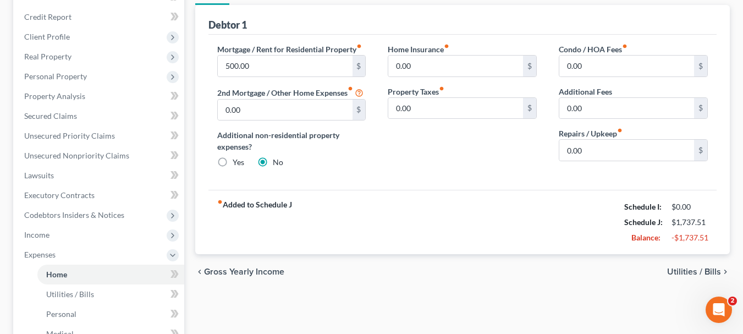
scroll to position [165, 0]
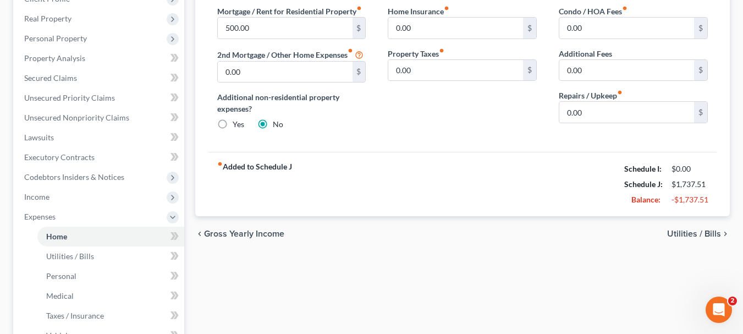
click at [710, 232] on span "Utilities / Bills" at bounding box center [694, 233] width 54 height 9
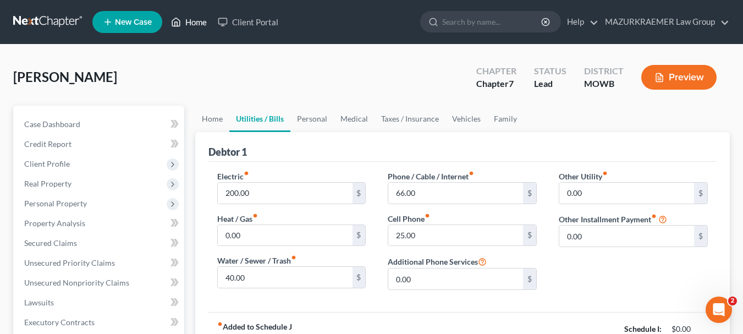
click at [202, 23] on link "Home" at bounding box center [189, 22] width 47 height 20
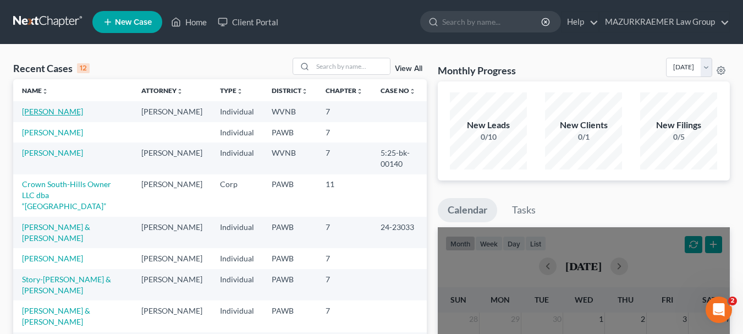
click at [58, 110] on link "[PERSON_NAME]" at bounding box center [52, 111] width 61 height 9
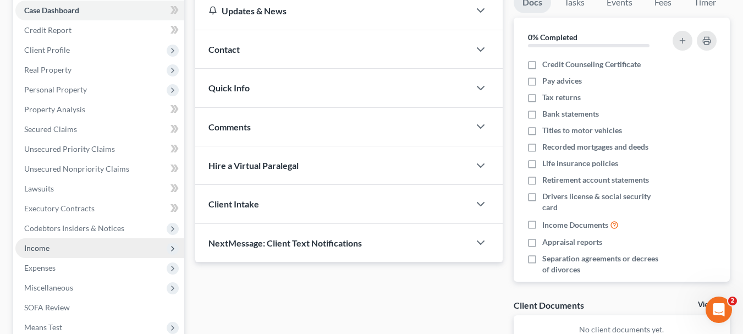
scroll to position [251, 0]
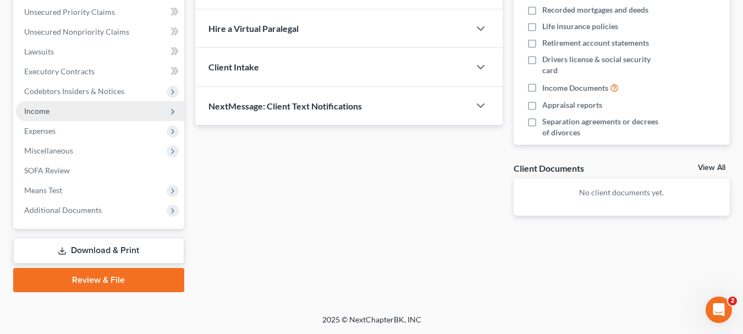
click at [56, 109] on span "Income" at bounding box center [99, 111] width 169 height 20
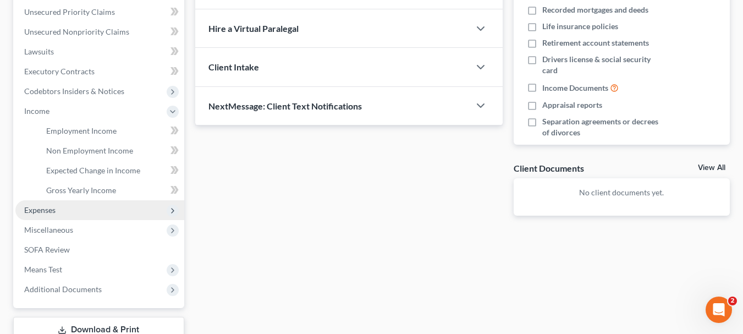
click at [86, 212] on span "Expenses" at bounding box center [99, 210] width 169 height 20
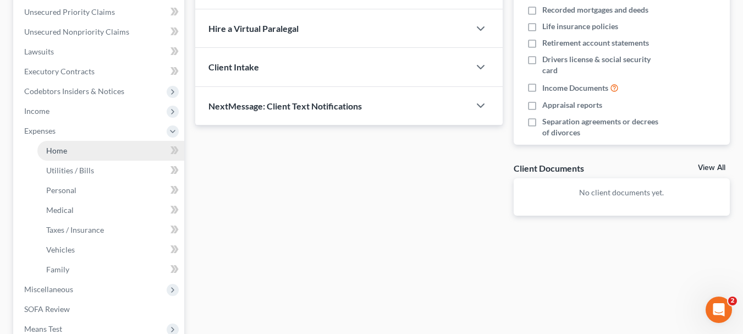
click at [93, 152] on link "Home" at bounding box center [110, 151] width 147 height 20
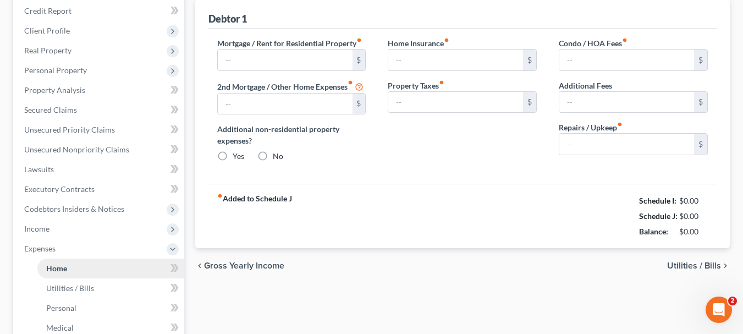
type input "500.00"
type input "0.00"
radio input "true"
type input "0.00"
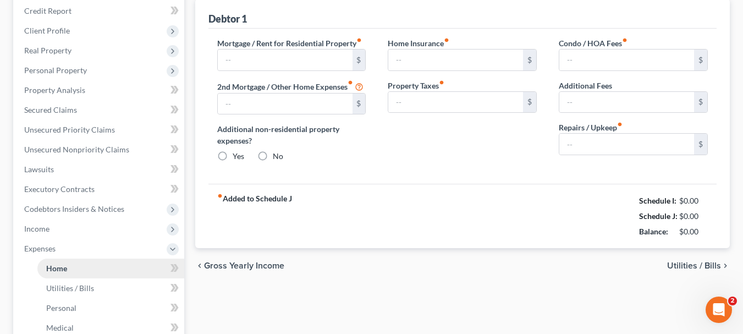
type input "0.00"
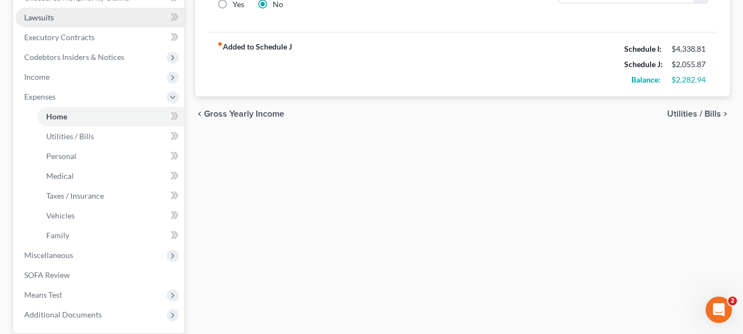
scroll to position [389, 0]
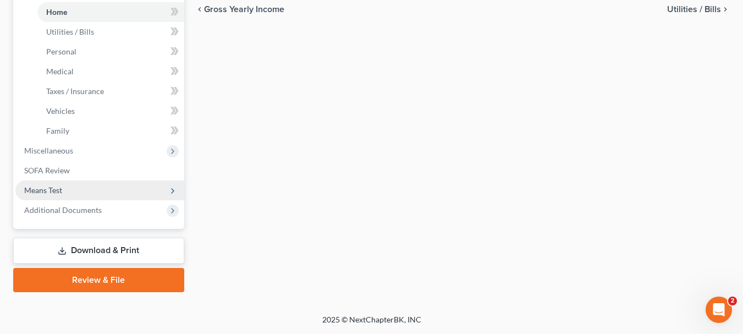
click at [57, 188] on span "Means Test" at bounding box center [43, 189] width 38 height 9
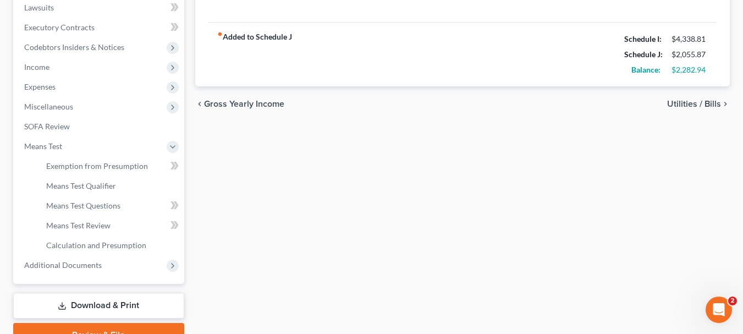
scroll to position [350, 0]
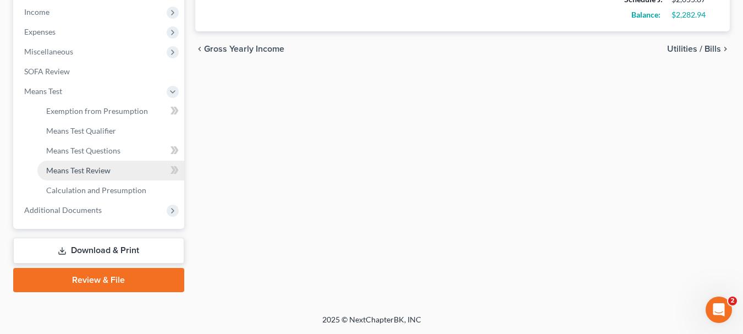
click at [106, 170] on span "Means Test Review" at bounding box center [78, 170] width 64 height 9
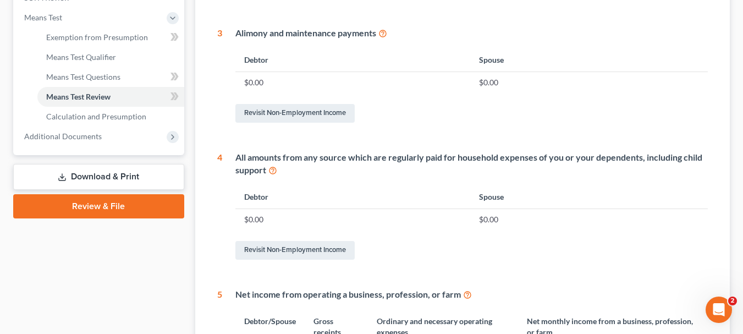
scroll to position [404, 0]
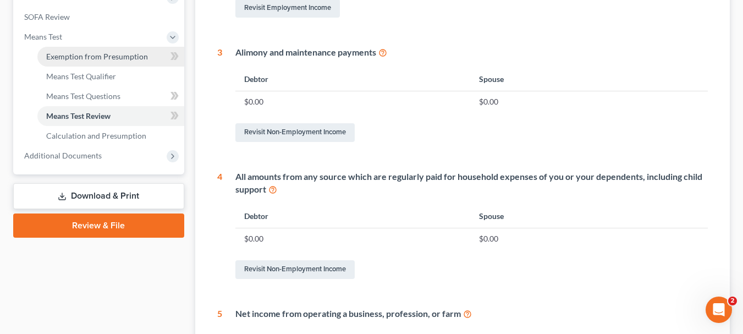
click at [112, 59] on span "Exemption from Presumption" at bounding box center [97, 56] width 102 height 9
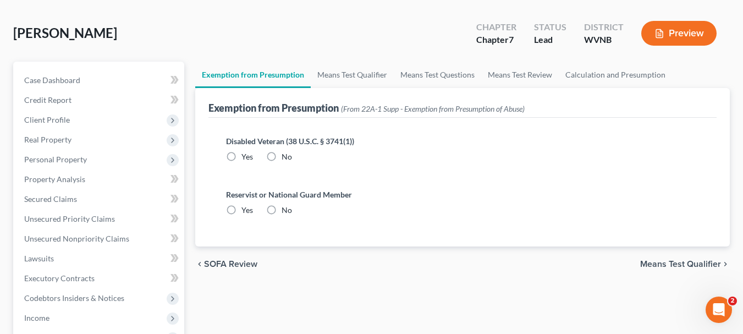
scroll to position [110, 0]
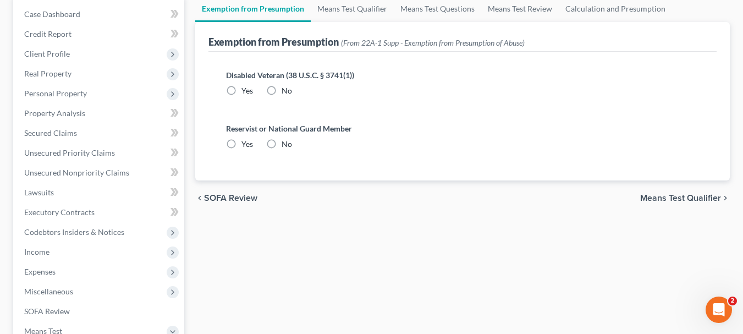
click at [282, 91] on label "No" at bounding box center [287, 90] width 10 height 11
click at [286, 91] on input "No" at bounding box center [289, 88] width 7 height 7
radio input "true"
click at [282, 143] on label "No" at bounding box center [287, 144] width 10 height 11
click at [286, 143] on input "No" at bounding box center [289, 142] width 7 height 7
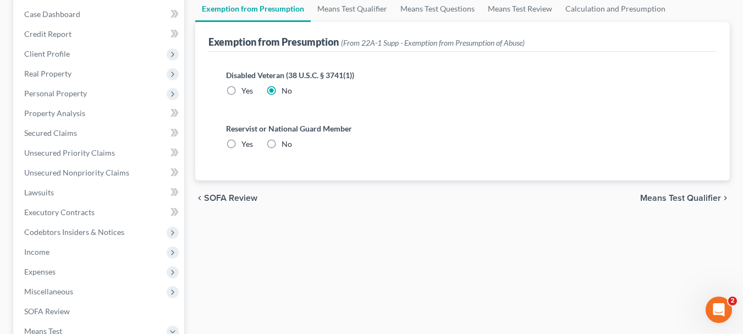
radio input "true"
click at [657, 200] on span "Means Test Qualifier" at bounding box center [680, 198] width 81 height 9
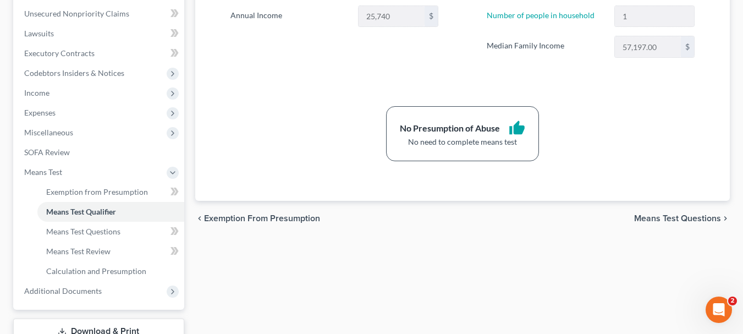
scroll to position [275, 0]
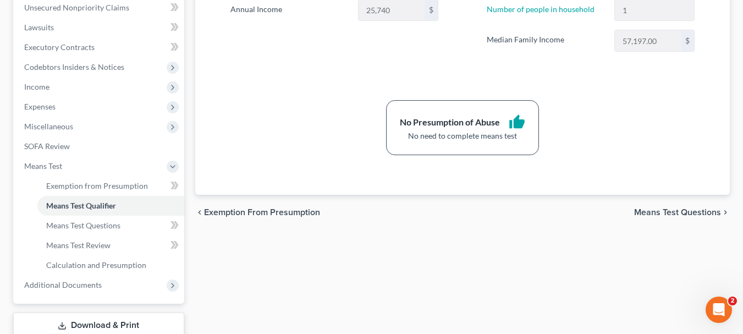
click at [658, 206] on div "chevron_left Exemption from Presumption Means Test Questions chevron_right" at bounding box center [462, 212] width 535 height 35
click at [657, 211] on span "Means Test Questions" at bounding box center [677, 212] width 87 height 9
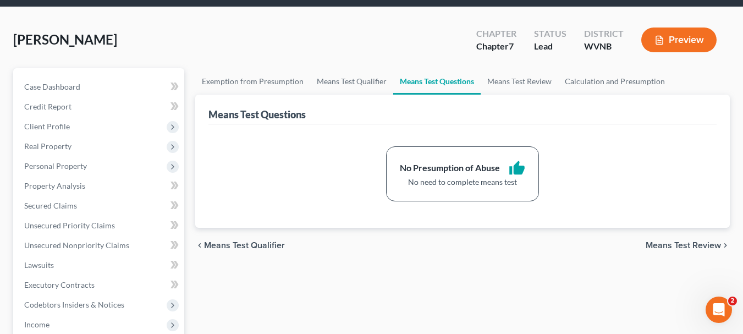
scroll to position [55, 0]
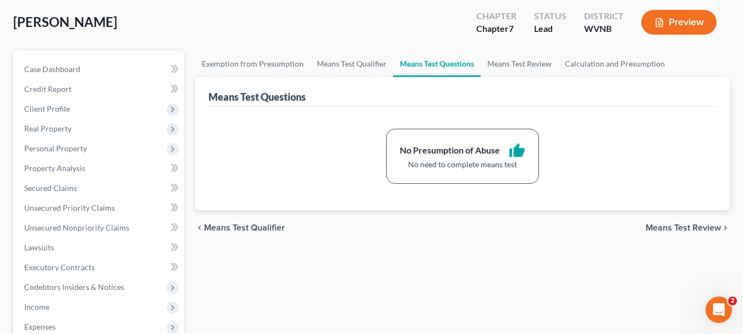
click at [657, 224] on span "Means Test Review" at bounding box center [683, 227] width 75 height 9
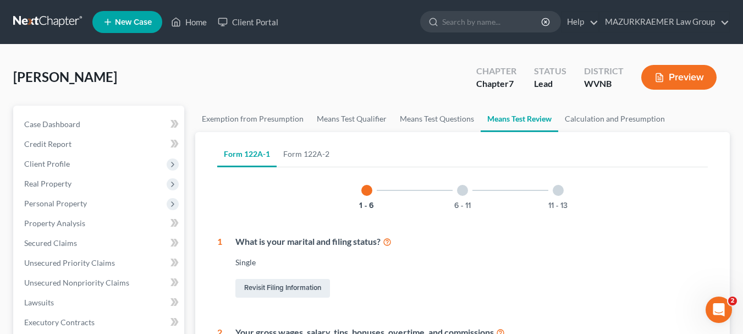
click at [458, 188] on div at bounding box center [462, 190] width 11 height 11
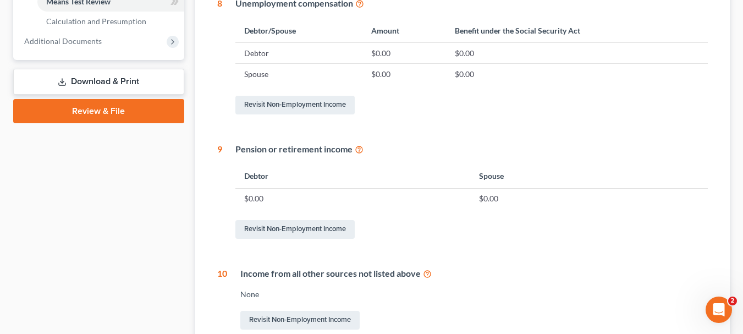
scroll to position [550, 0]
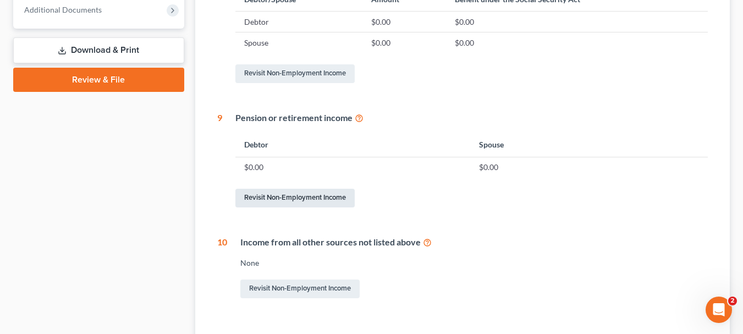
click at [295, 200] on link "Revisit Non-Employment Income" at bounding box center [294, 198] width 119 height 19
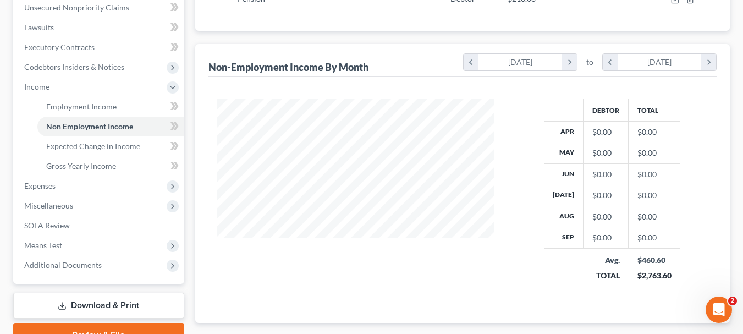
scroll to position [341, 0]
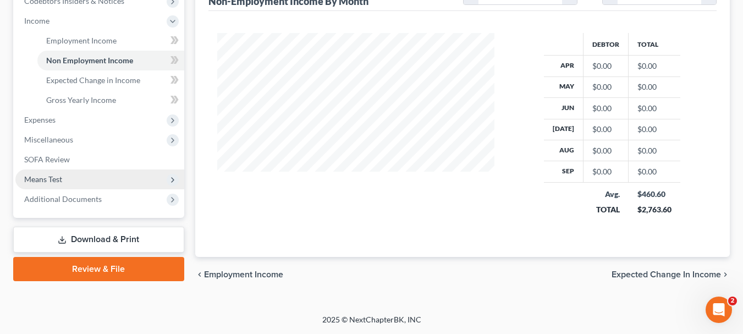
click at [55, 178] on span "Means Test" at bounding box center [43, 178] width 38 height 9
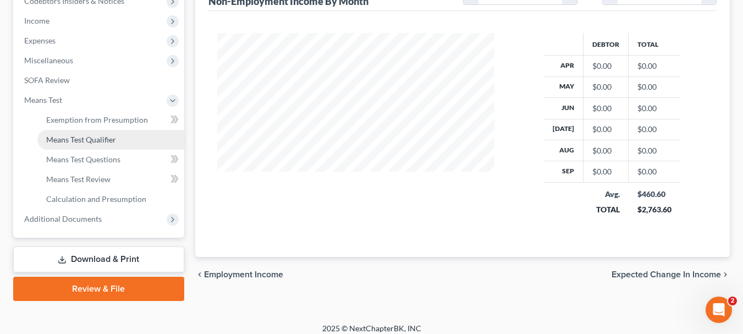
click at [104, 140] on span "Means Test Qualifier" at bounding box center [81, 139] width 70 height 9
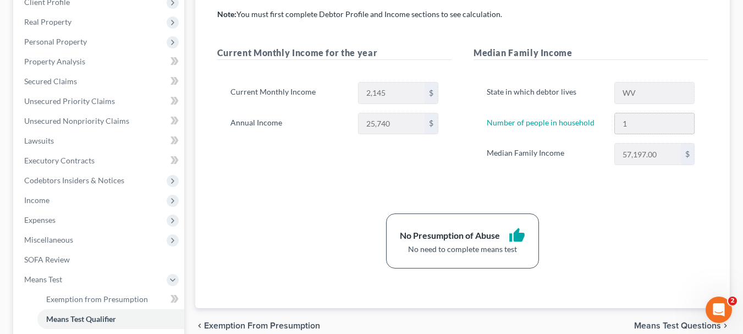
scroll to position [220, 0]
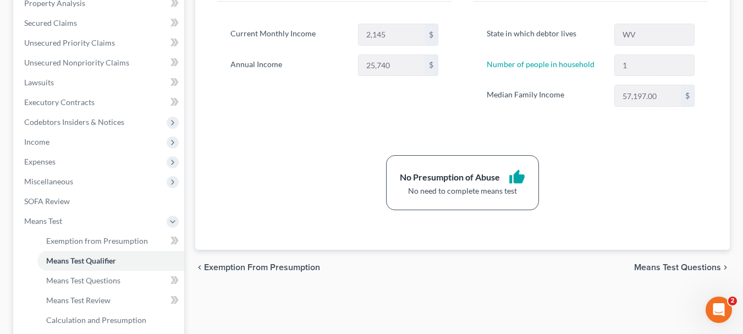
click at [658, 268] on span "Means Test Questions" at bounding box center [677, 267] width 87 height 9
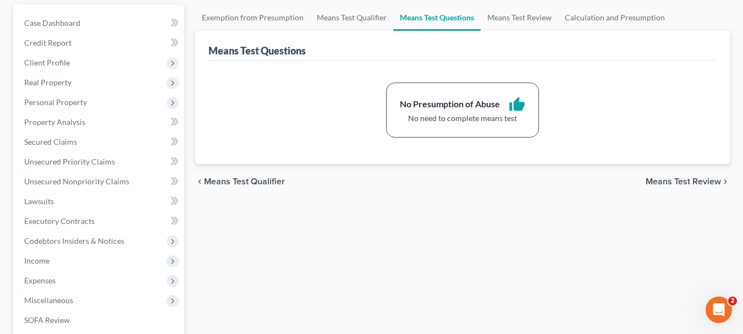
scroll to position [110, 0]
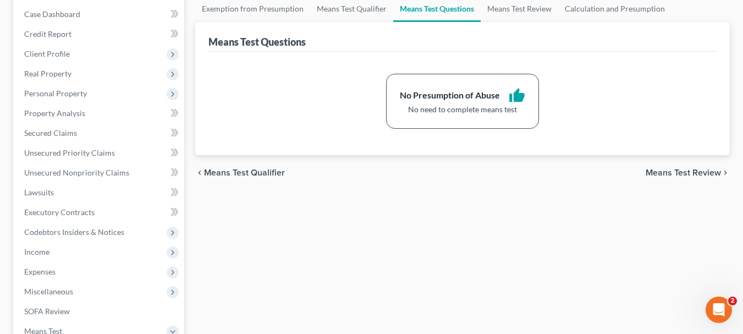
click at [662, 171] on span "Means Test Review" at bounding box center [683, 172] width 75 height 9
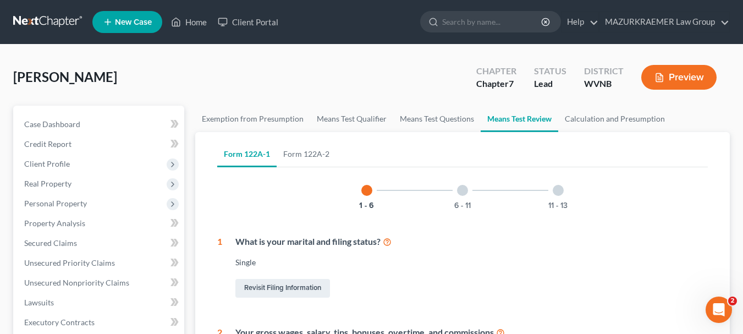
click at [461, 190] on div at bounding box center [462, 190] width 11 height 11
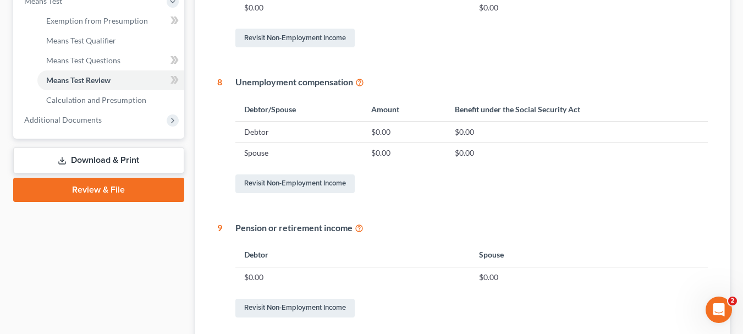
scroll to position [495, 0]
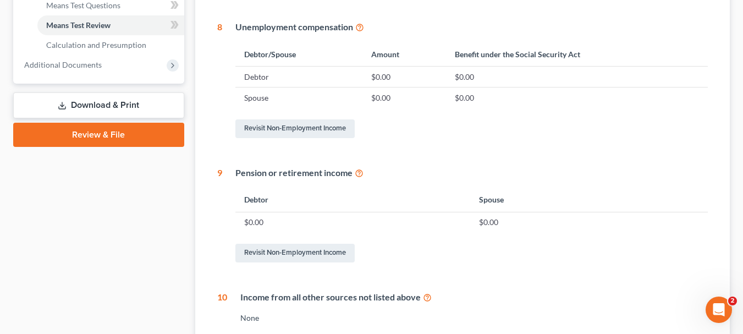
click at [359, 173] on icon at bounding box center [359, 172] width 9 height 10
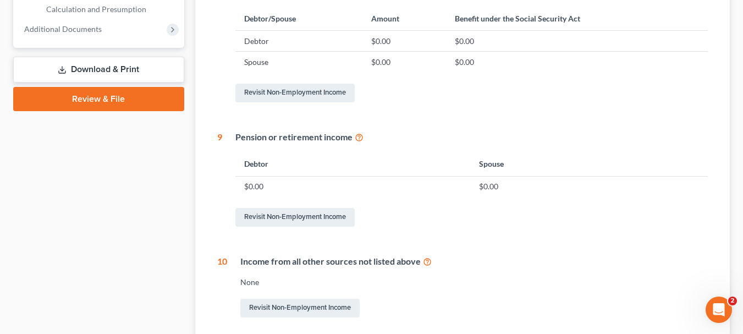
scroll to position [550, 0]
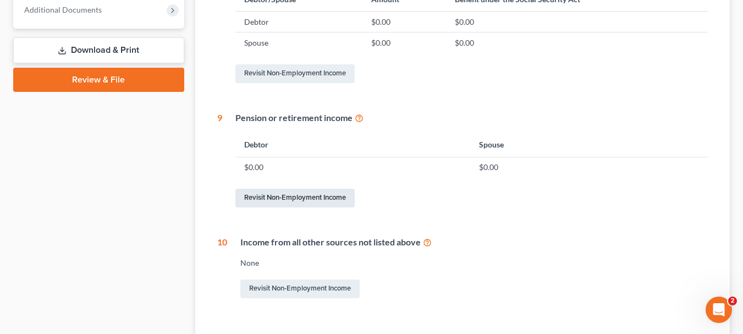
click at [262, 200] on link "Revisit Non-Employment Income" at bounding box center [294, 198] width 119 height 19
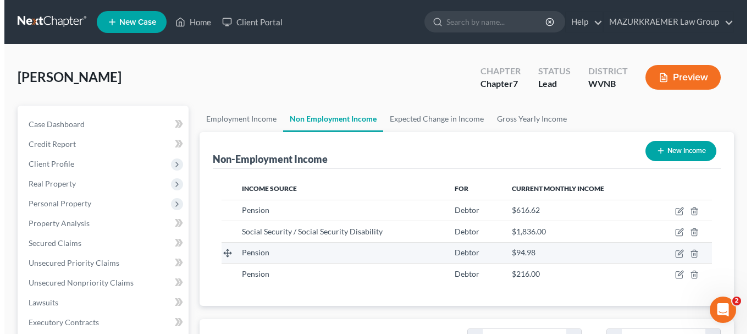
scroll to position [55, 0]
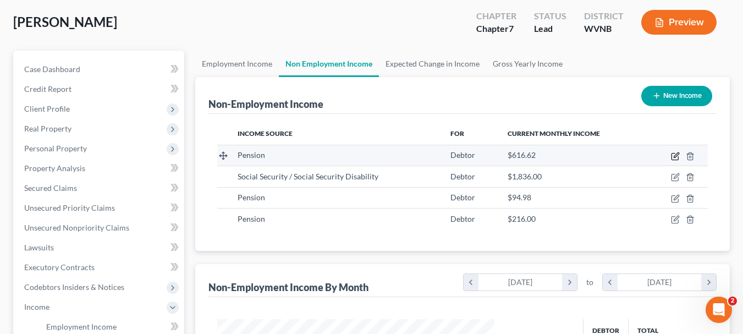
click at [675, 155] on icon "button" at bounding box center [675, 156] width 9 height 9
select select "2"
select select "0"
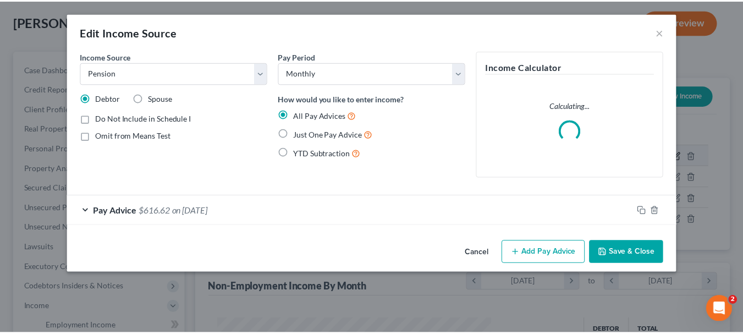
scroll to position [197, 303]
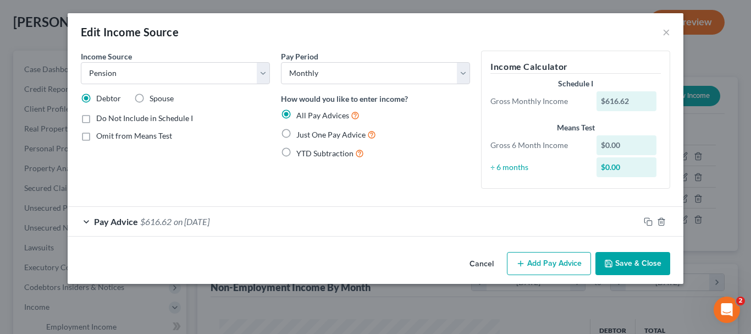
click at [296, 133] on label "Just One Pay Advice" at bounding box center [336, 134] width 80 height 13
click at [301, 133] on input "Just One Pay Advice" at bounding box center [304, 131] width 7 height 7
radio input "true"
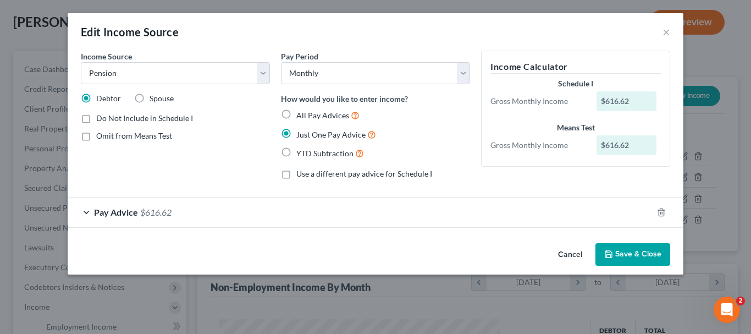
click at [630, 259] on button "Save & Close" at bounding box center [633, 254] width 75 height 23
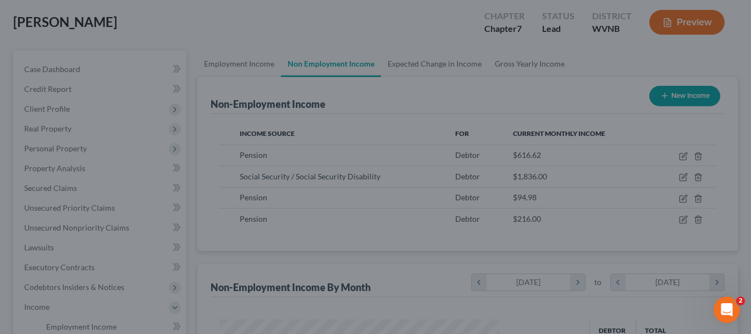
scroll to position [549831, 549729]
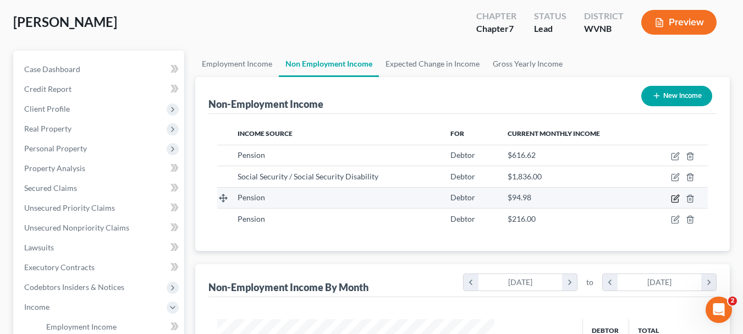
click at [672, 198] on icon "button" at bounding box center [675, 198] width 7 height 7
select select "2"
select select "0"
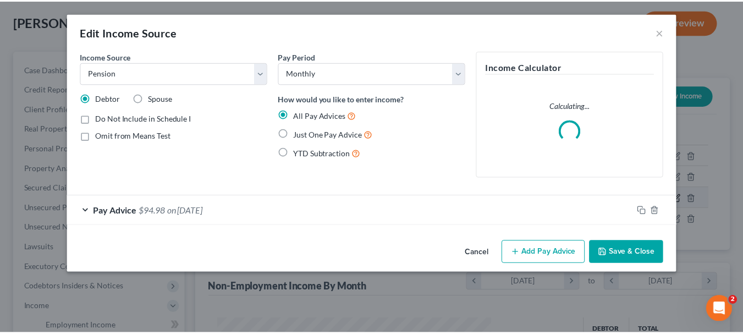
scroll to position [197, 303]
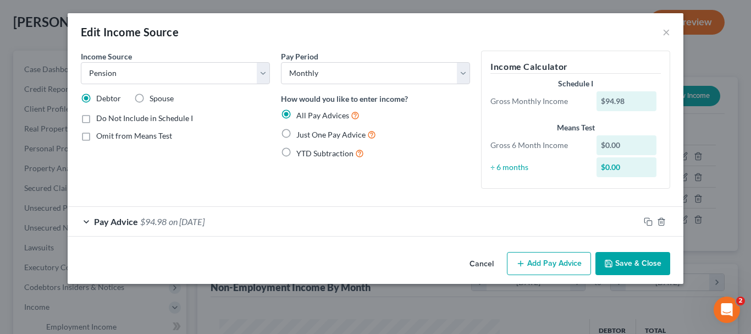
click at [296, 131] on label "Just One Pay Advice" at bounding box center [336, 134] width 80 height 13
click at [301, 131] on input "Just One Pay Advice" at bounding box center [304, 131] width 7 height 7
radio input "true"
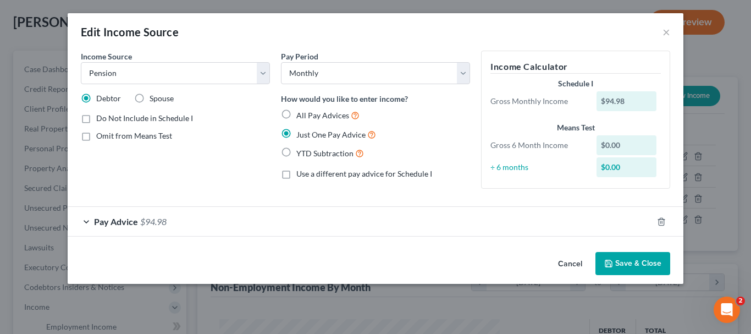
click at [626, 263] on button "Save & Close" at bounding box center [633, 263] width 75 height 23
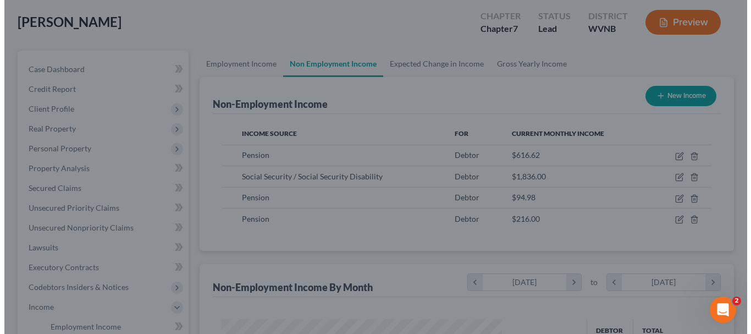
scroll to position [549831, 549729]
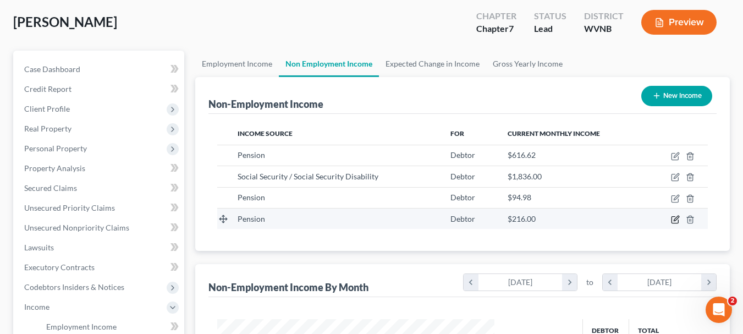
click at [674, 220] on icon "button" at bounding box center [675, 219] width 9 height 9
select select "2"
select select "0"
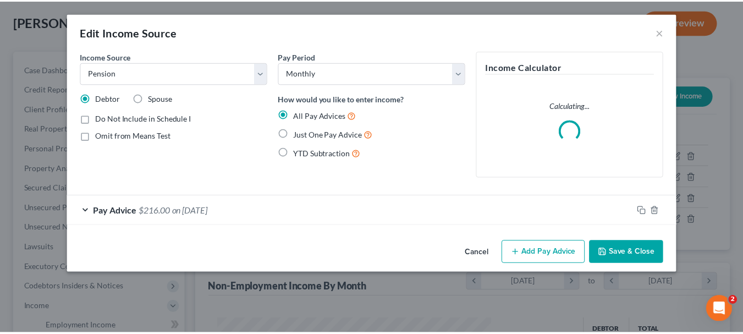
scroll to position [197, 303]
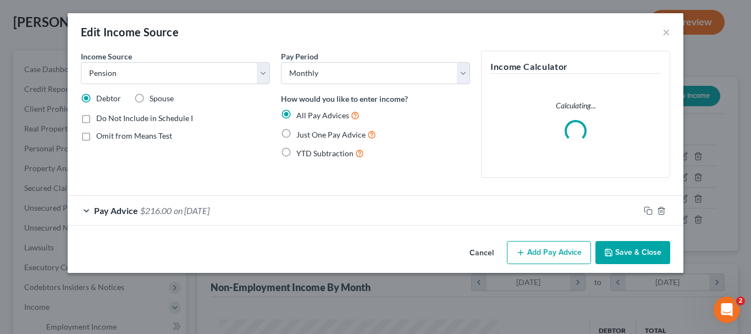
click at [296, 131] on label "Just One Pay Advice" at bounding box center [336, 134] width 80 height 13
click at [301, 131] on input "Just One Pay Advice" at bounding box center [304, 131] width 7 height 7
radio input "true"
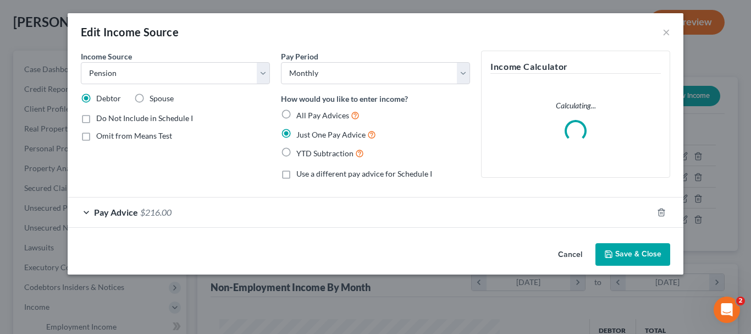
click at [644, 252] on button "Save & Close" at bounding box center [633, 254] width 75 height 23
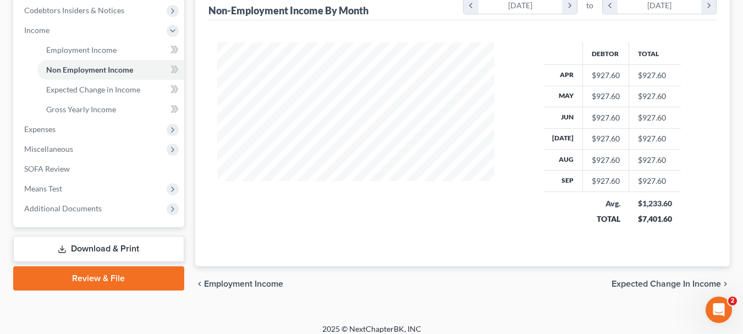
scroll to position [341, 0]
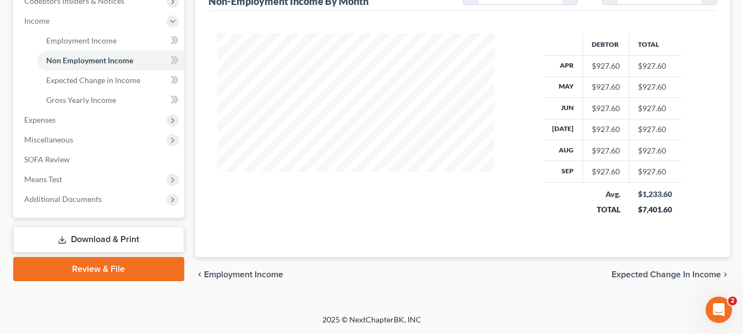
click at [650, 272] on span "Expected Change in Income" at bounding box center [666, 274] width 109 height 9
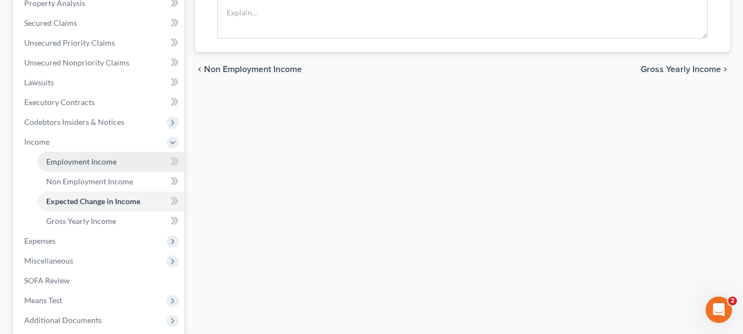
scroll to position [330, 0]
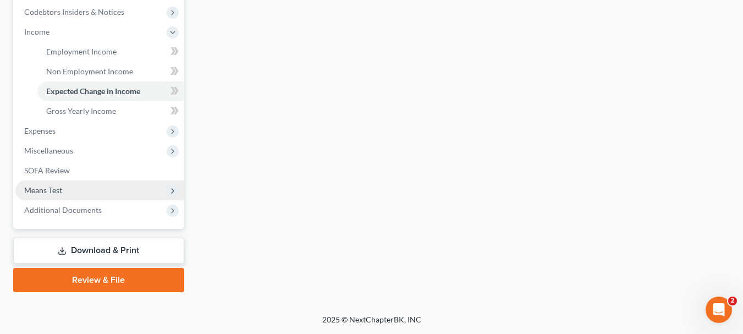
click at [54, 194] on span "Means Test" at bounding box center [43, 189] width 38 height 9
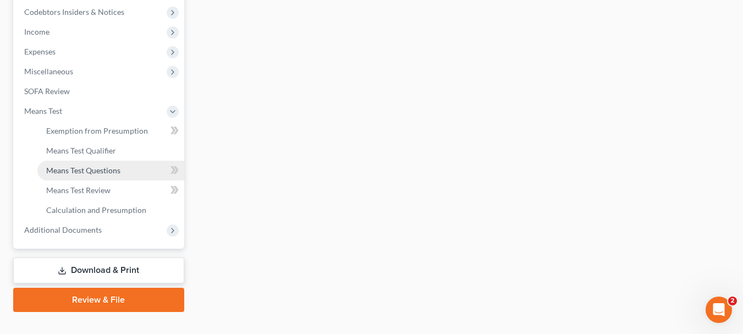
click at [111, 171] on span "Means Test Questions" at bounding box center [83, 170] width 74 height 9
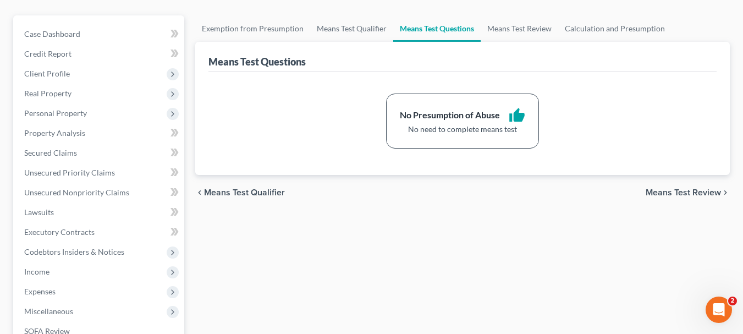
scroll to position [165, 0]
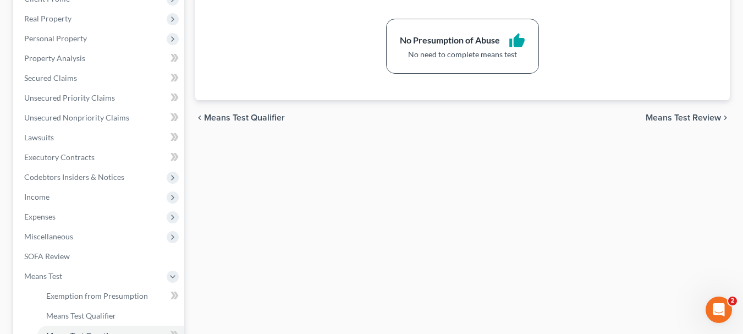
click at [698, 112] on div "chevron_left Means Test Qualifier Means Test Review chevron_right" at bounding box center [462, 117] width 535 height 35
click at [698, 119] on span "Means Test Review" at bounding box center [683, 117] width 75 height 9
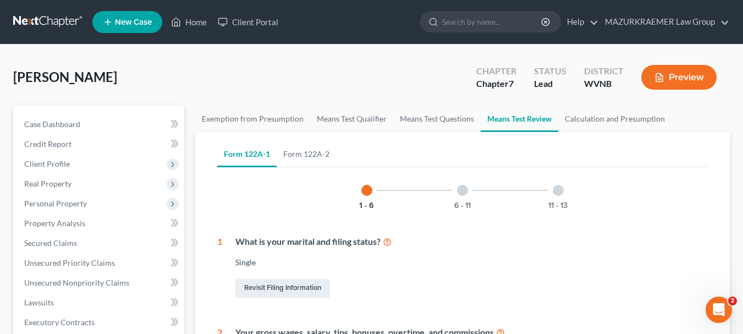
click at [459, 191] on div at bounding box center [462, 190] width 11 height 11
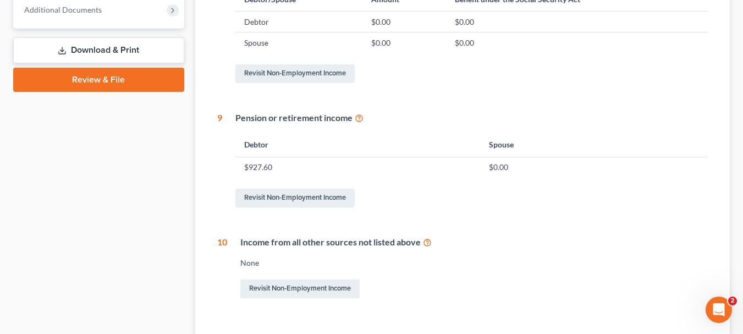
scroll to position [605, 0]
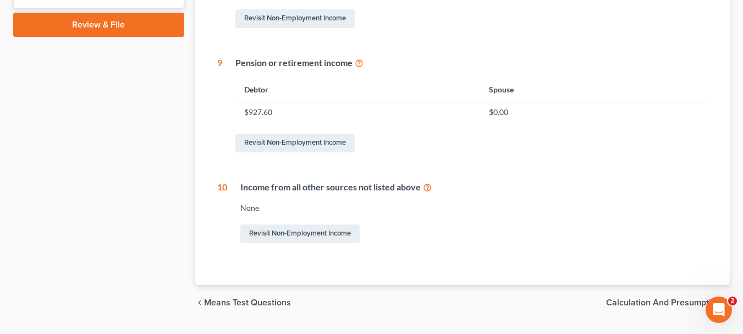
click at [252, 300] on span "Means Test Questions" at bounding box center [247, 302] width 87 height 9
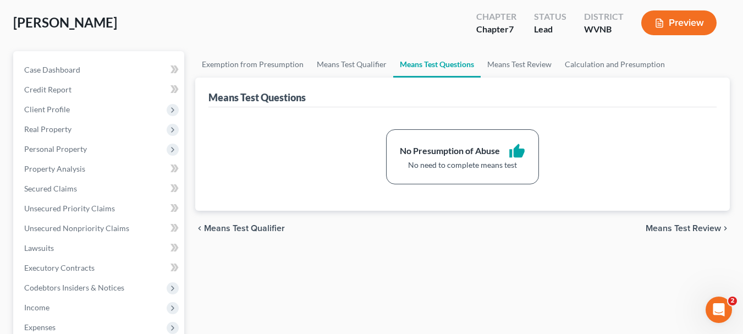
scroll to position [20, 0]
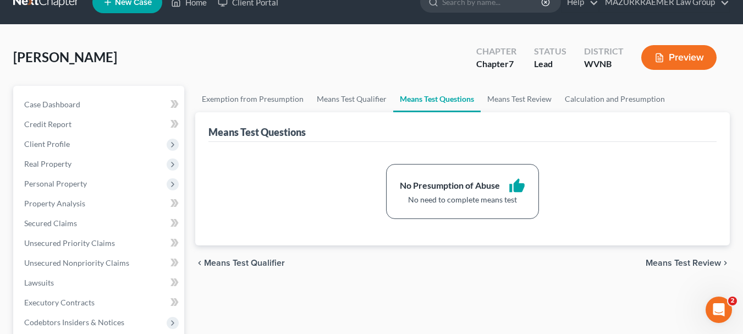
click at [249, 261] on span "Means Test Qualifier" at bounding box center [244, 263] width 81 height 9
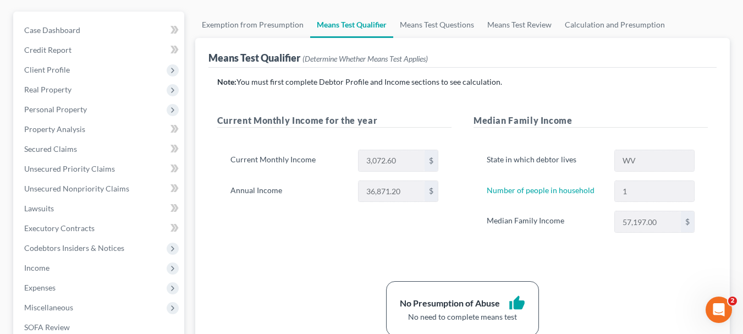
scroll to position [165, 0]
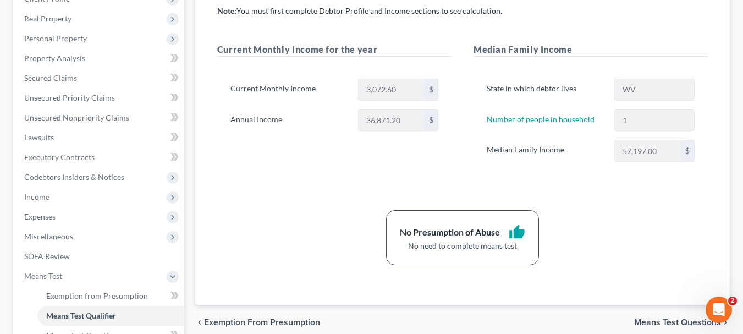
click at [685, 323] on span "Means Test Questions" at bounding box center [677, 322] width 87 height 9
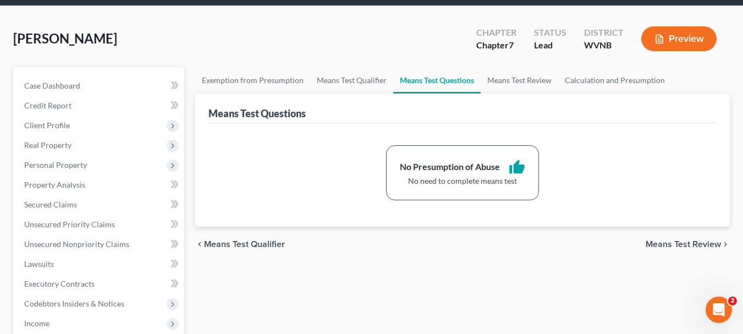
scroll to position [2, 0]
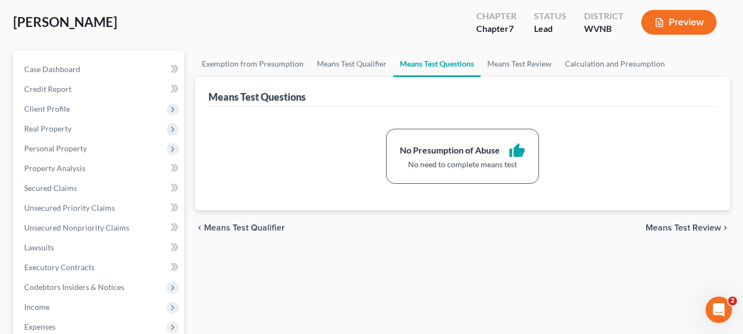
click at [681, 228] on span "Means Test Review" at bounding box center [683, 227] width 75 height 9
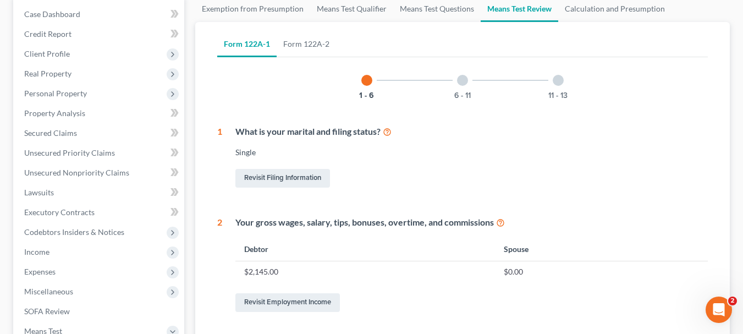
click at [463, 78] on div at bounding box center [462, 80] width 11 height 11
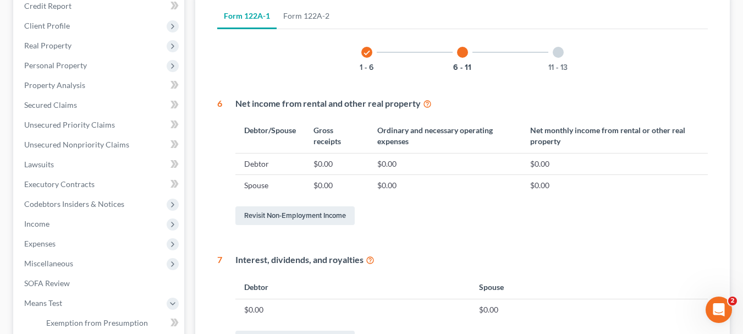
click at [559, 55] on div at bounding box center [558, 52] width 11 height 11
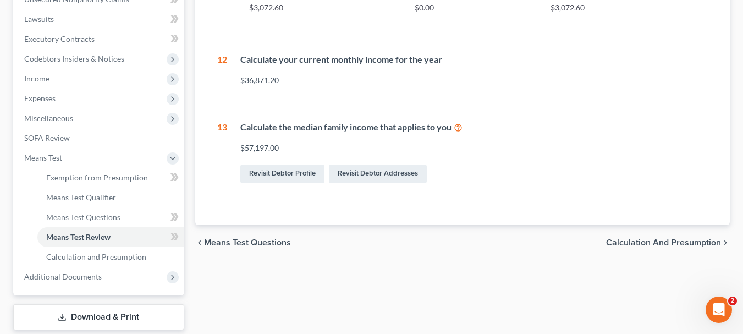
scroll to position [303, 0]
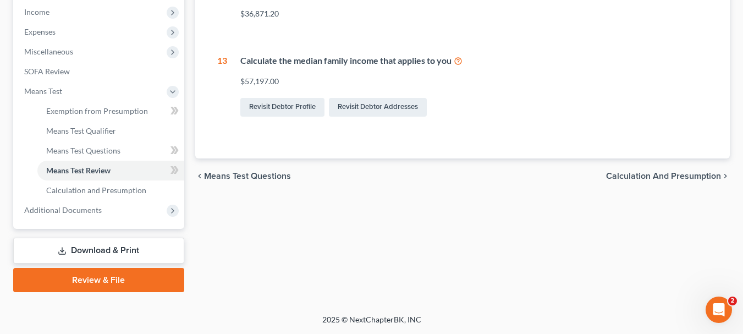
click at [635, 172] on span "Calculation and Presumption" at bounding box center [663, 176] width 115 height 9
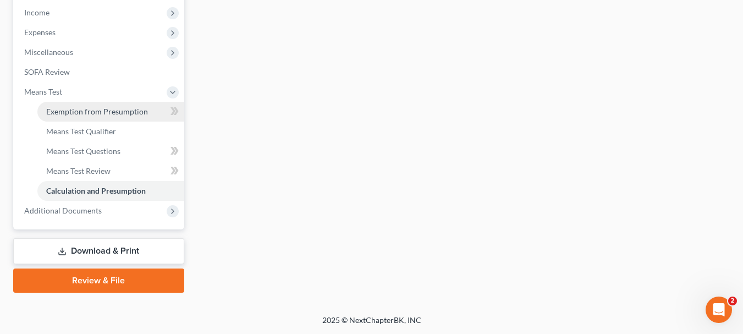
scroll to position [350, 0]
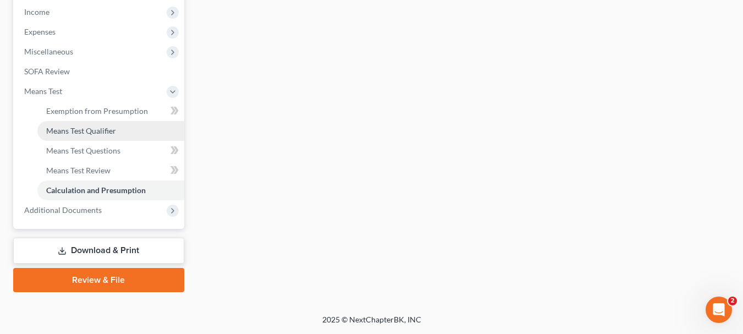
click at [82, 128] on span "Means Test Qualifier" at bounding box center [81, 130] width 70 height 9
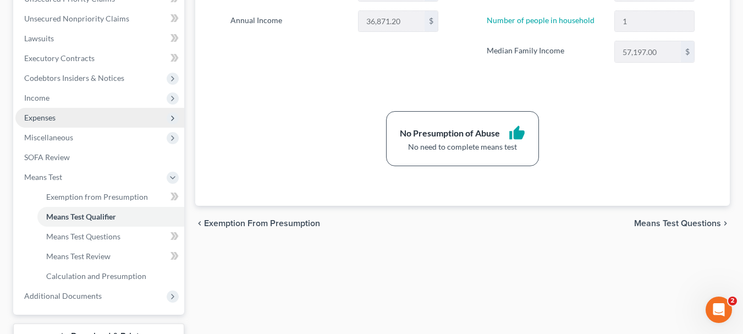
scroll to position [275, 0]
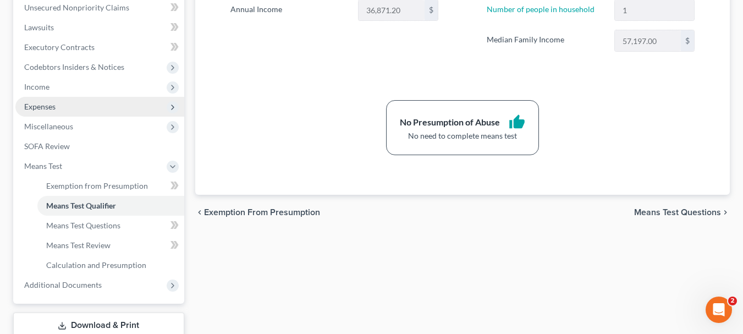
click at [63, 107] on span "Expenses" at bounding box center [99, 107] width 169 height 20
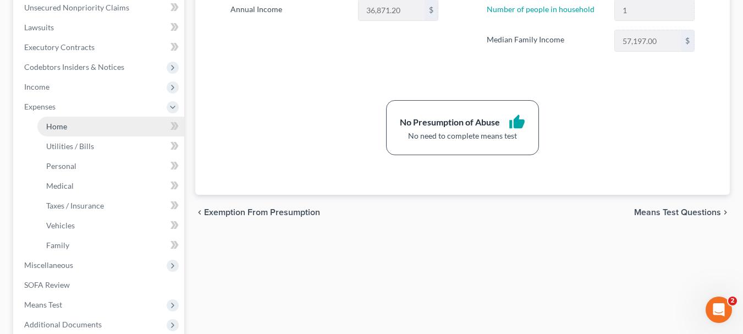
click at [69, 128] on link "Home" at bounding box center [110, 127] width 147 height 20
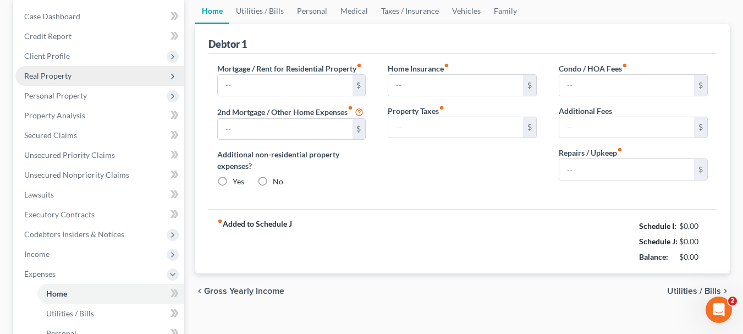
scroll to position [1, 0]
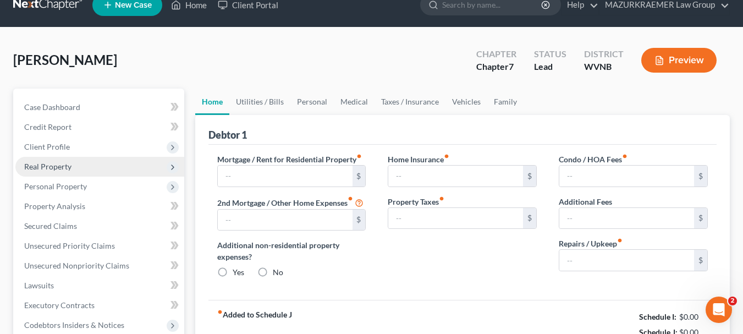
type input "500.00"
type input "0.00"
radio input "true"
type input "0.00"
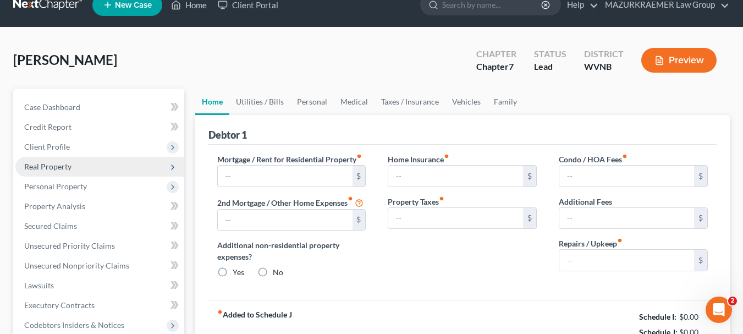
type input "0.00"
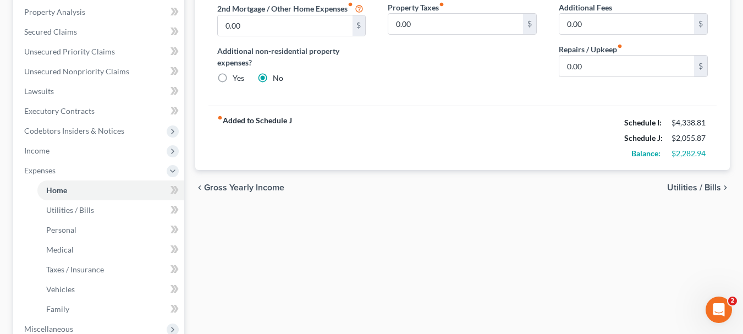
scroll to position [220, 0]
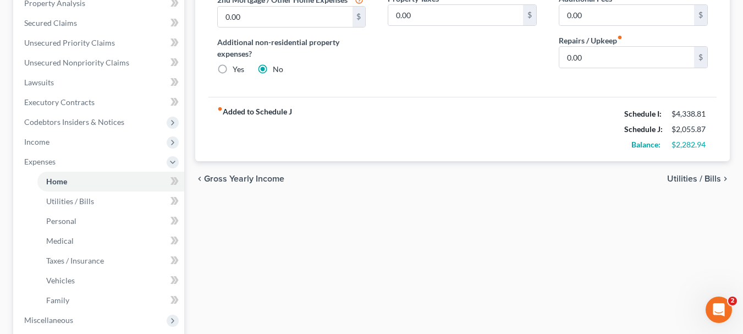
click at [710, 177] on span "Utilities / Bills" at bounding box center [694, 178] width 54 height 9
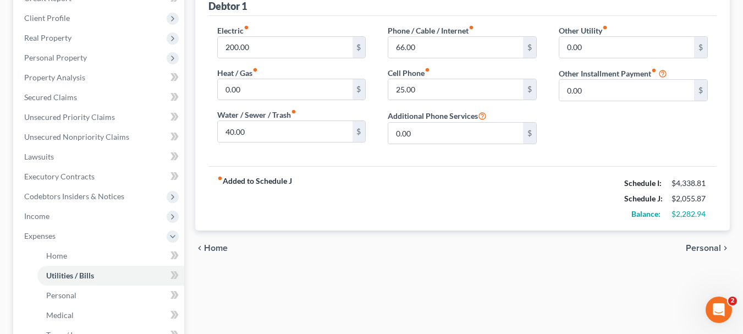
scroll to position [165, 0]
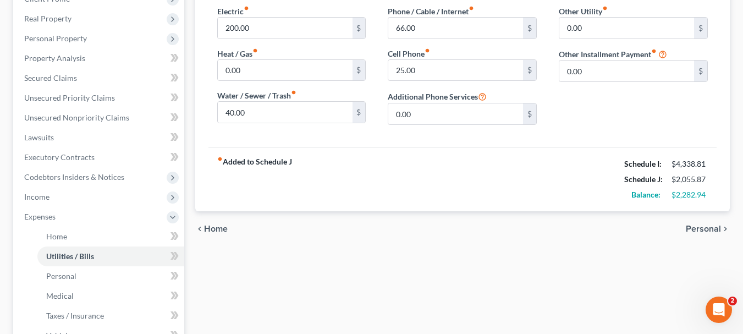
click at [705, 227] on span "Personal" at bounding box center [703, 228] width 35 height 9
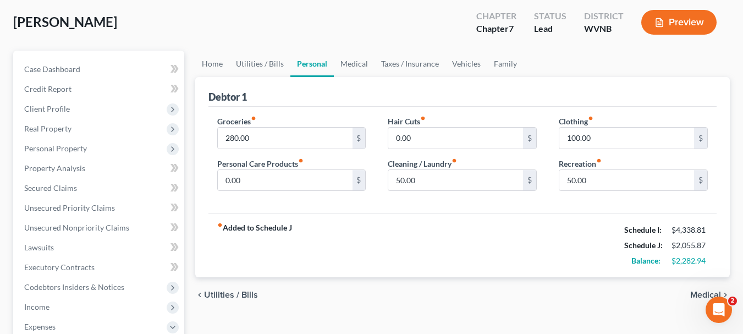
scroll to position [110, 0]
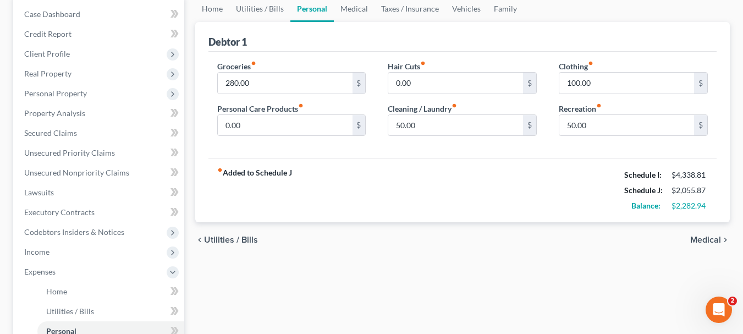
click at [700, 239] on span "Medical" at bounding box center [705, 239] width 31 height 9
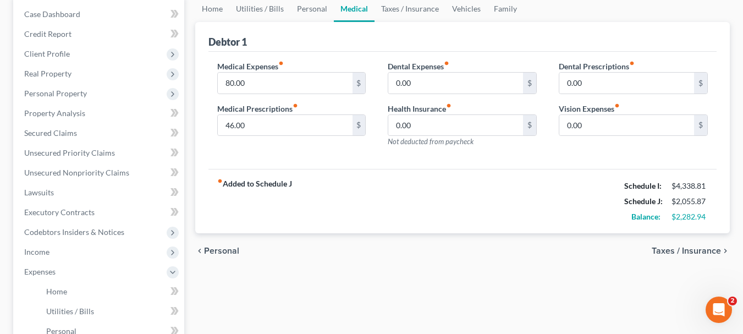
scroll to position [165, 0]
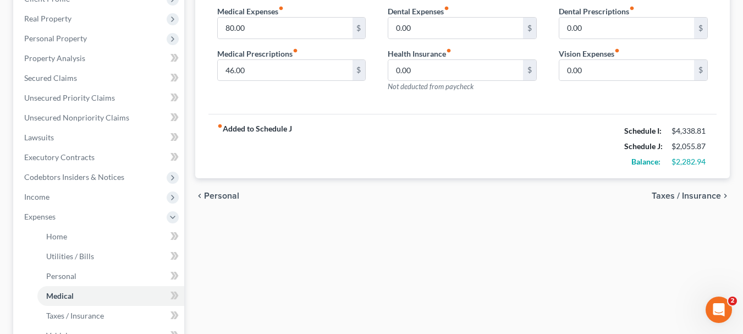
click at [681, 199] on span "Taxes / Insurance" at bounding box center [686, 195] width 69 height 9
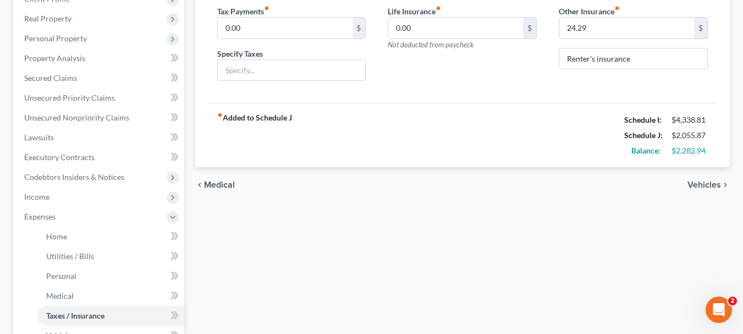
click at [691, 185] on span "Vehicles" at bounding box center [705, 184] width 34 height 9
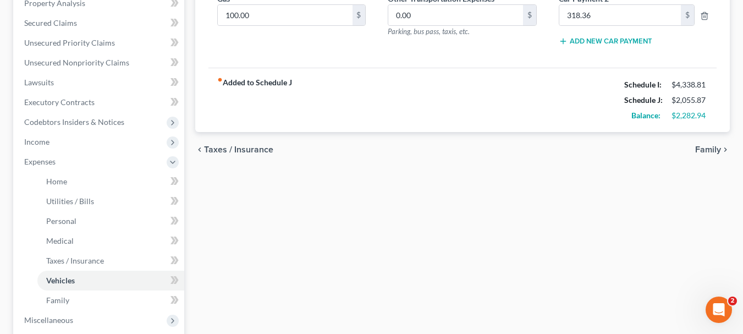
click at [697, 149] on span "Family" at bounding box center [708, 149] width 26 height 9
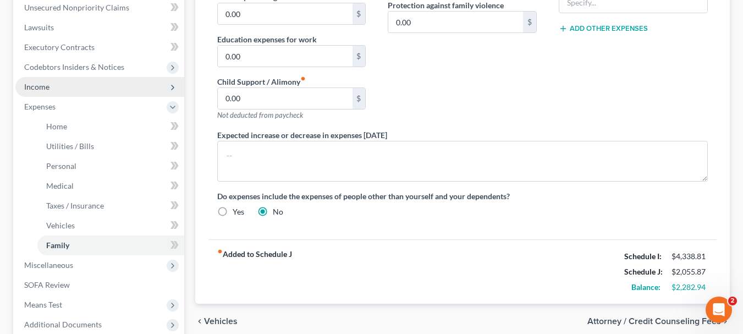
click at [57, 89] on span "Income" at bounding box center [99, 87] width 169 height 20
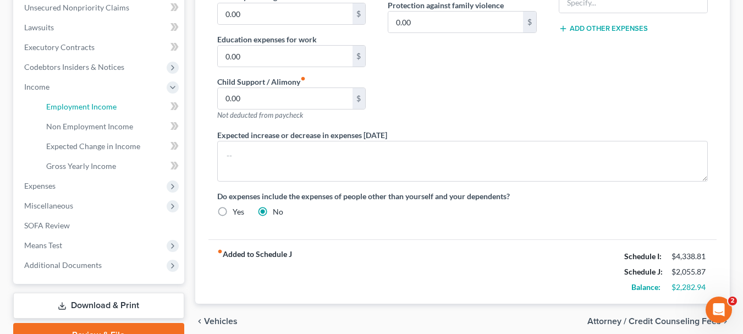
drag, startPoint x: 100, startPoint y: 109, endPoint x: 310, endPoint y: 164, distance: 217.7
click at [100, 109] on span "Employment Income" at bounding box center [81, 106] width 70 height 9
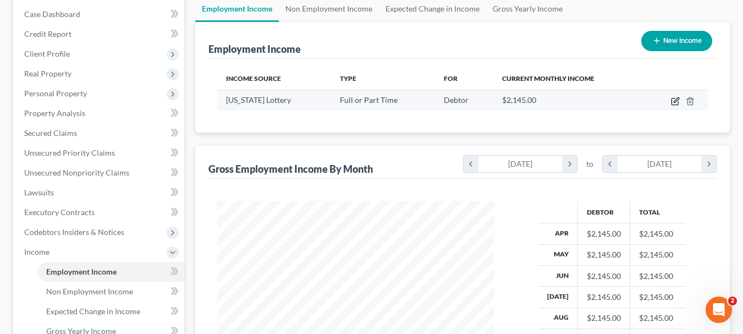
click at [673, 102] on icon "button" at bounding box center [675, 101] width 9 height 9
select select "0"
select select "51"
select select "2"
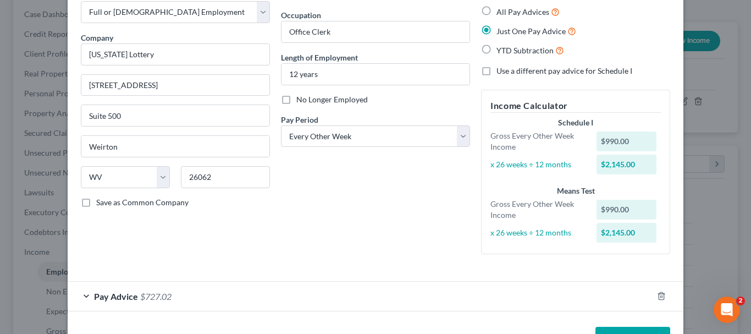
click at [118, 293] on span "Pay Advice" at bounding box center [116, 296] width 44 height 10
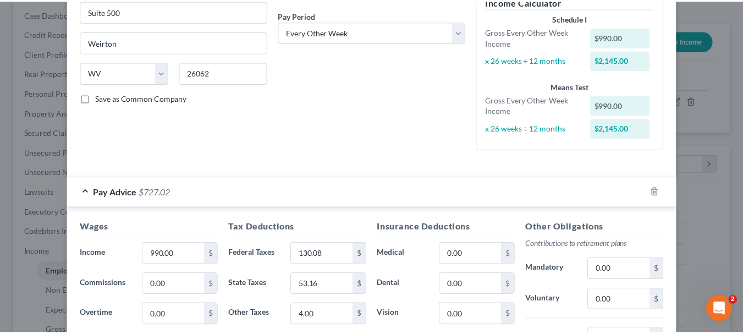
scroll to position [367, 0]
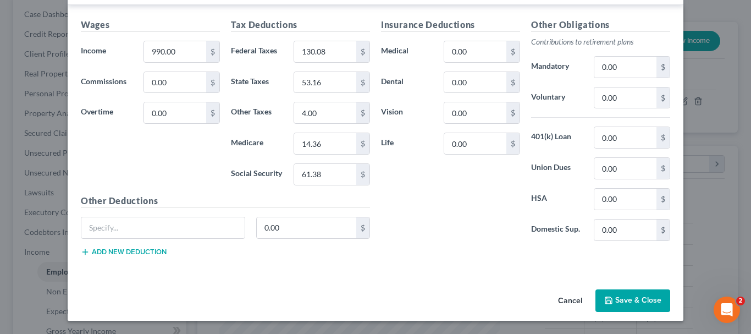
click at [632, 302] on button "Save & Close" at bounding box center [633, 300] width 75 height 23
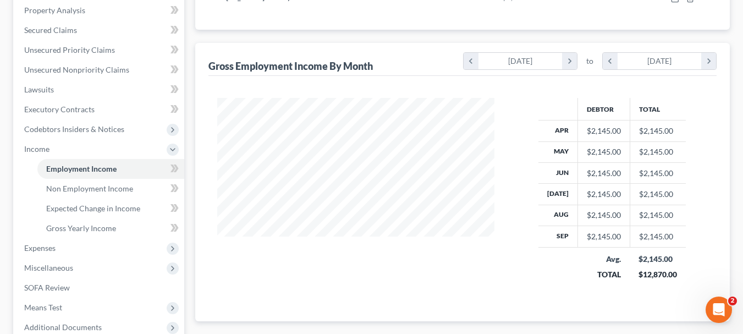
scroll to position [330, 0]
